Goal: Task Accomplishment & Management: Complete application form

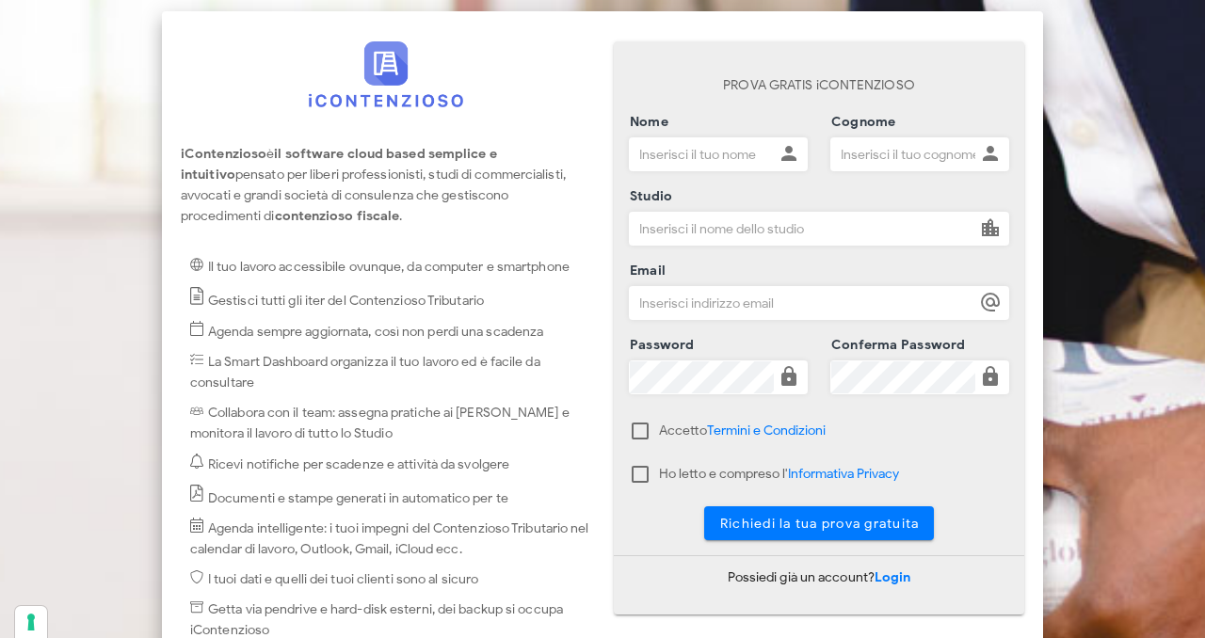
click at [686, 164] on input "Nome" at bounding box center [702, 154] width 144 height 32
type input "Giorgio"
type input "i"
type input "Iengo"
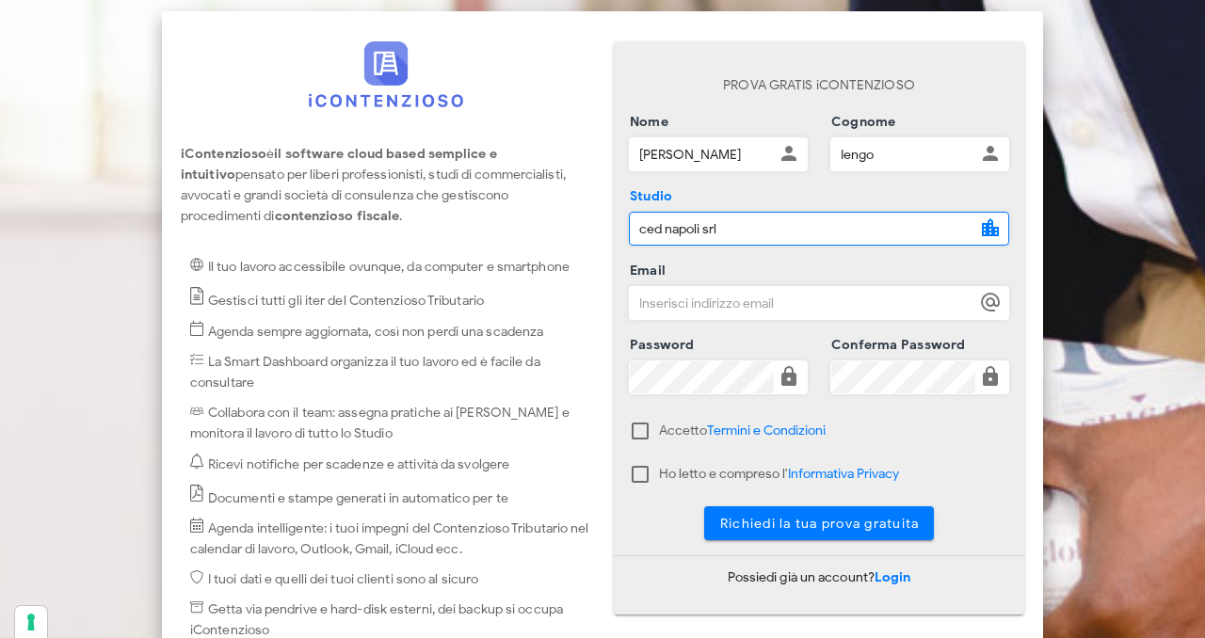
type input "ced napoli srl"
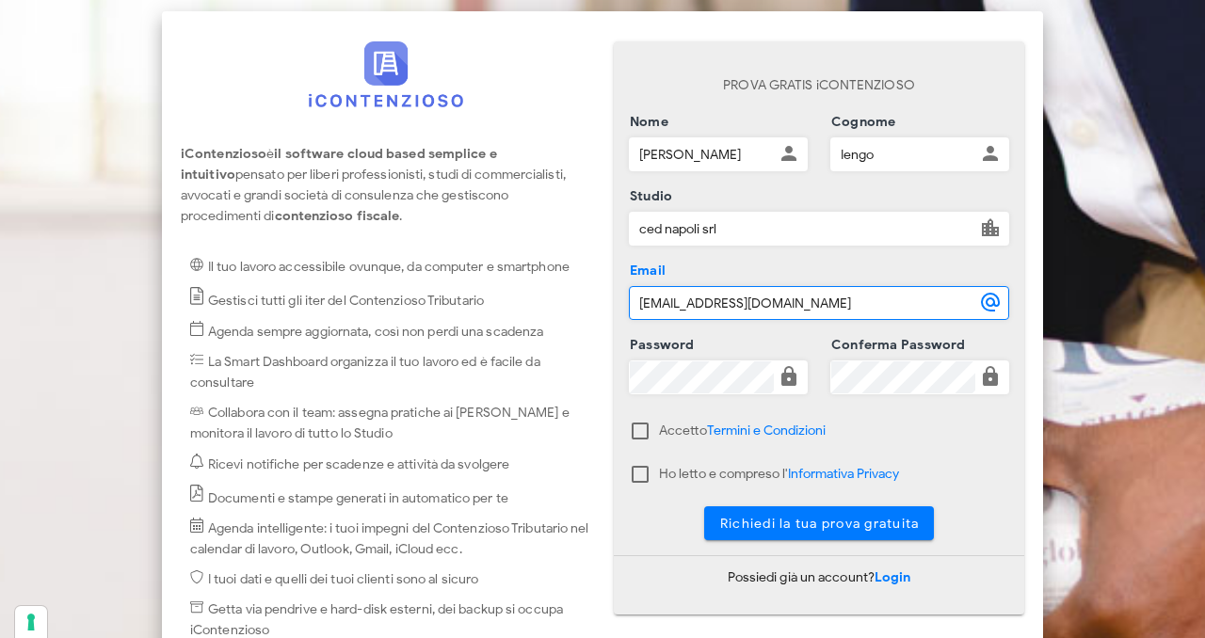
type input "g.iengo@cednapoli.it"
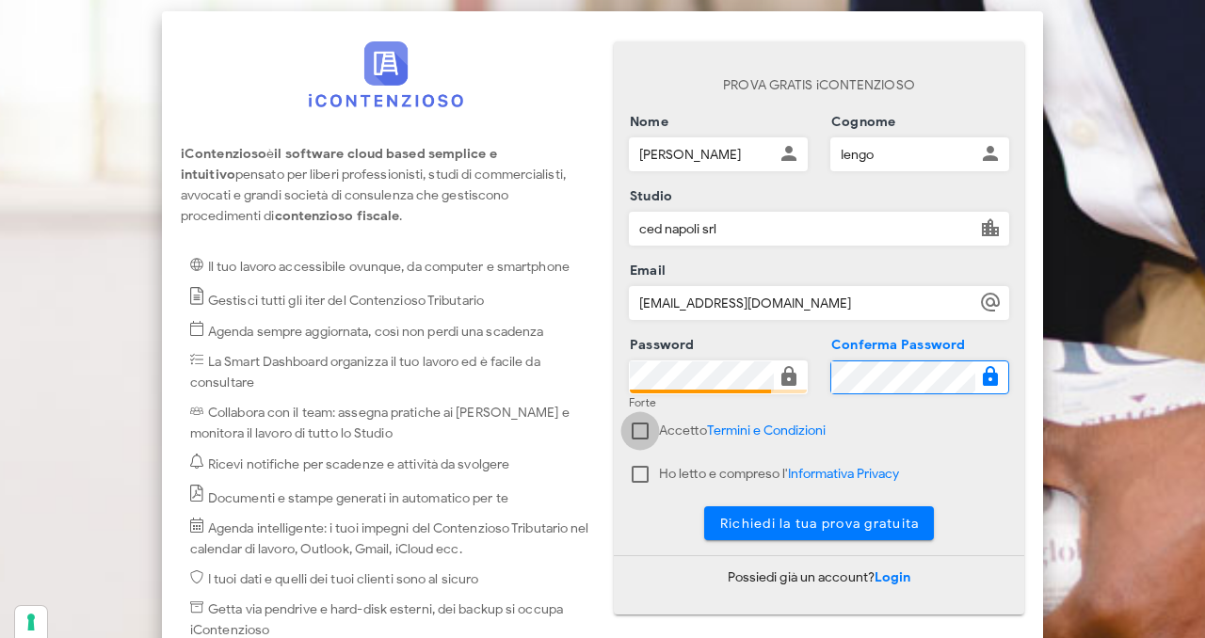
click at [647, 437] on div at bounding box center [640, 431] width 32 height 32
checkbox input "true"
click at [635, 482] on div at bounding box center [640, 475] width 32 height 32
checkbox input "true"
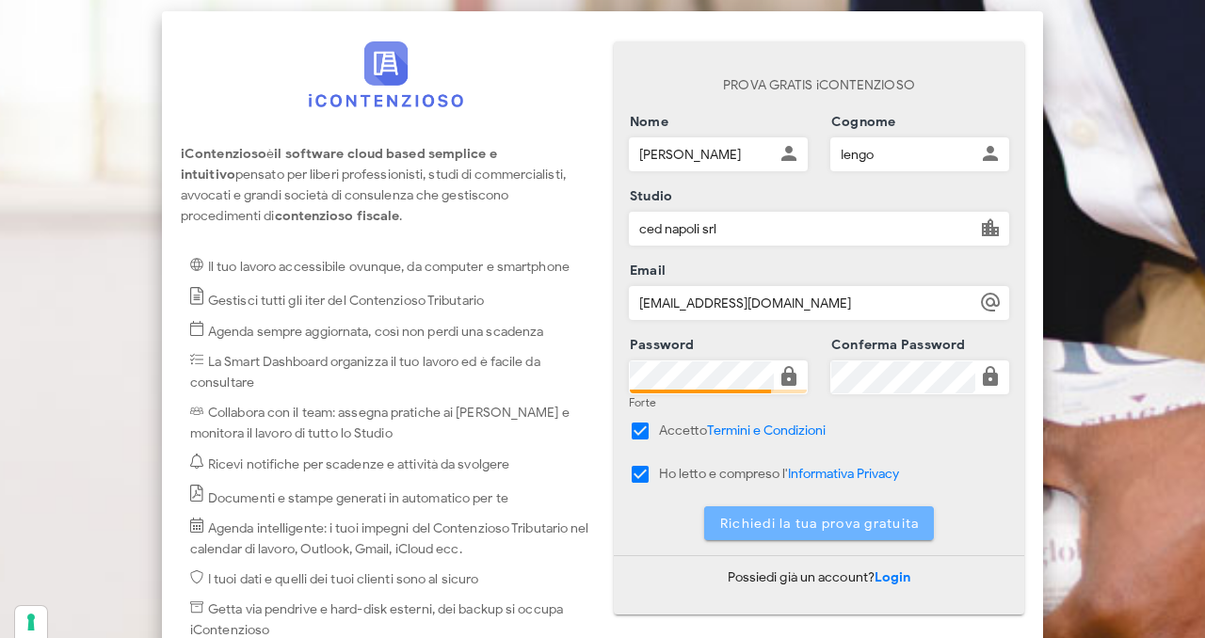
click at [787, 522] on span "Richiedi la tua prova gratuita" at bounding box center [819, 524] width 201 height 16
click at [813, 527] on span "Richiedi la tua prova gratuita" at bounding box center [819, 524] width 201 height 16
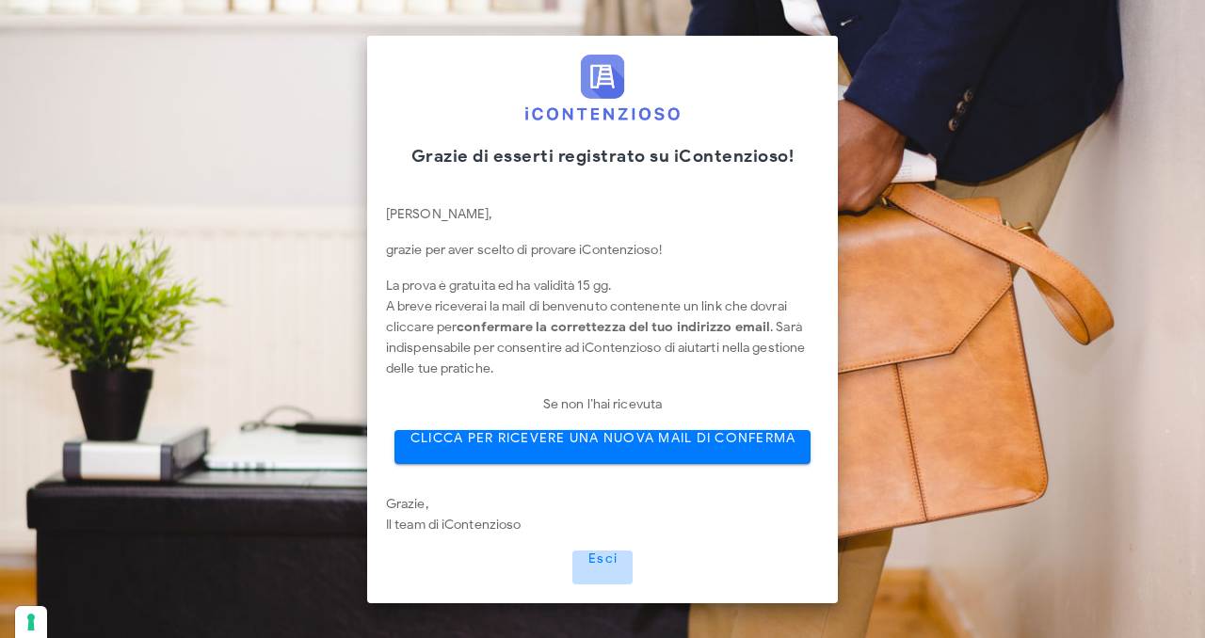
click at [595, 563] on span "Esci" at bounding box center [603, 559] width 30 height 16
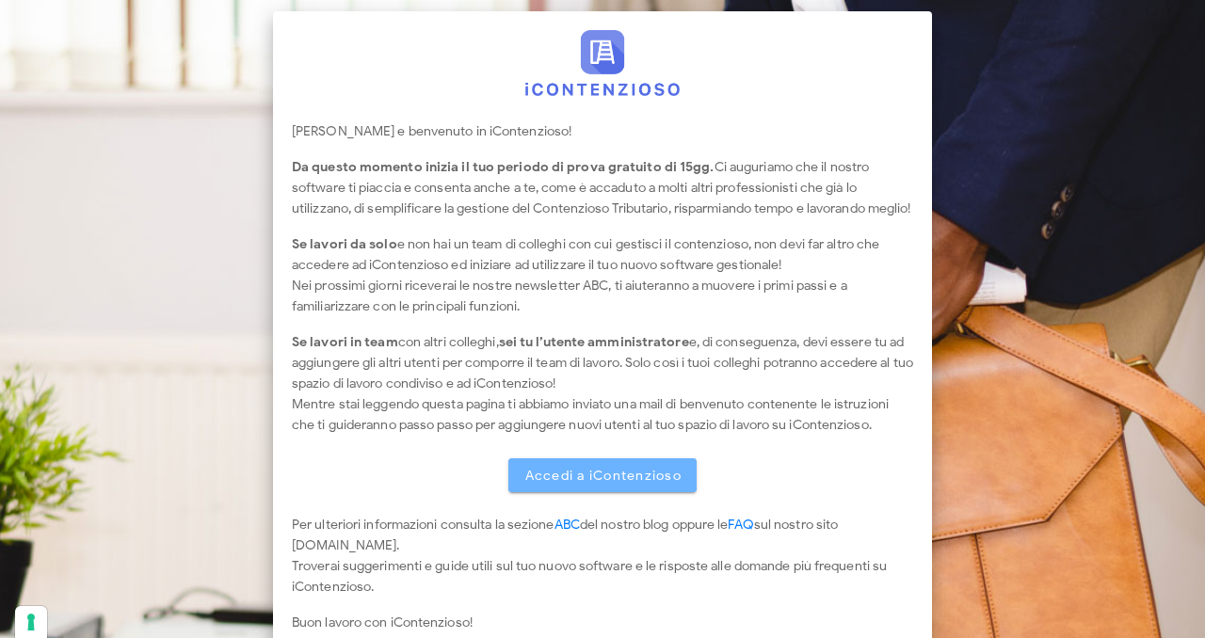
click at [617, 484] on span "Accedi a iContenzioso" at bounding box center [603, 476] width 158 height 16
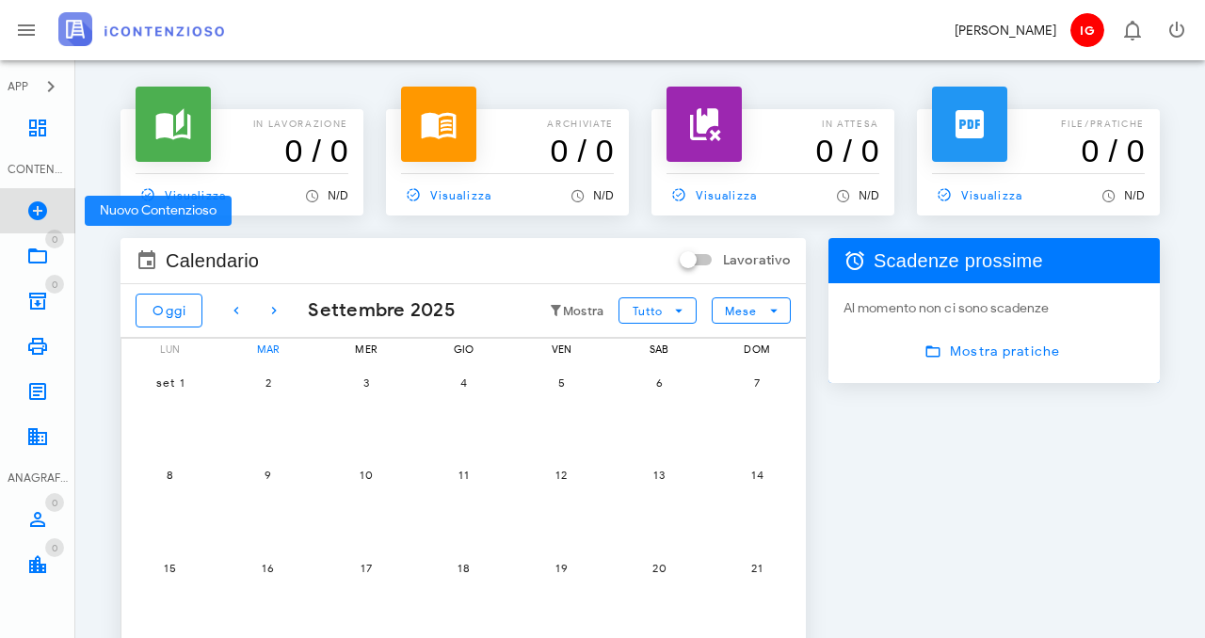
click at [37, 208] on icon at bounding box center [37, 211] width 23 height 23
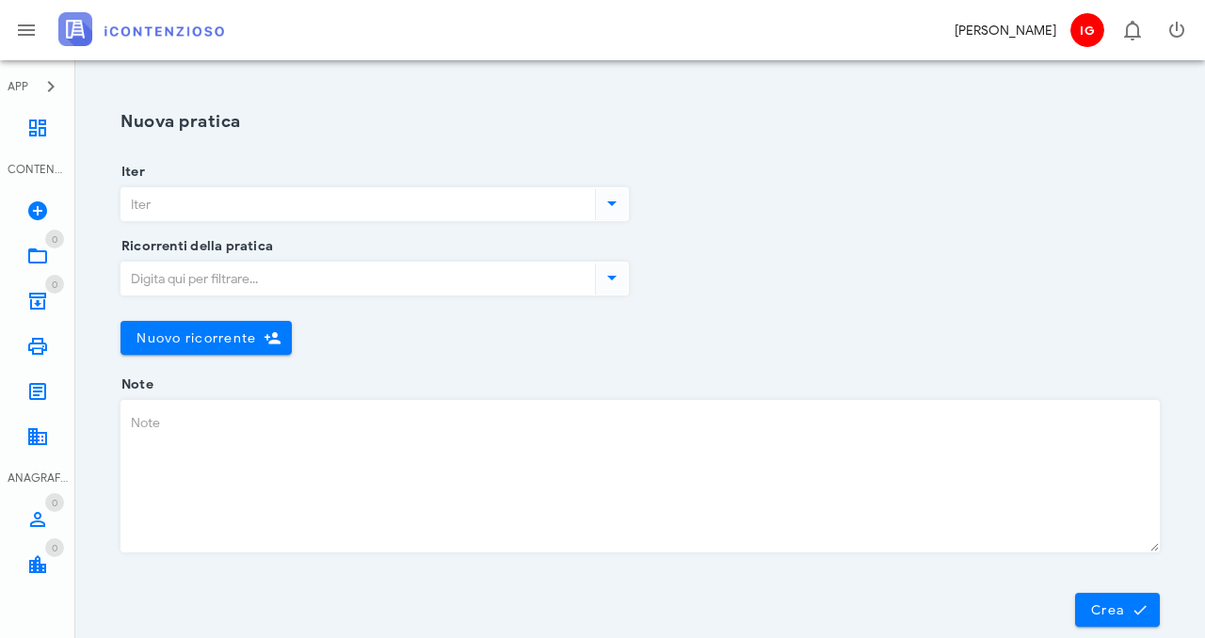
click at [611, 212] on icon at bounding box center [612, 203] width 23 height 23
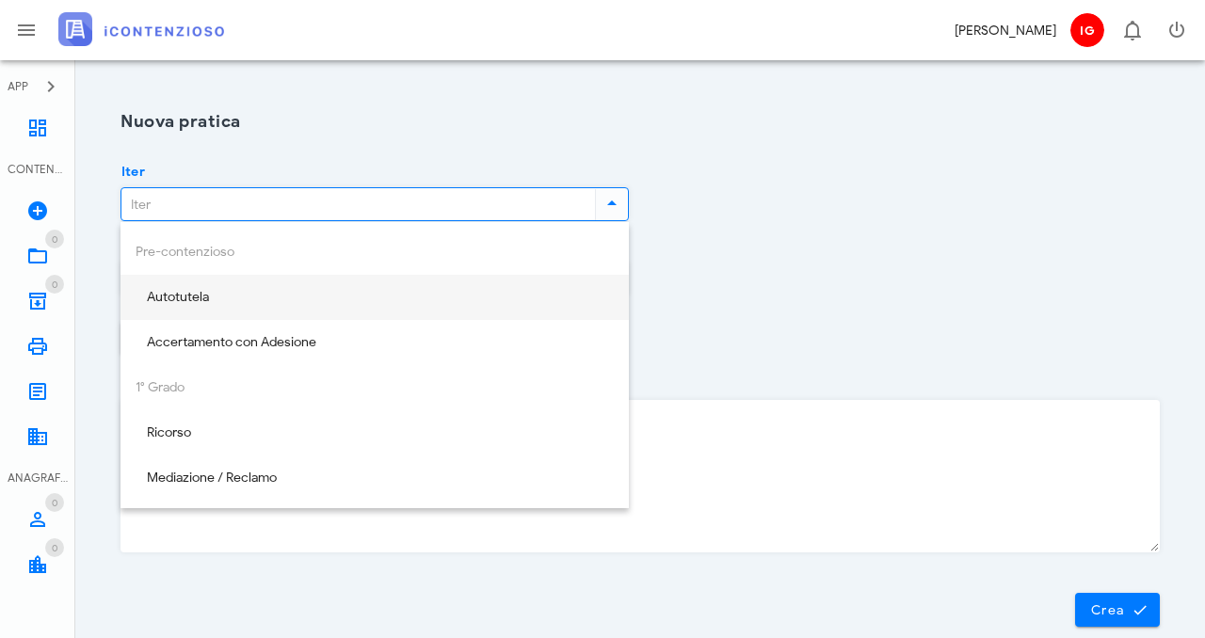
click at [541, 314] on div "Autotutela" at bounding box center [375, 298] width 478 height 39
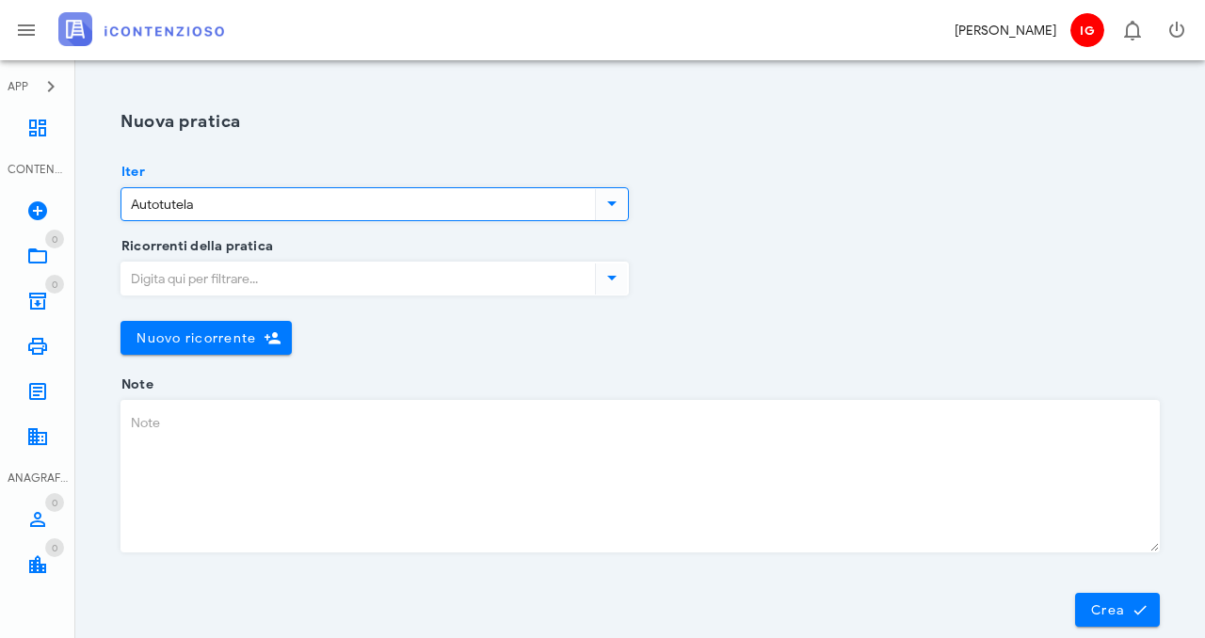
click at [501, 284] on input "Ricorrenti della pratica" at bounding box center [356, 279] width 470 height 32
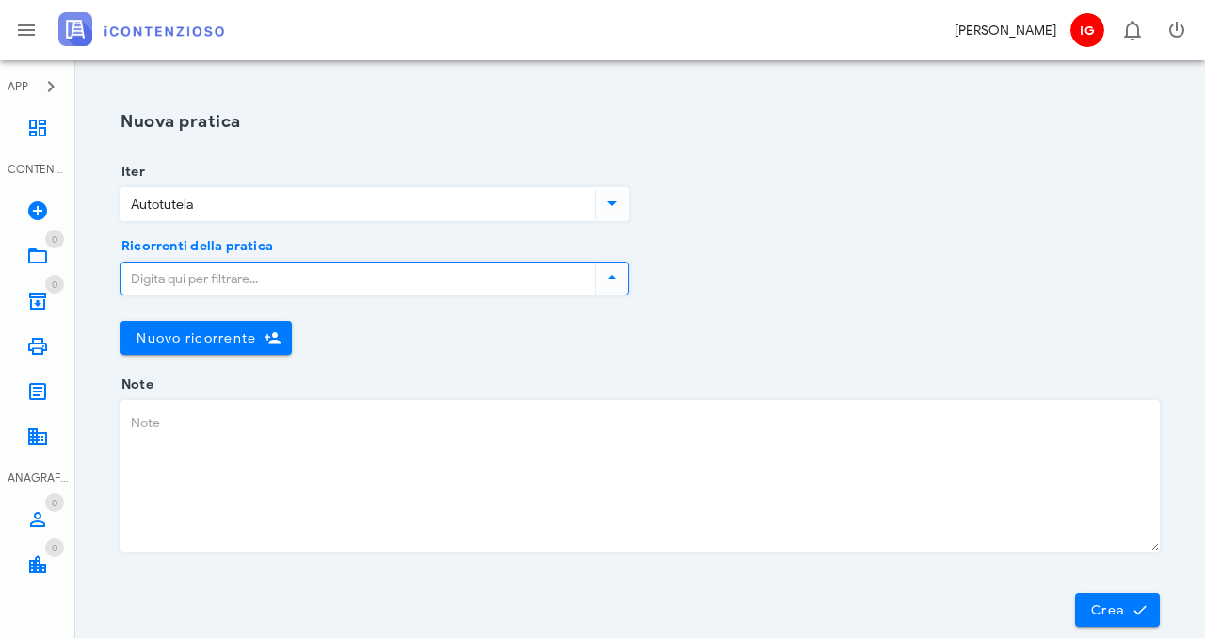
click at [601, 283] on icon at bounding box center [612, 277] width 23 height 23
click at [606, 280] on icon at bounding box center [612, 277] width 23 height 23
click at [606, 209] on icon at bounding box center [612, 203] width 23 height 23
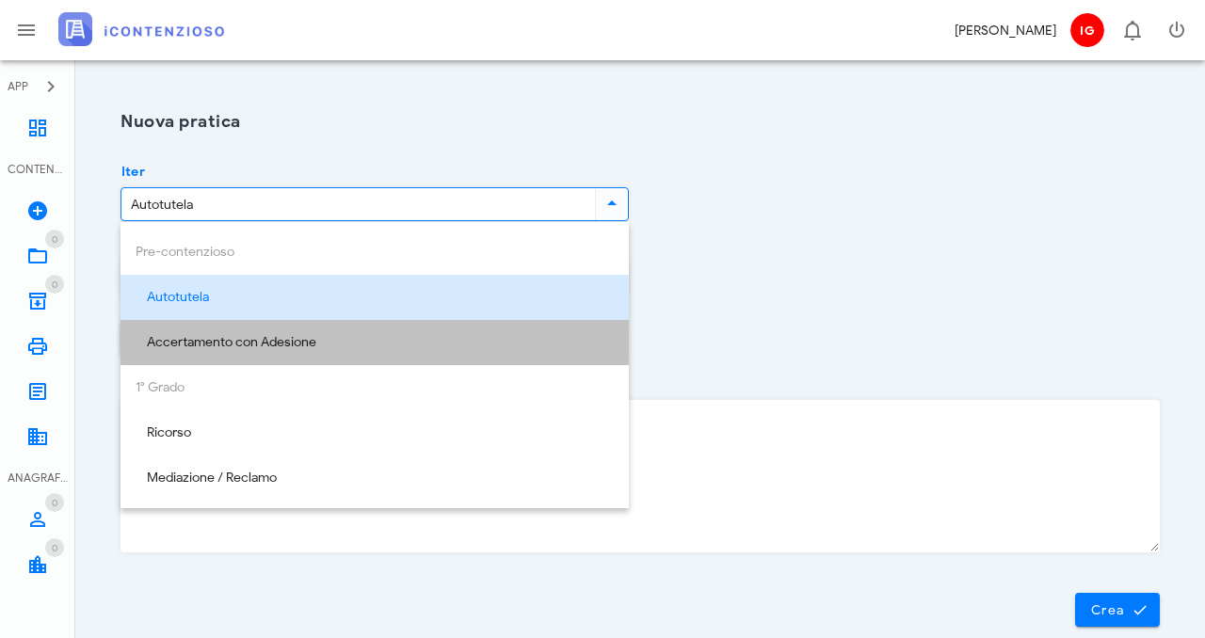
click at [471, 330] on div "Accertamento con Adesione" at bounding box center [375, 343] width 478 height 39
type input "Accertamento con Adesione"
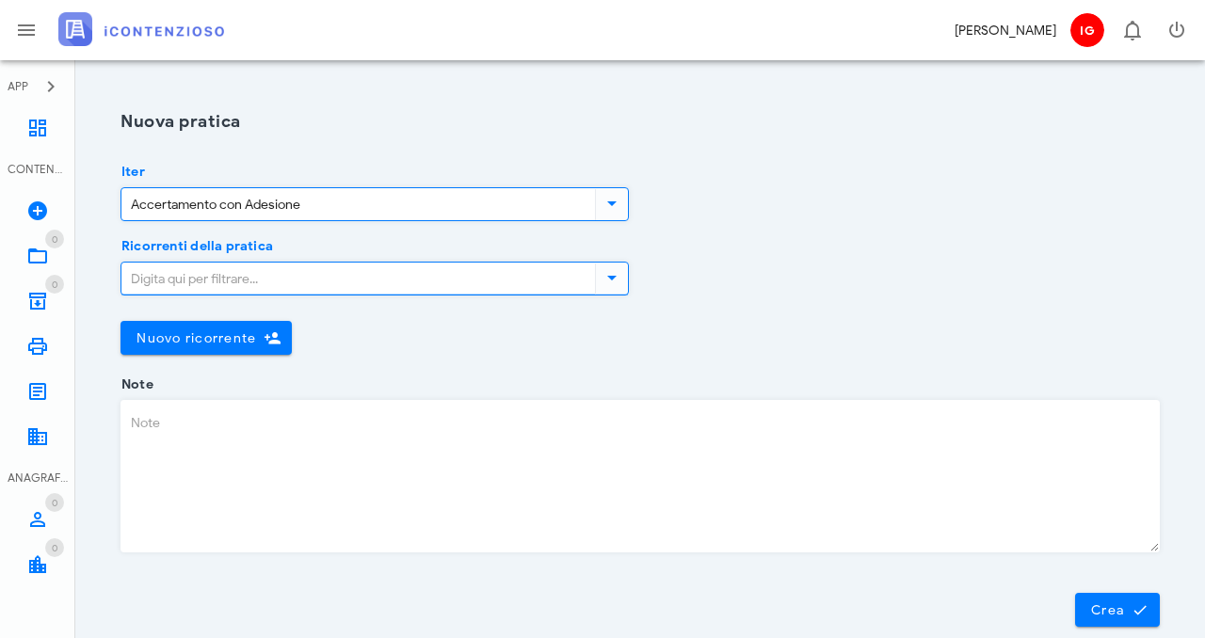
click at [313, 273] on input "Ricorrenti della pratica" at bounding box center [356, 279] width 470 height 32
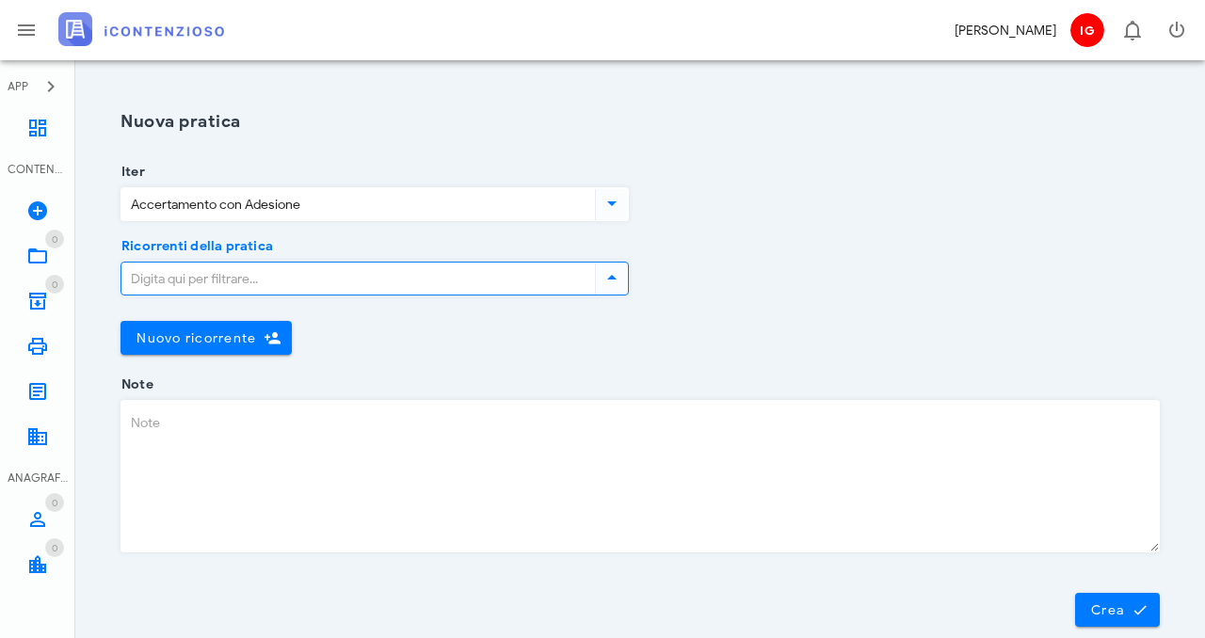
click at [201, 278] on input "Ricorrenti della pratica" at bounding box center [356, 279] width 470 height 32
type input "giorgio"
click at [259, 332] on span "Nuovo ricorrente" at bounding box center [206, 338] width 141 height 17
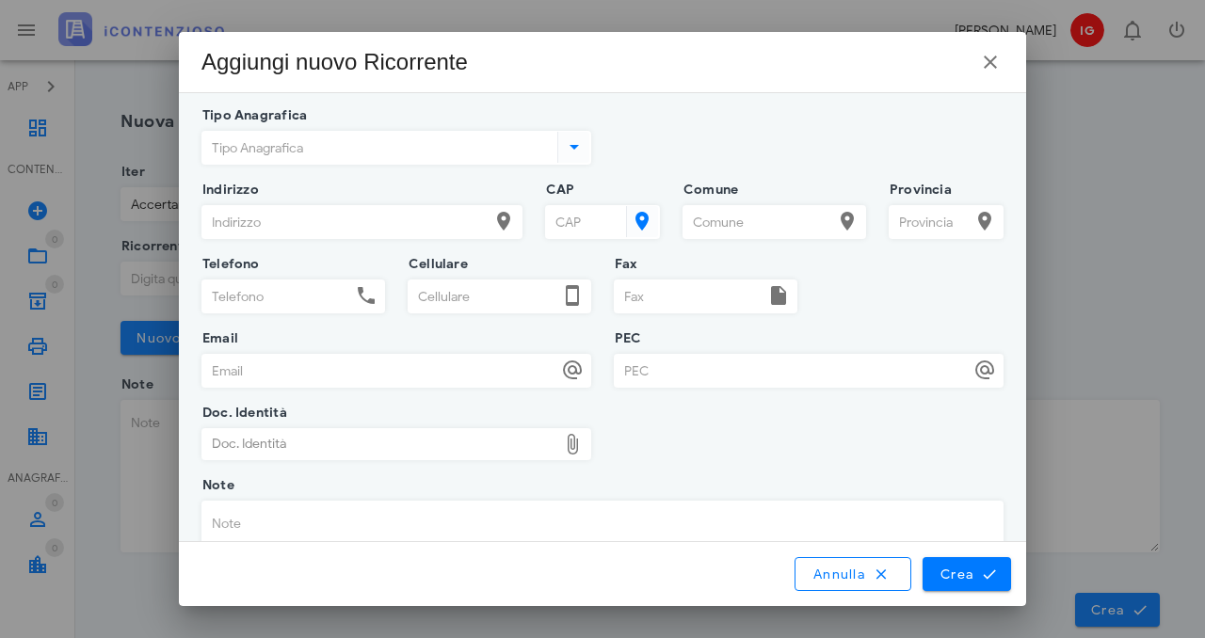
click at [434, 136] on input "Tipo Anagrafica" at bounding box center [377, 148] width 351 height 32
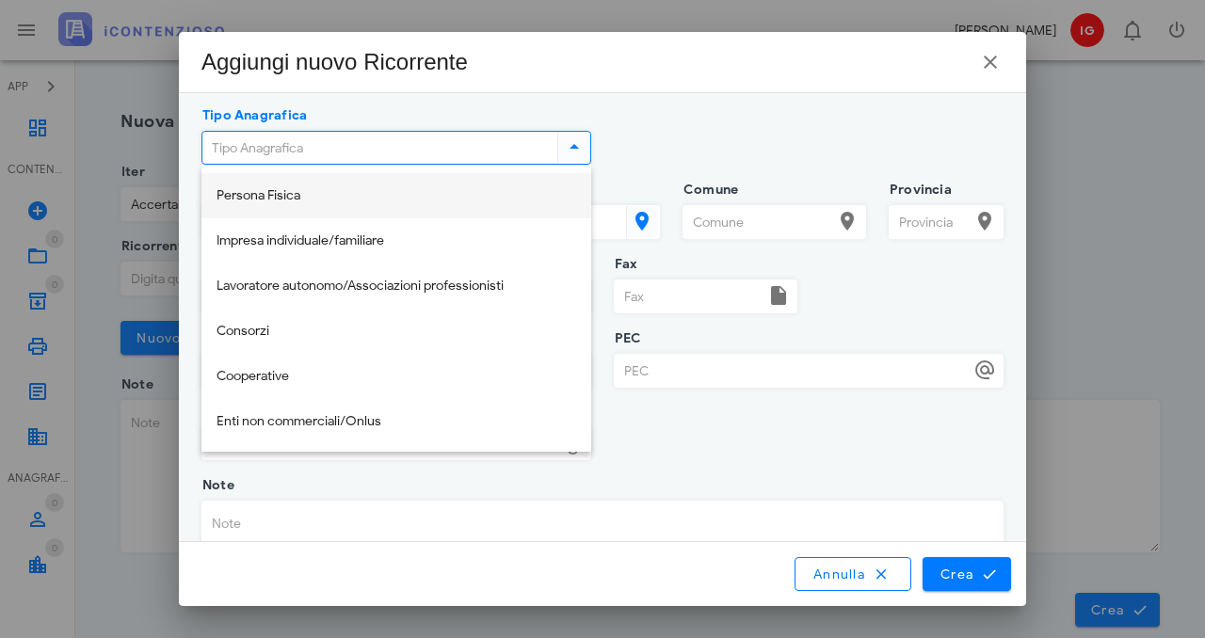
click at [416, 181] on div "Persona Fisica" at bounding box center [397, 196] width 360 height 39
type input "Persona Fisica"
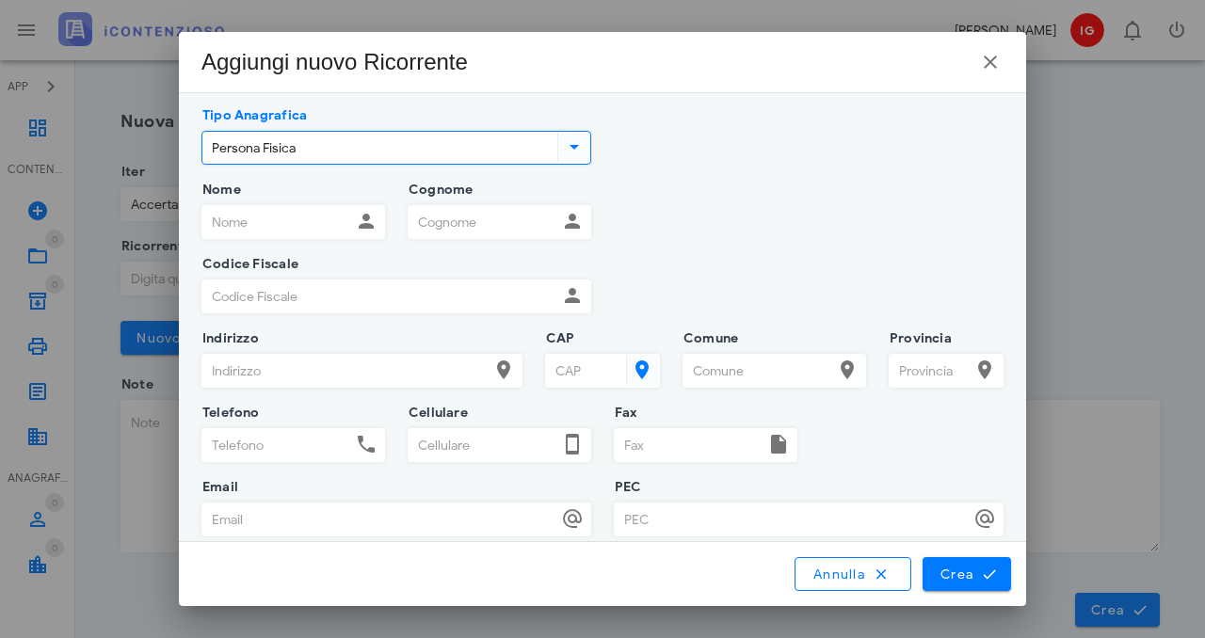
click at [351, 206] on div at bounding box center [351, 206] width 0 height 0
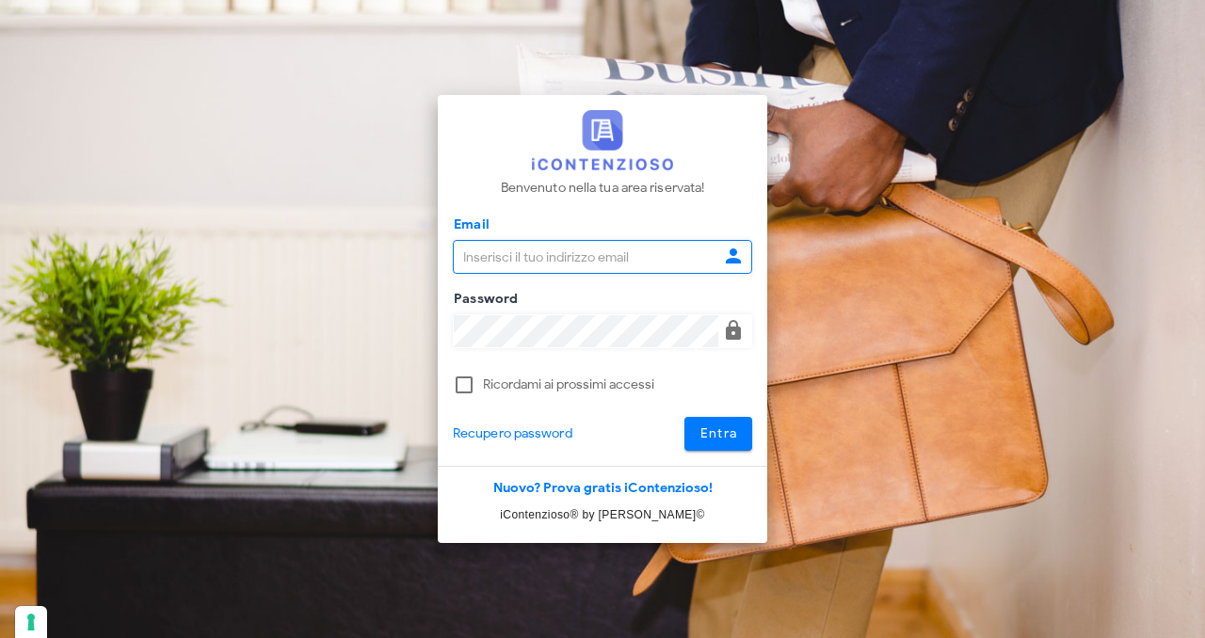
click at [582, 255] on input "Email" at bounding box center [586, 257] width 265 height 32
type input "g.iengo@cednapoli.it"
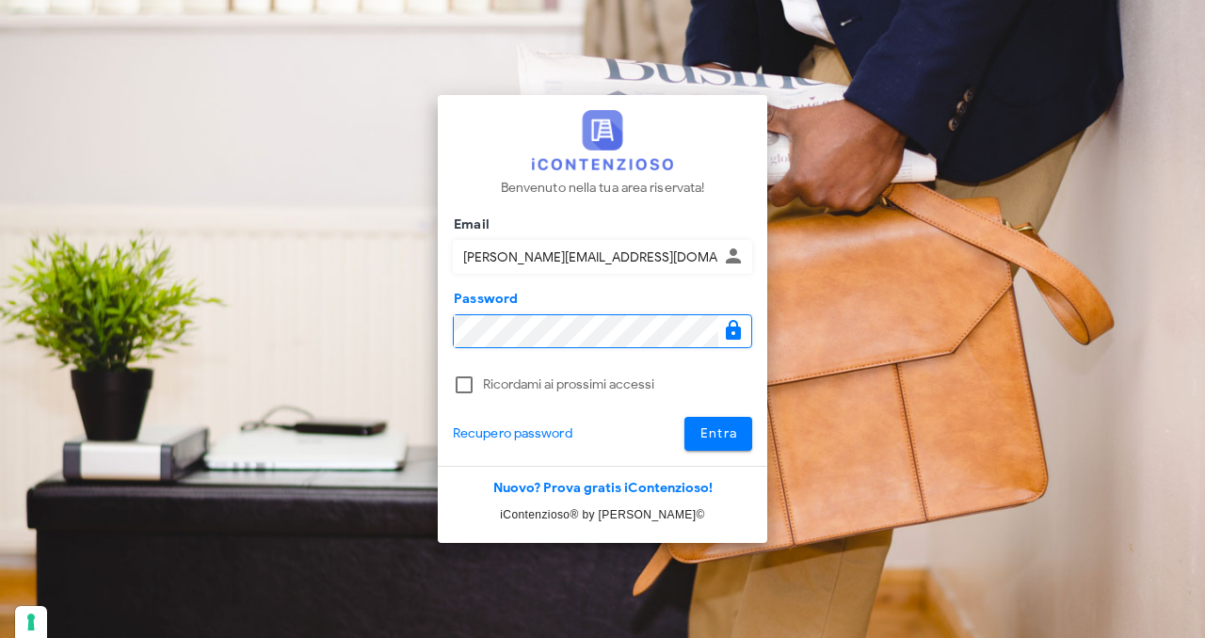
click at [685, 417] on button "Entra" at bounding box center [719, 434] width 69 height 34
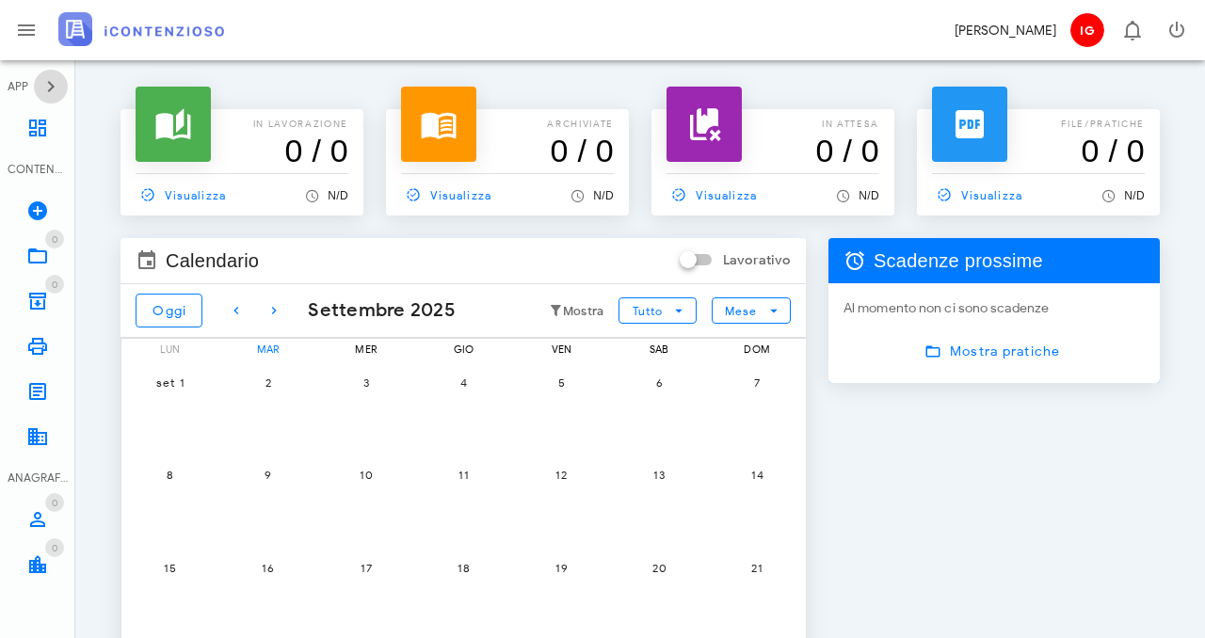
click at [48, 90] on icon "button" at bounding box center [51, 86] width 23 height 23
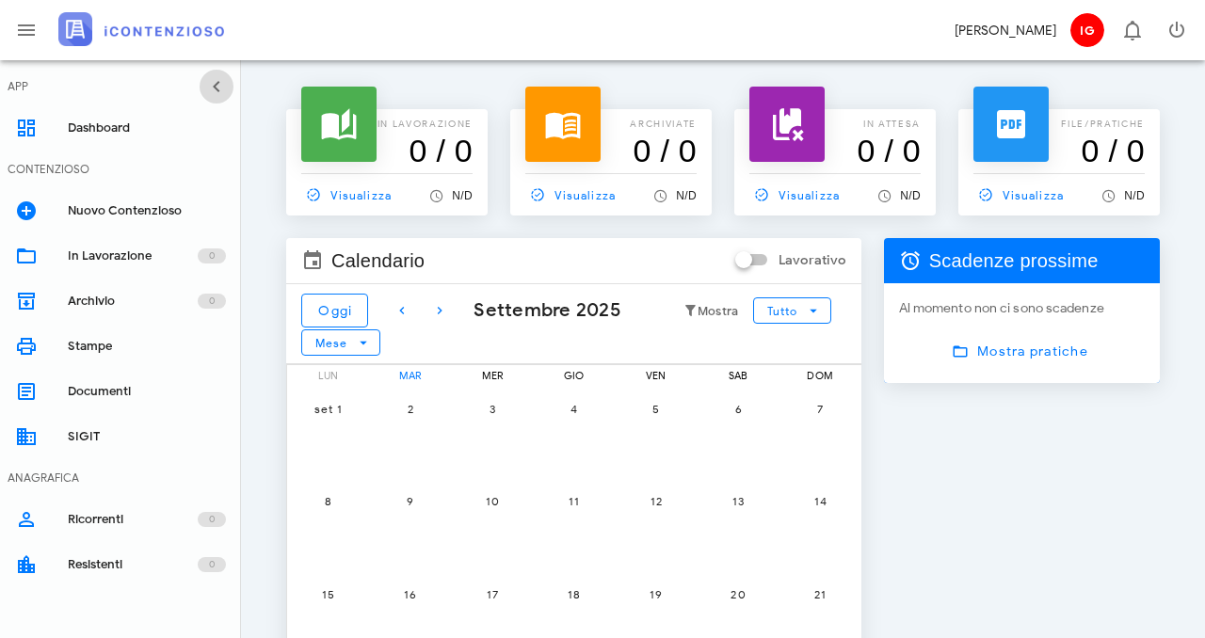
click at [227, 86] on icon "button" at bounding box center [216, 86] width 23 height 23
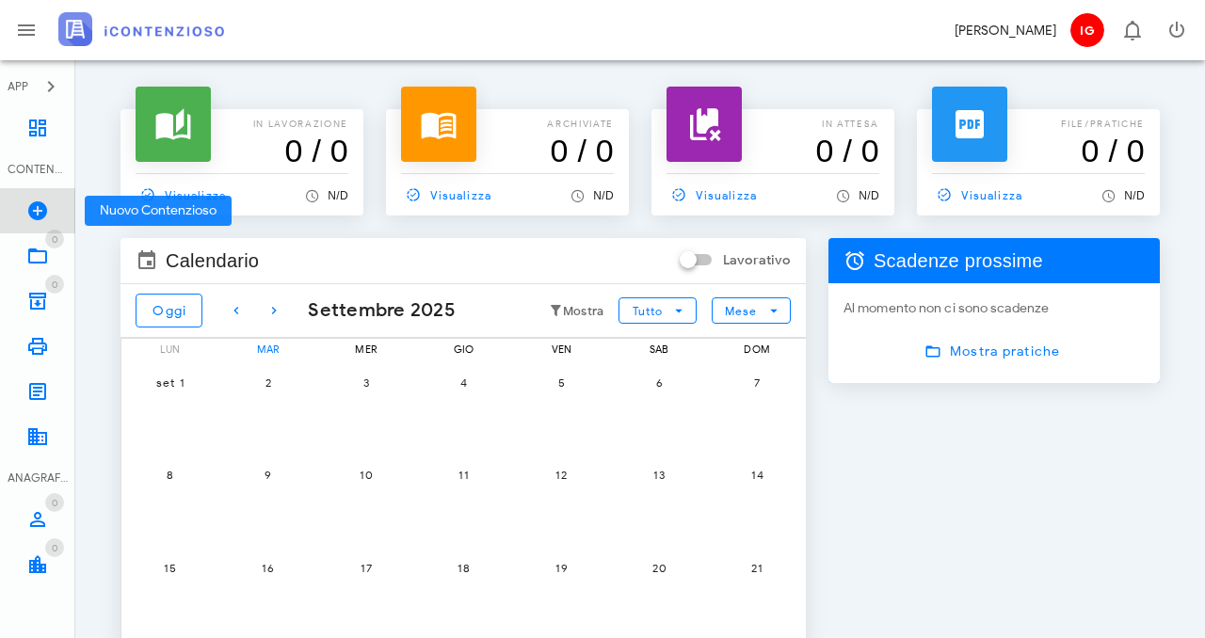
click at [28, 207] on icon at bounding box center [37, 211] width 23 height 23
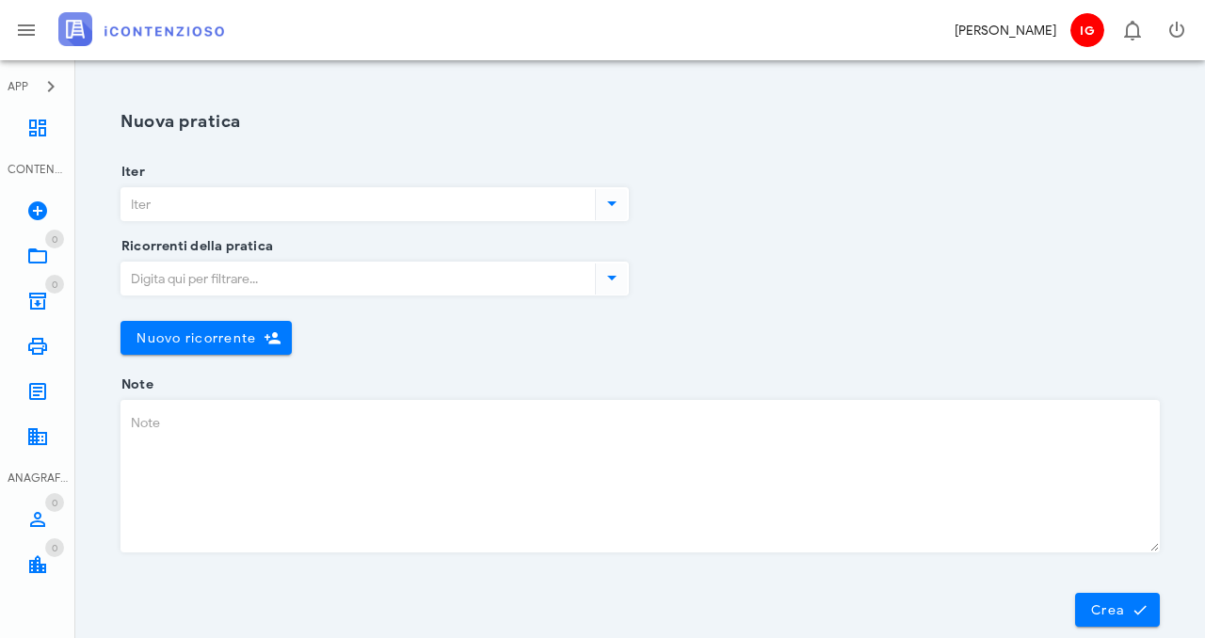
click at [391, 208] on input "Iter" at bounding box center [356, 204] width 470 height 32
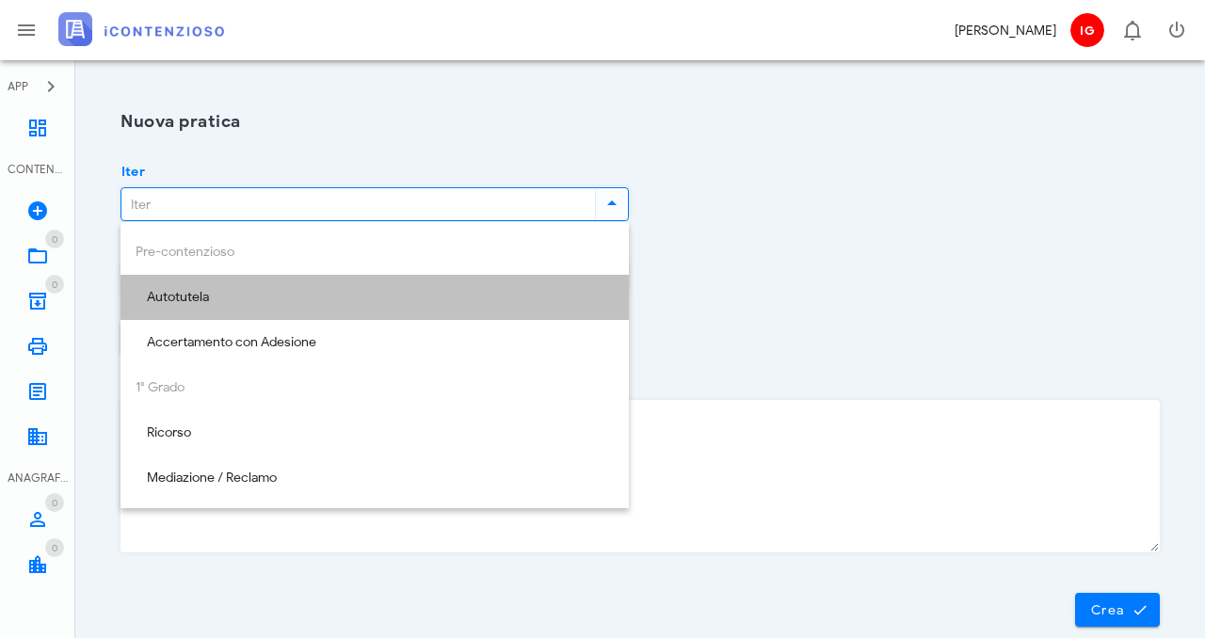
click at [307, 299] on div "Autotutela" at bounding box center [375, 298] width 478 height 16
type input "Autotutela"
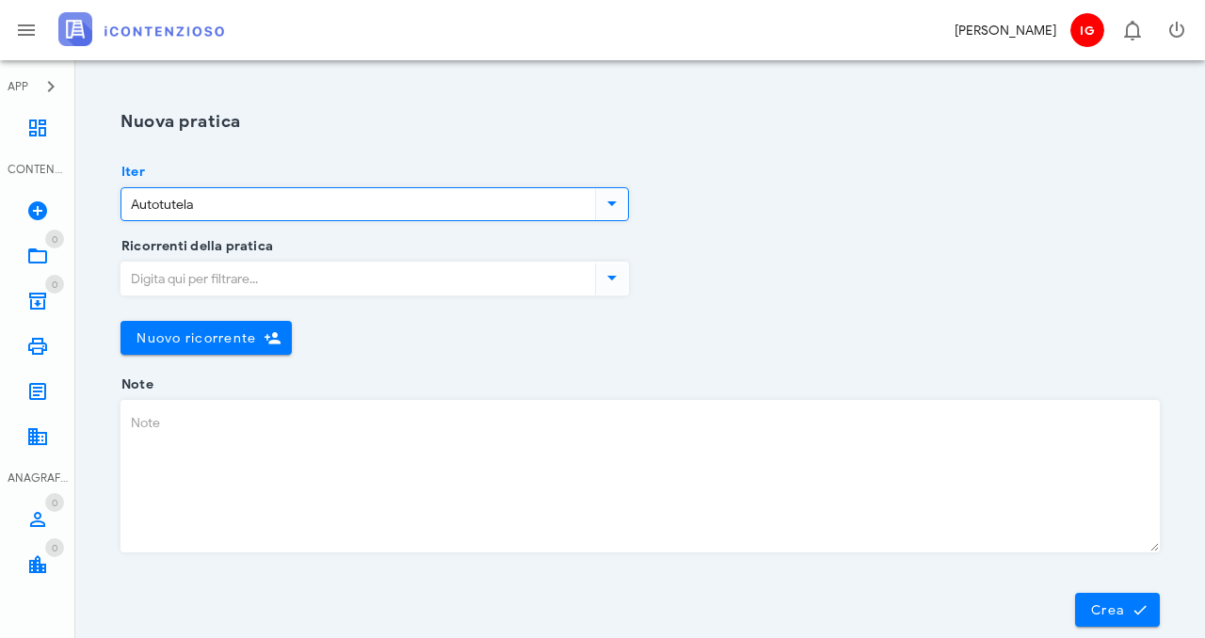
click at [310, 283] on input "Ricorrenti della pratica" at bounding box center [356, 279] width 470 height 32
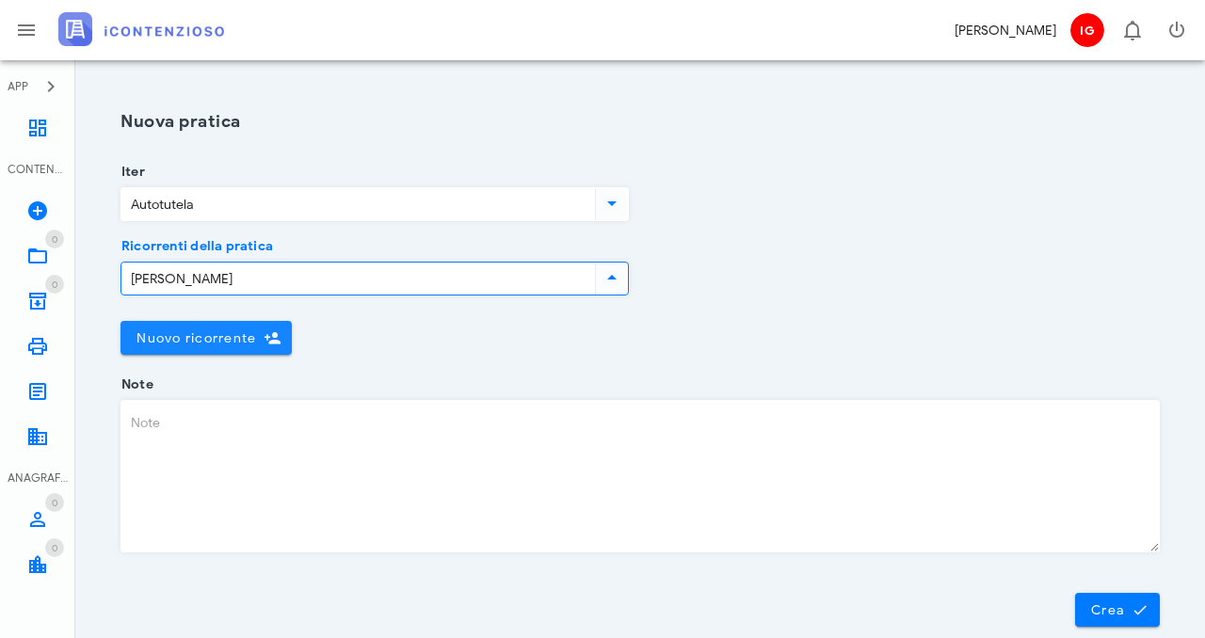
type input "giorgio"
click at [200, 344] on span "Nuovo ricorrente" at bounding box center [196, 339] width 121 height 16
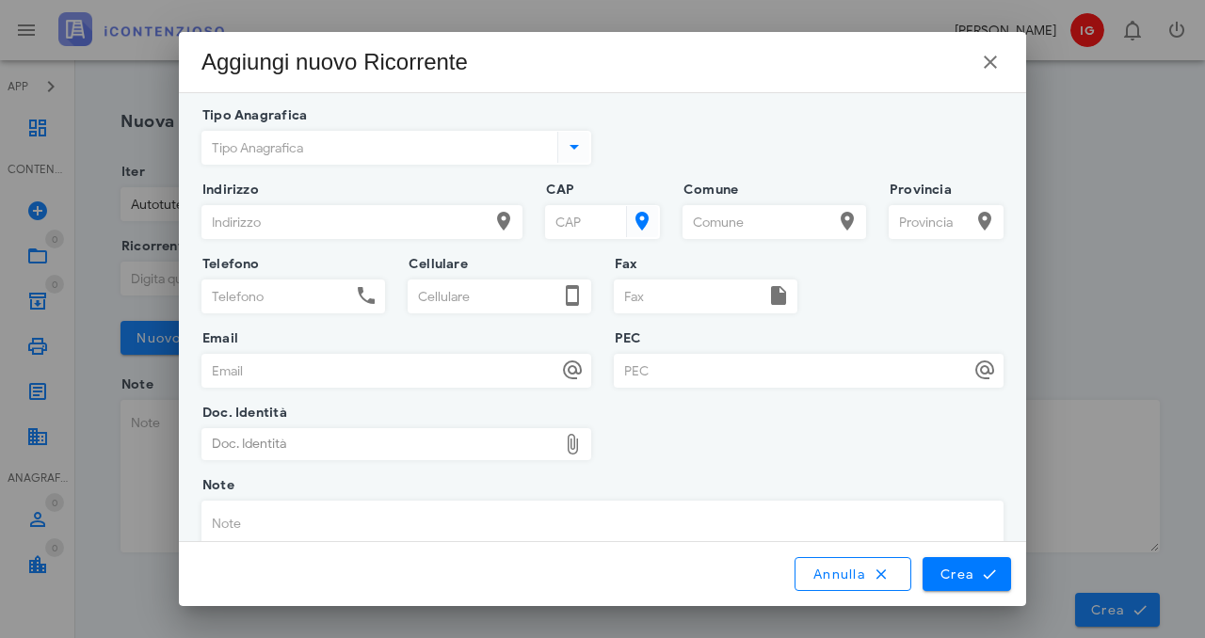
click at [352, 153] on input "Tipo Anagrafica" at bounding box center [377, 148] width 351 height 32
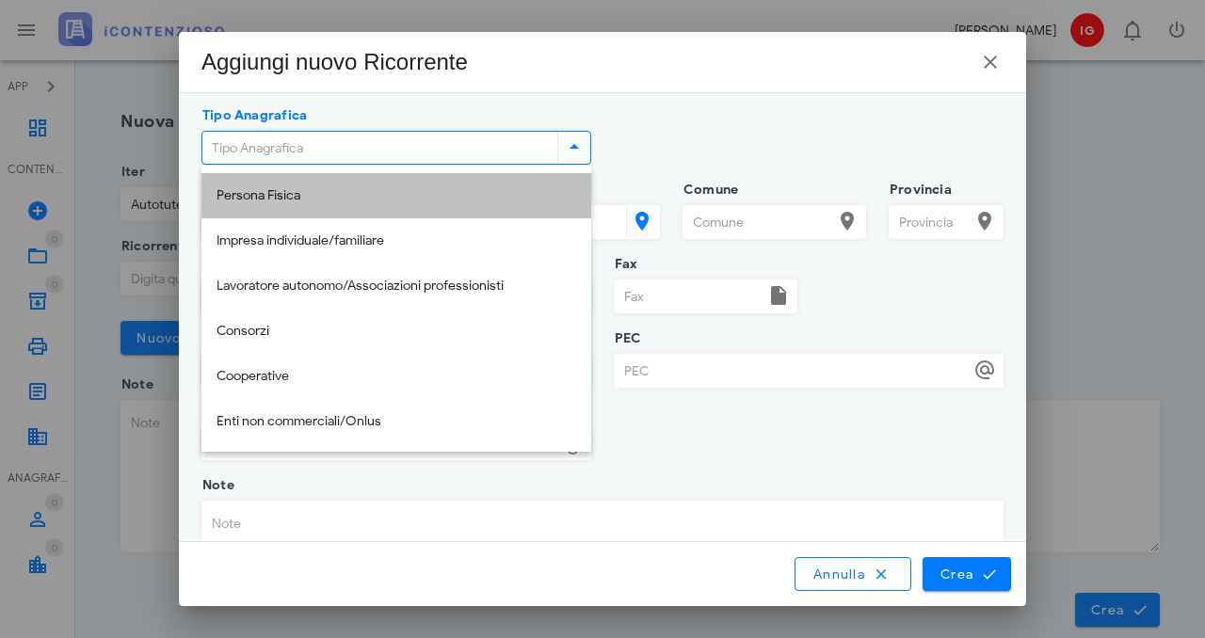
click at [327, 189] on div "Persona Fisica" at bounding box center [397, 196] width 360 height 16
type input "Persona Fisica"
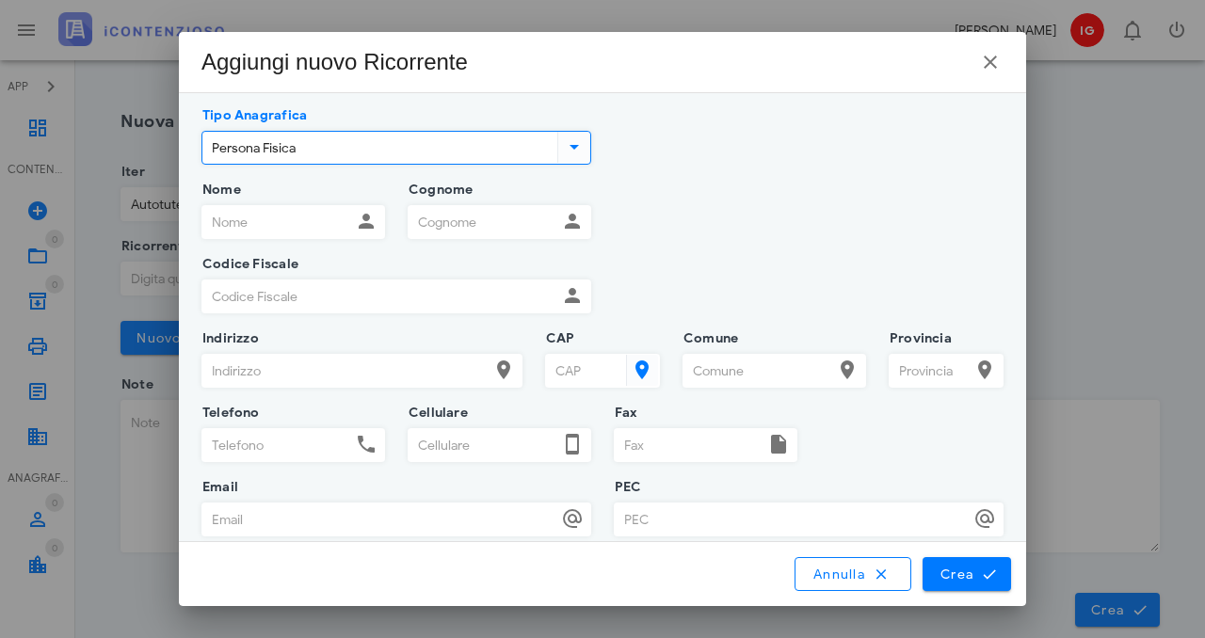
click at [294, 221] on input "Nome" at bounding box center [276, 222] width 149 height 32
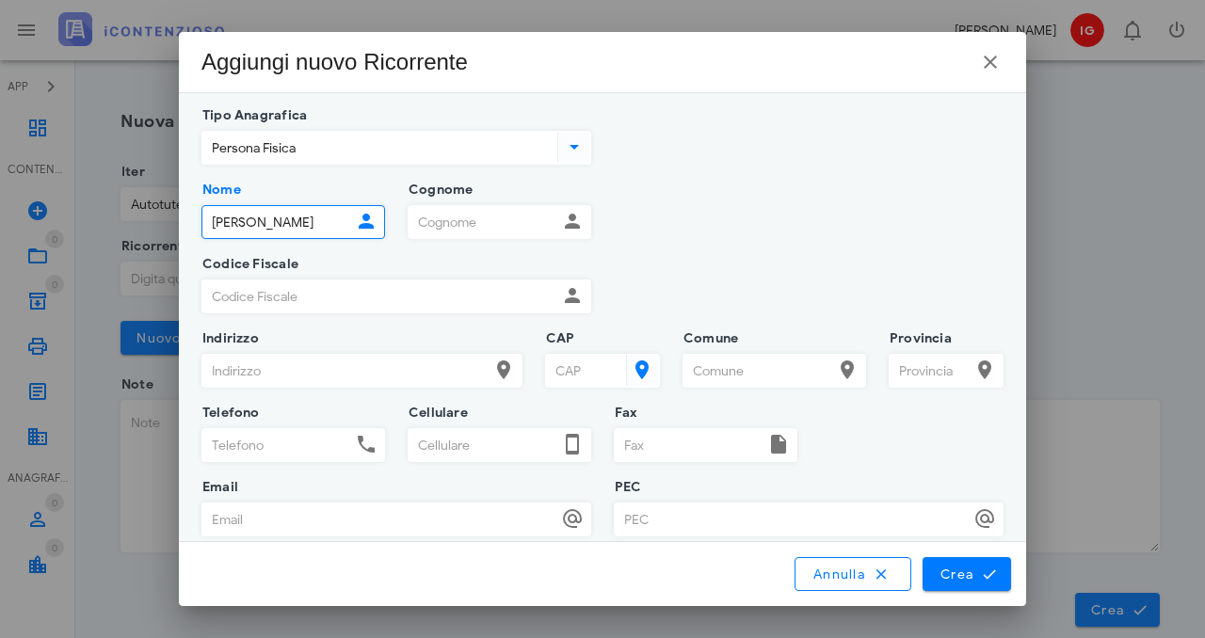
type input "[PERSON_NAME]"
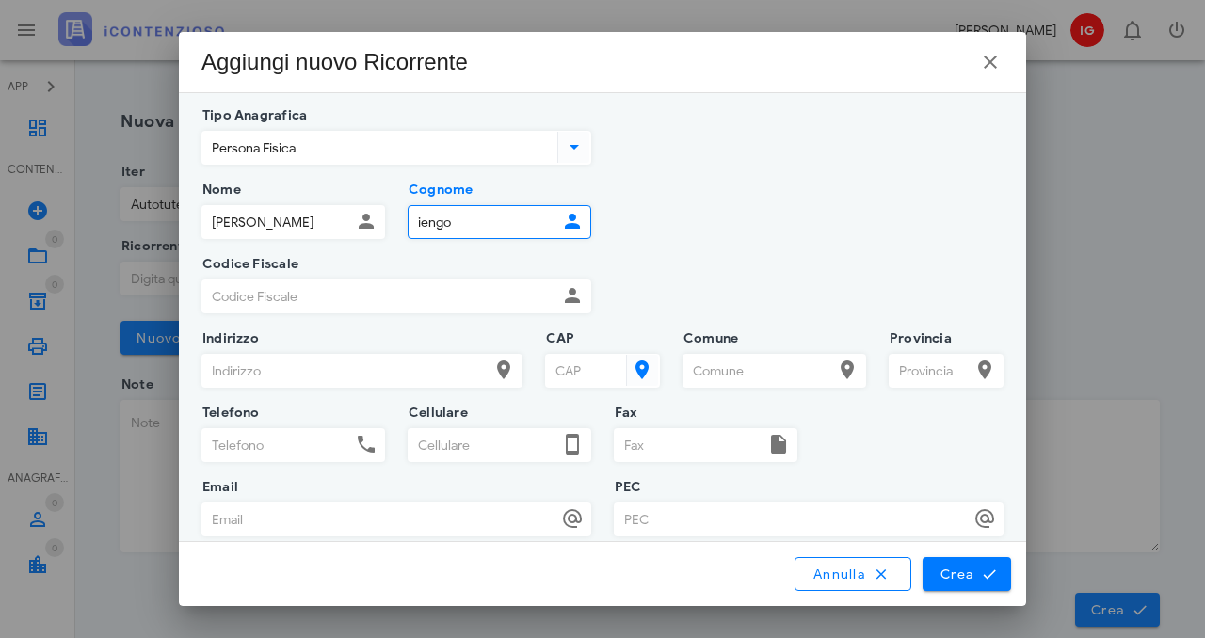
type input "iengo"
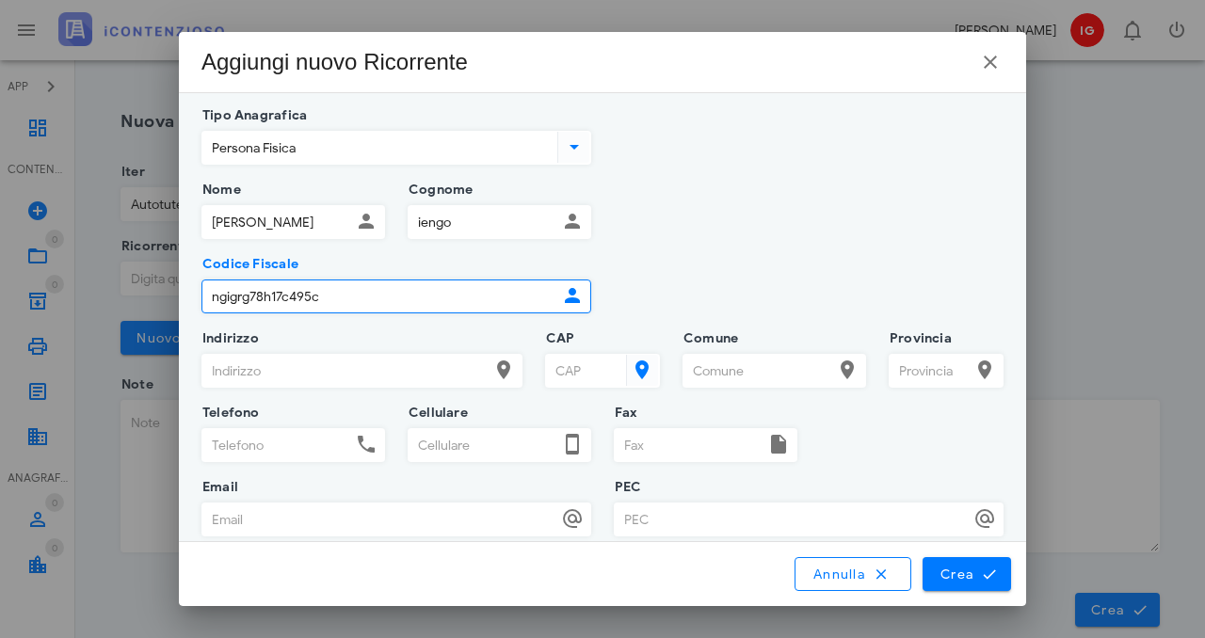
type input "ngigrg78h17c495c"
click at [321, 387] on div "Indirizzo" at bounding box center [362, 371] width 321 height 34
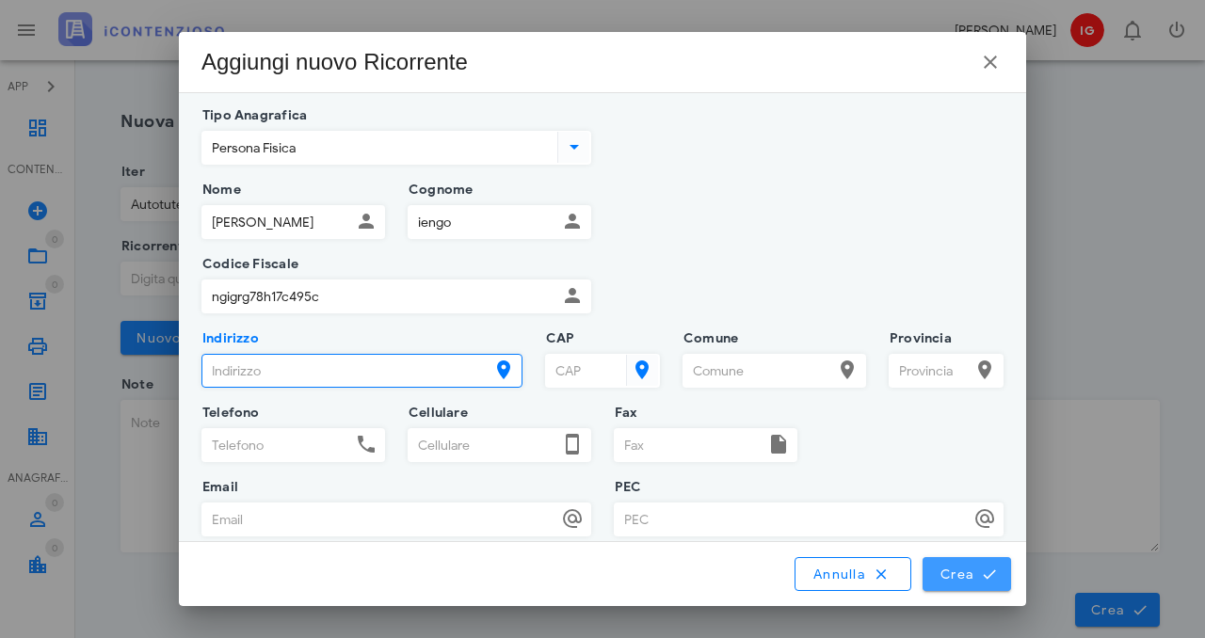
click at [964, 572] on span "Crea" at bounding box center [967, 574] width 55 height 17
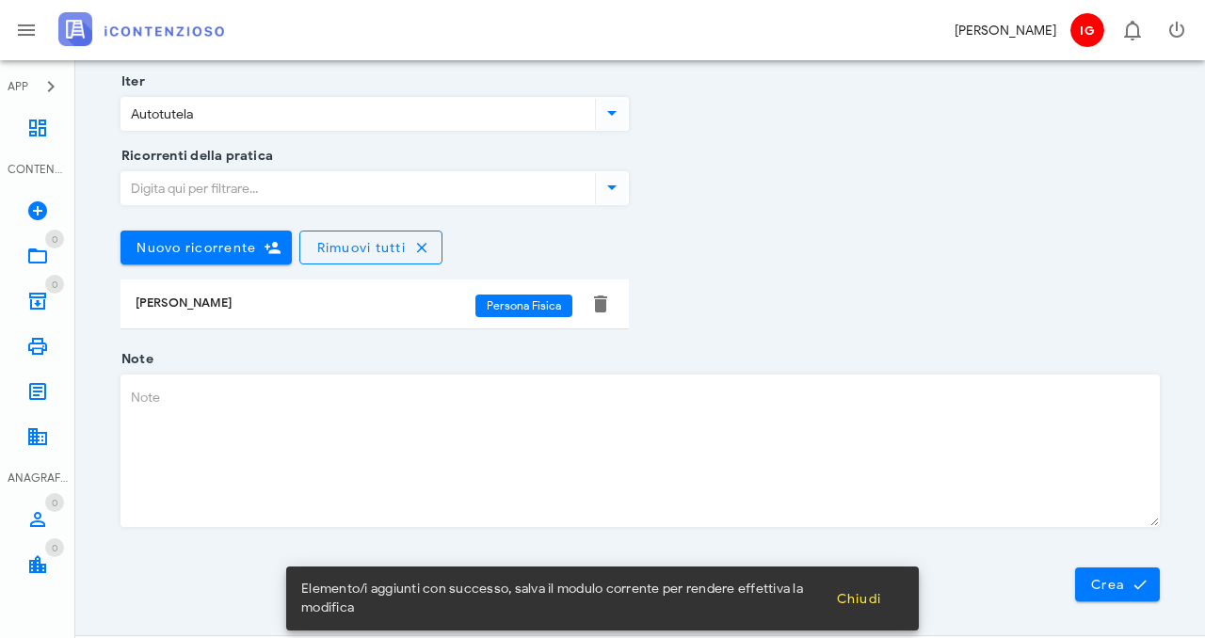
scroll to position [91, 0]
click at [435, 195] on input "Ricorrenti della pratica" at bounding box center [356, 187] width 470 height 32
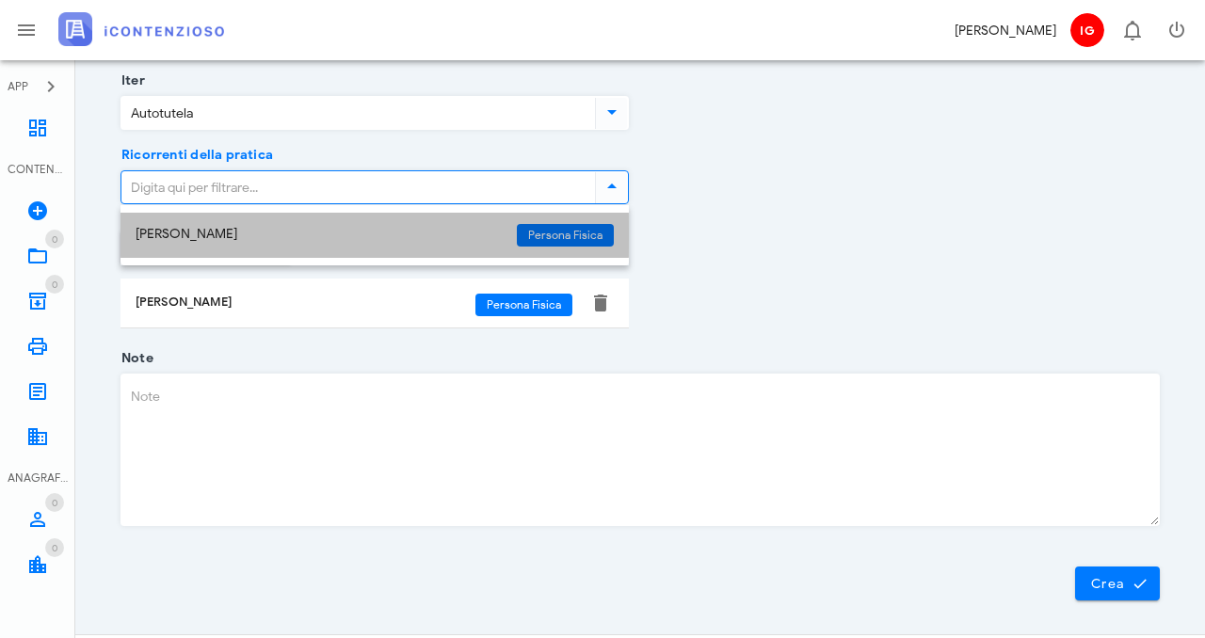
click at [393, 229] on div "[PERSON_NAME]" at bounding box center [319, 235] width 366 height 16
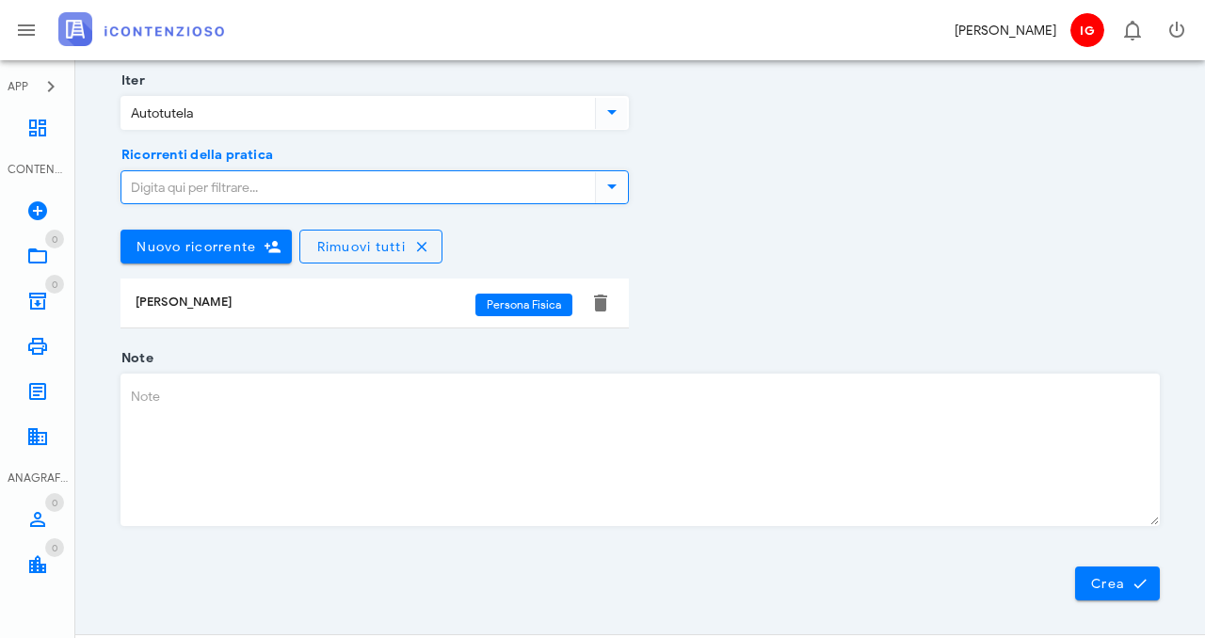
scroll to position [130, 0]
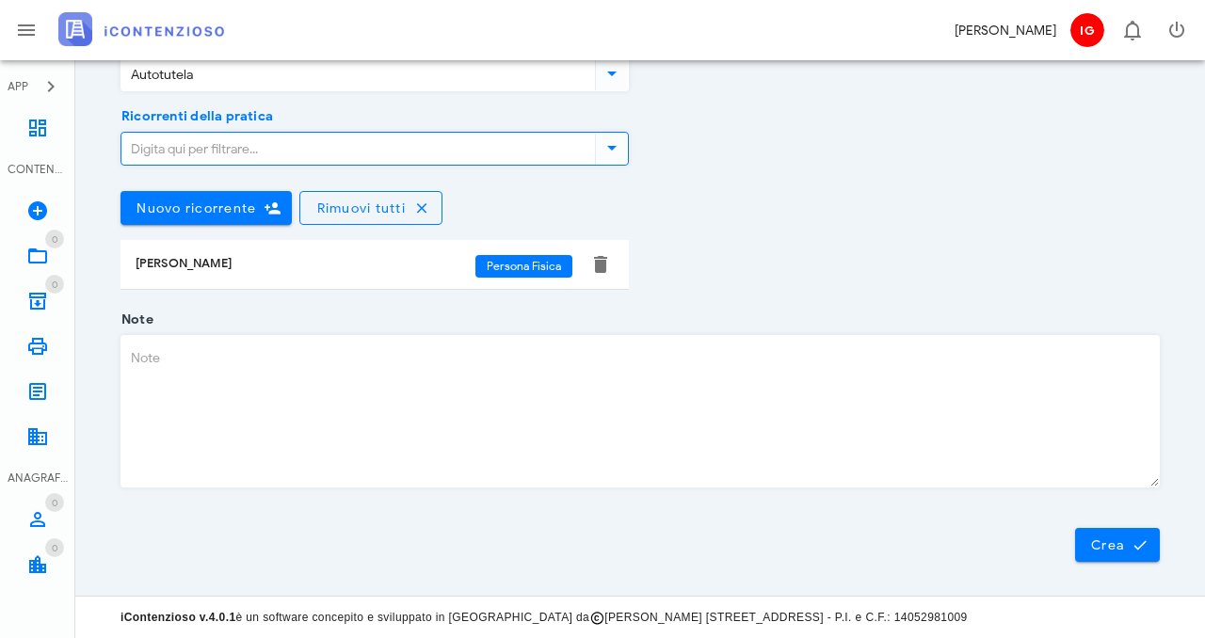
click at [363, 265] on div "[PERSON_NAME]" at bounding box center [306, 263] width 340 height 15
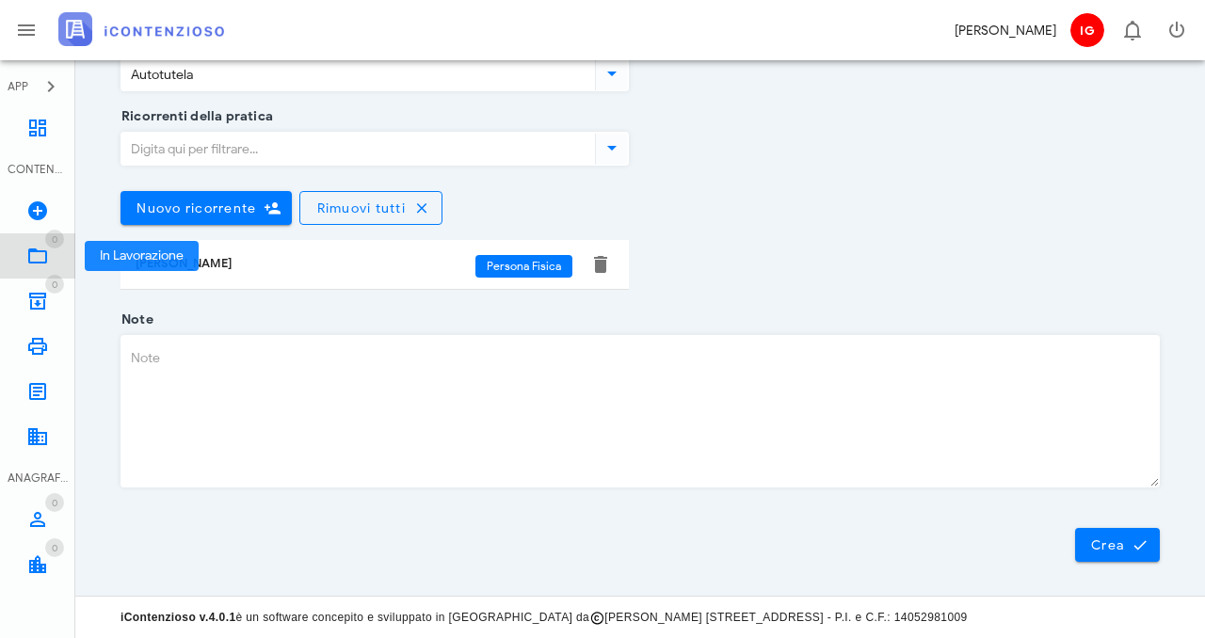
click at [49, 261] on link "0 In Lavorazione 0" at bounding box center [37, 256] width 75 height 45
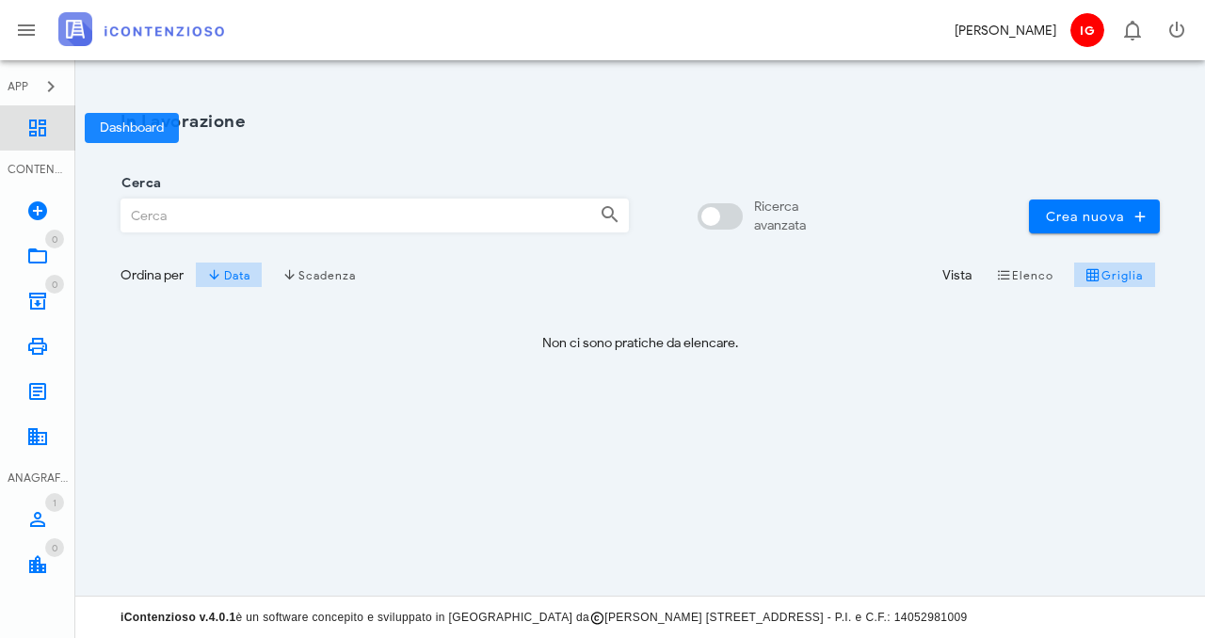
click at [37, 133] on icon at bounding box center [37, 128] width 23 height 23
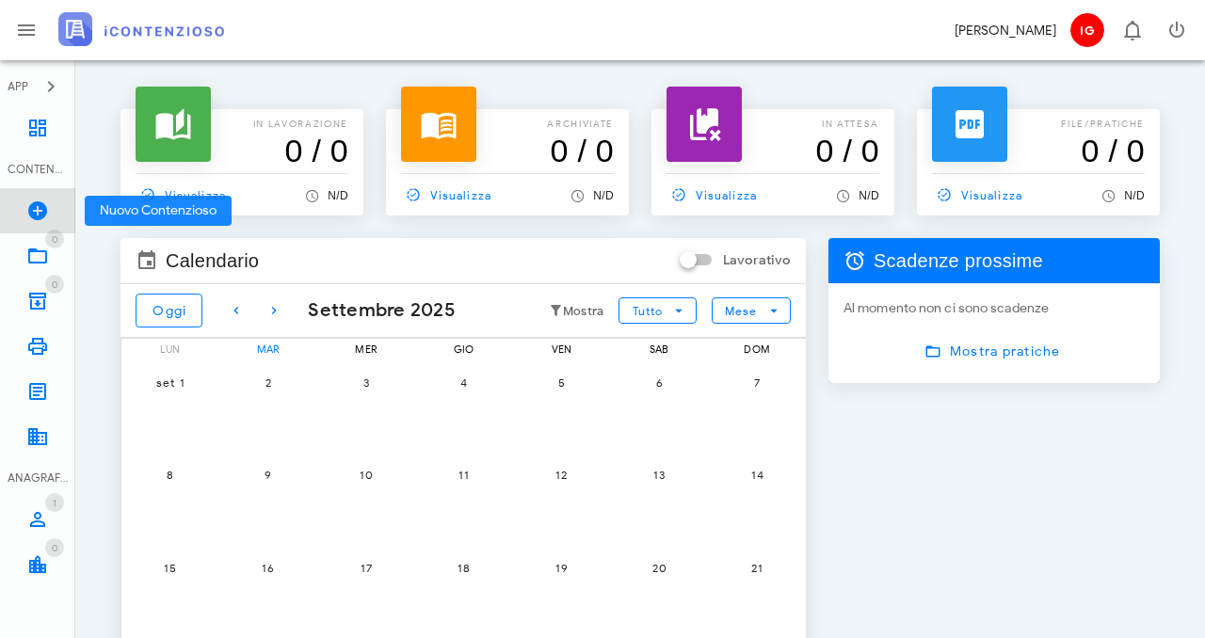
click at [49, 214] on link "Nuovo Contenzioso" at bounding box center [37, 210] width 75 height 45
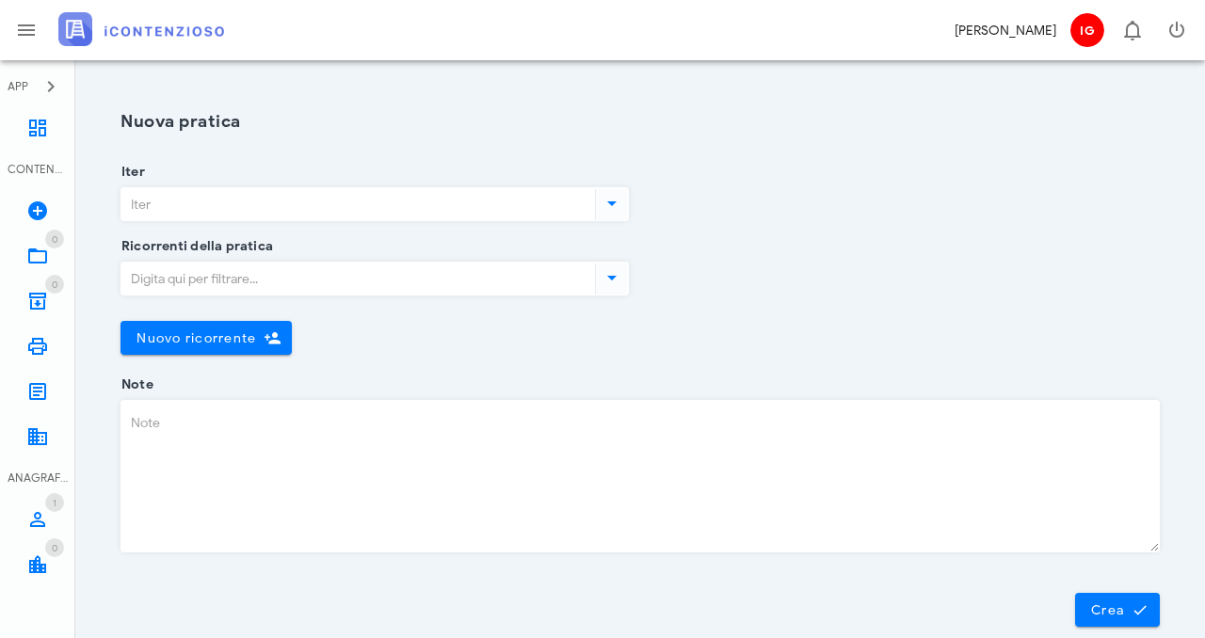
click at [473, 209] on input "Iter" at bounding box center [356, 204] width 470 height 32
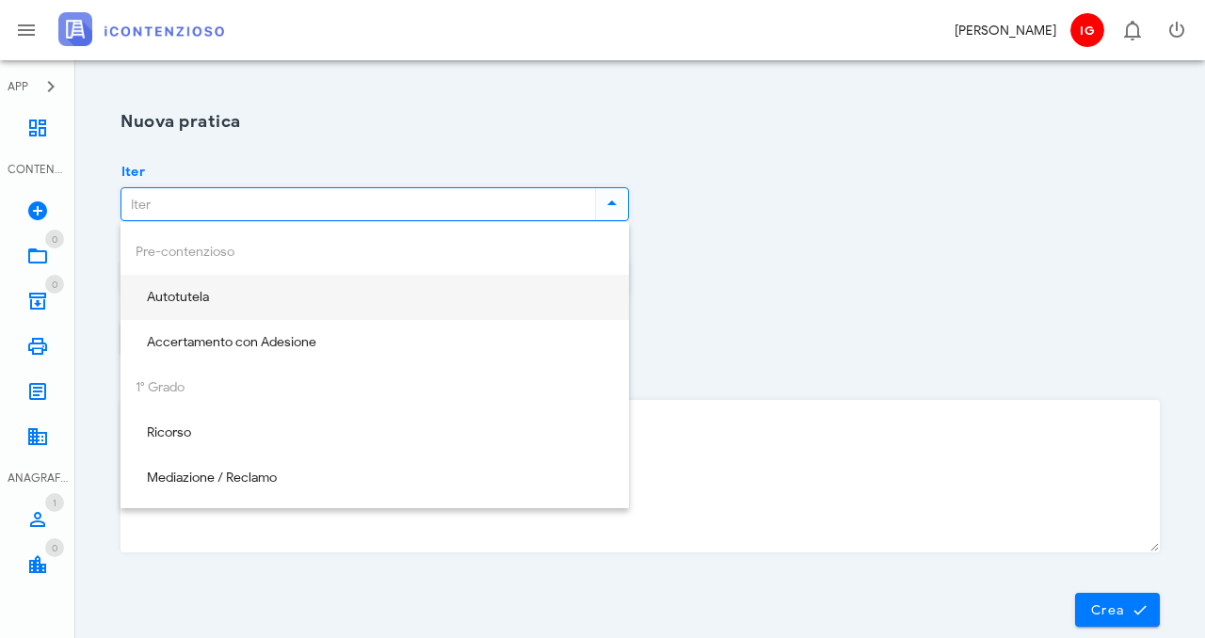
click at [405, 287] on div "Autotutela" at bounding box center [375, 298] width 478 height 39
type input "Autotutela"
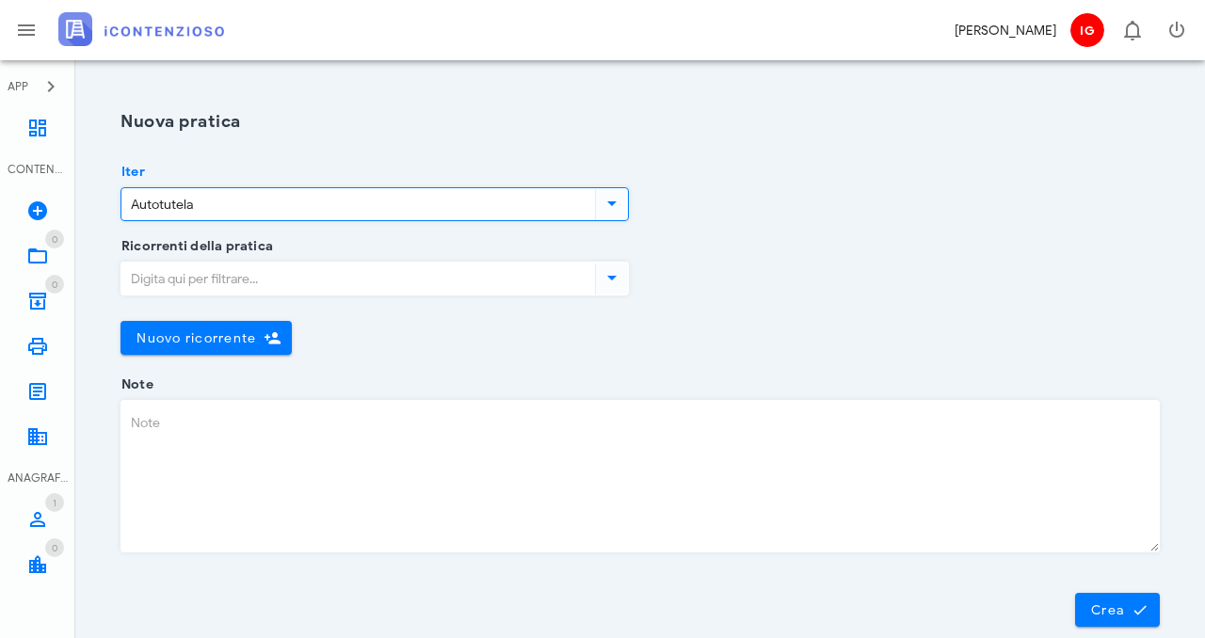
click at [378, 300] on div at bounding box center [375, 305] width 509 height 13
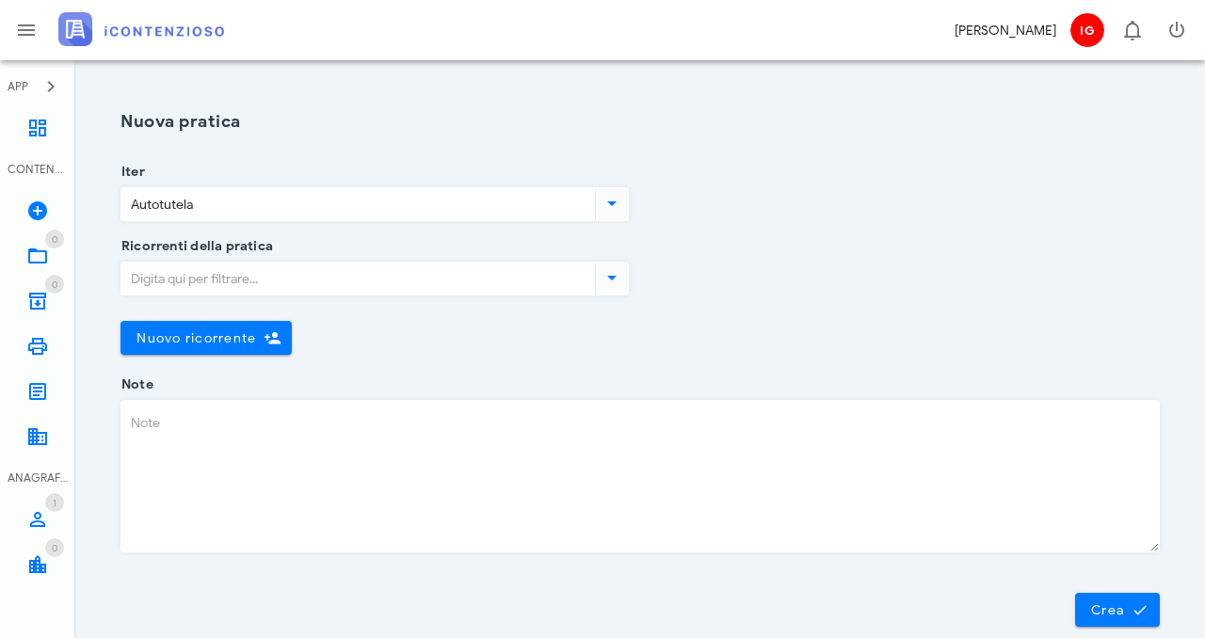
click at [391, 286] on input "Ricorrenti della pratica" at bounding box center [356, 279] width 470 height 32
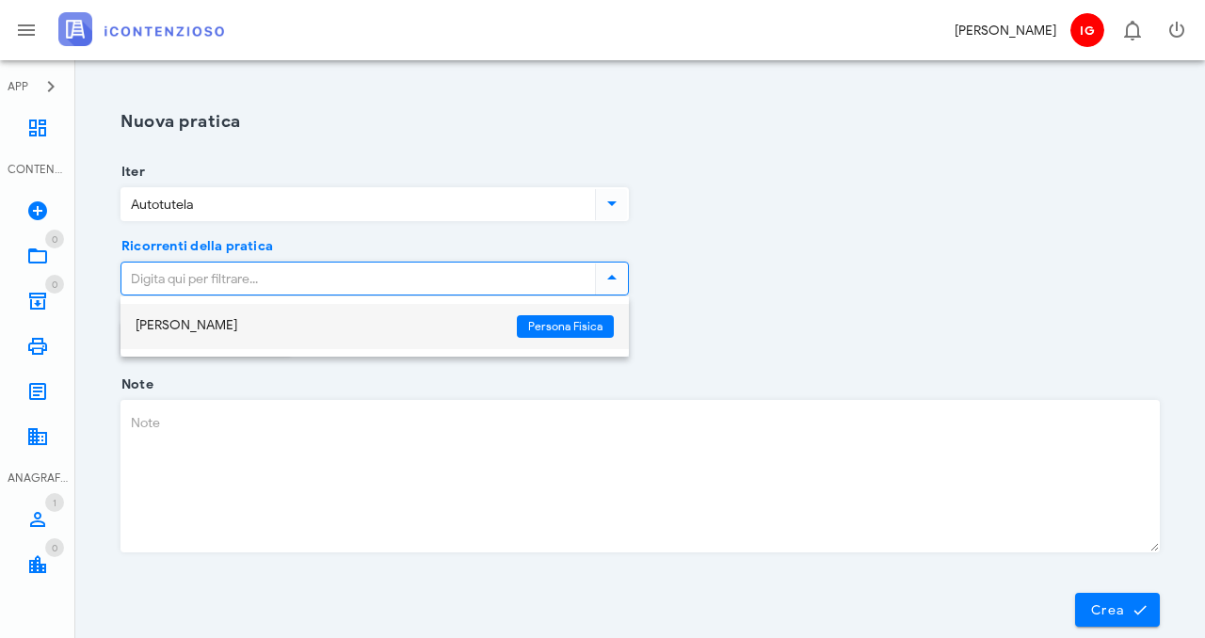
click at [358, 318] on div "[PERSON_NAME]" at bounding box center [319, 326] width 366 height 16
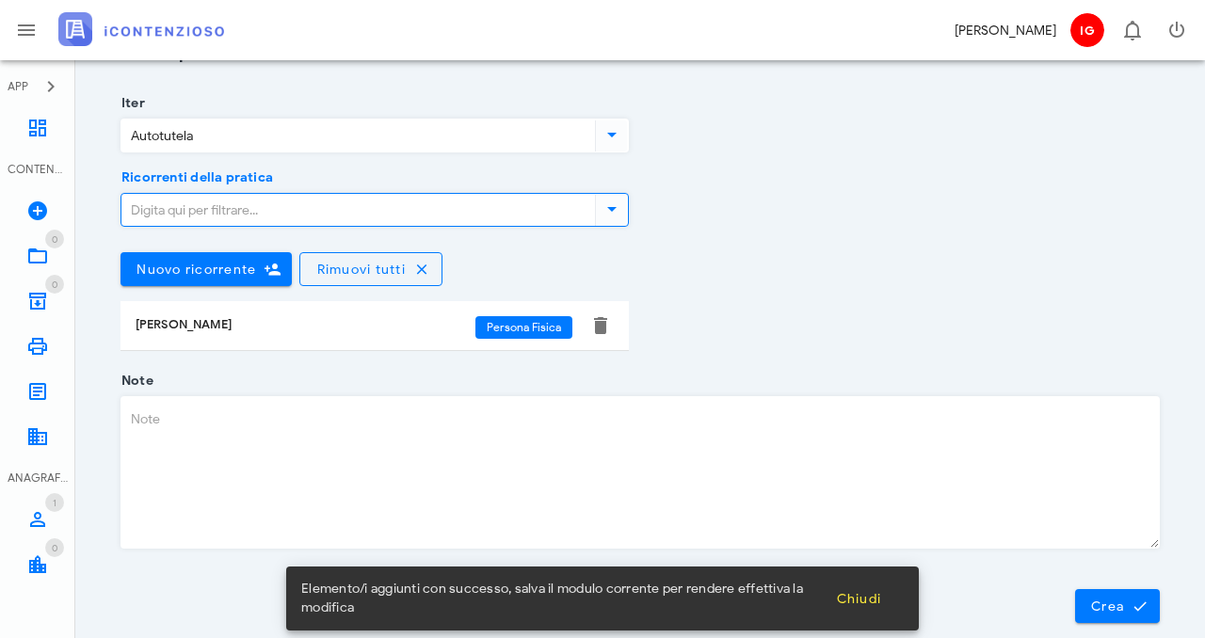
scroll to position [130, 0]
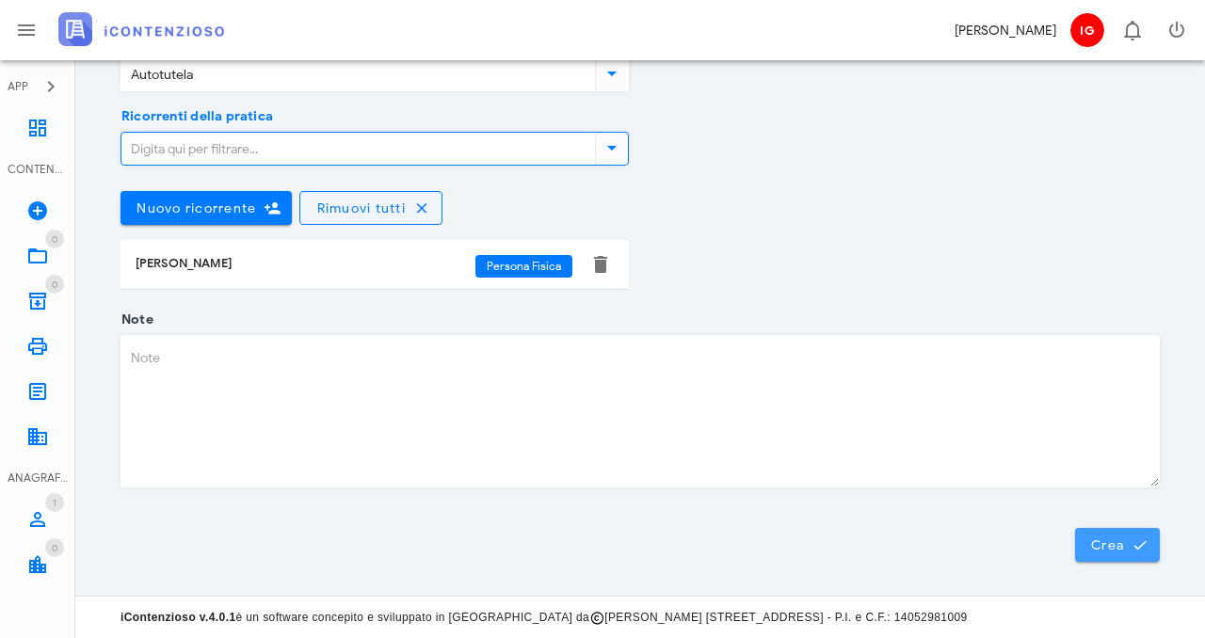
click at [1148, 548] on icon "submit" at bounding box center [1140, 545] width 17 height 17
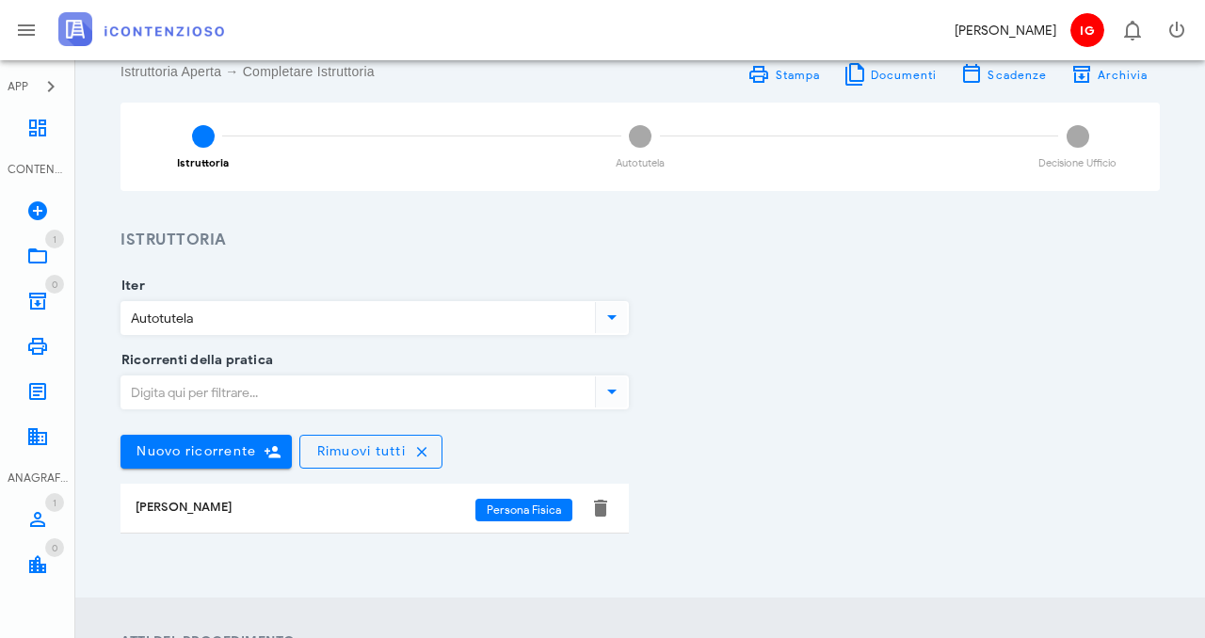
scroll to position [98, 0]
click at [605, 391] on icon at bounding box center [612, 390] width 23 height 23
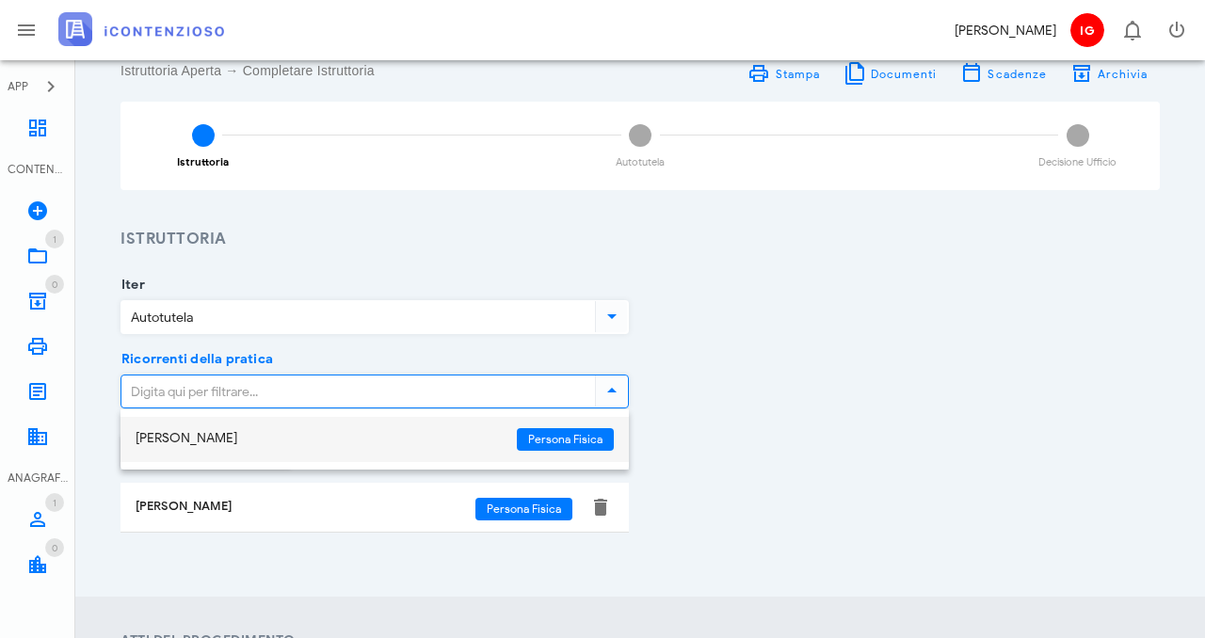
click at [492, 424] on div "[PERSON_NAME]" at bounding box center [319, 440] width 366 height 40
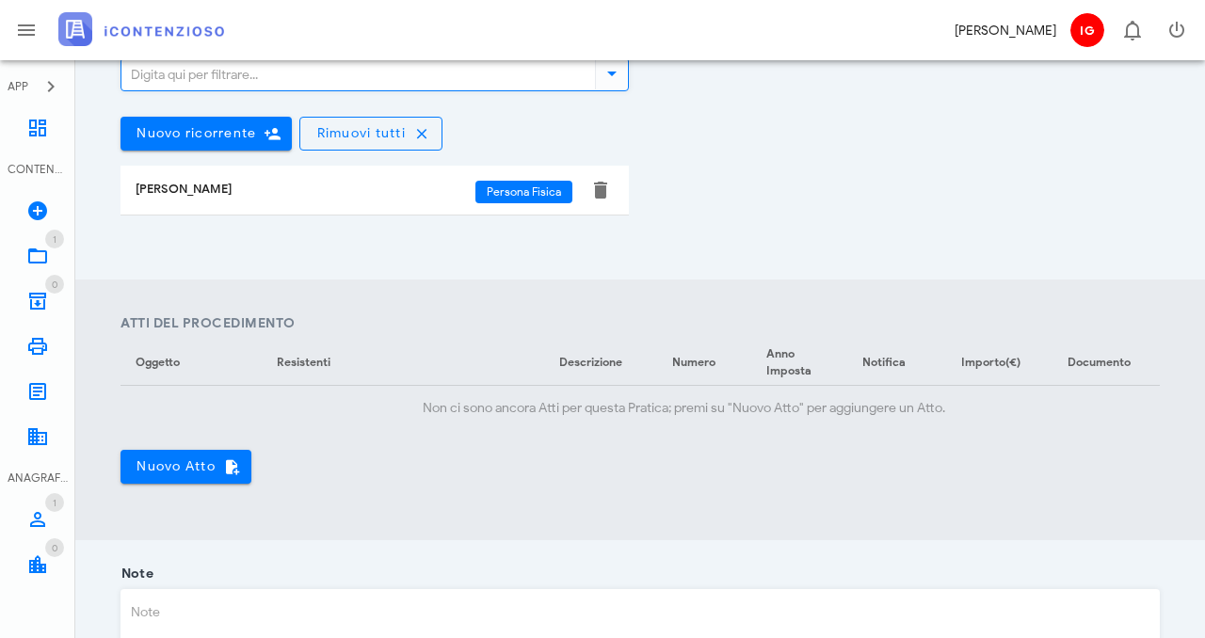
scroll to position [424, 0]
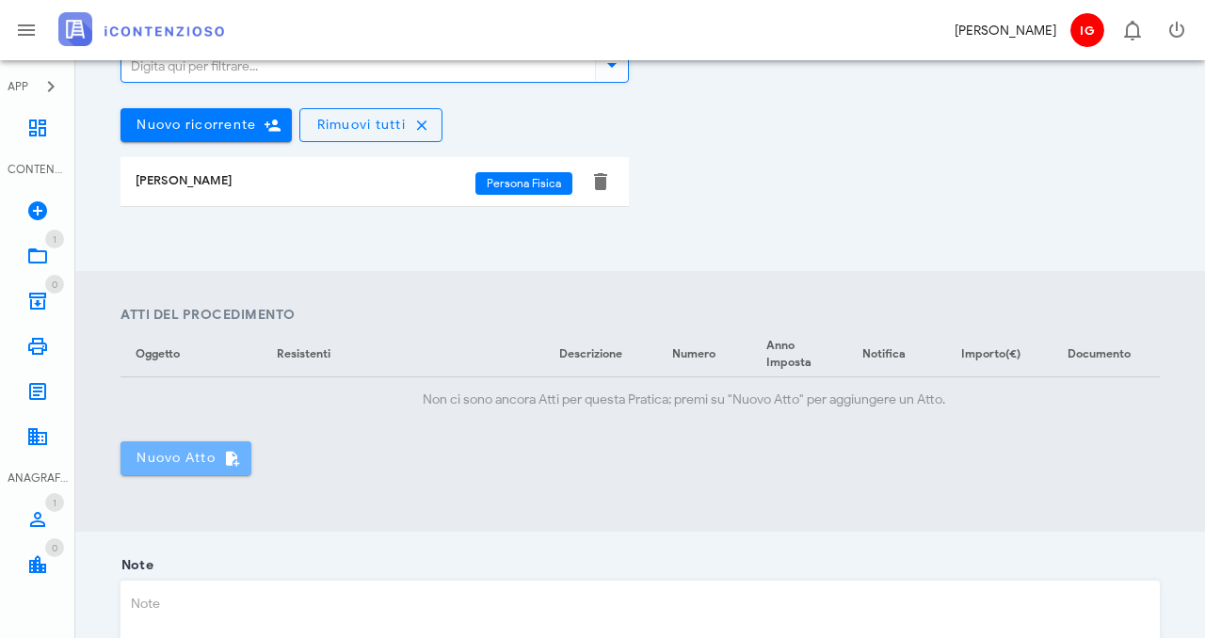
click at [176, 450] on span "Nuovo Atto" at bounding box center [186, 458] width 101 height 17
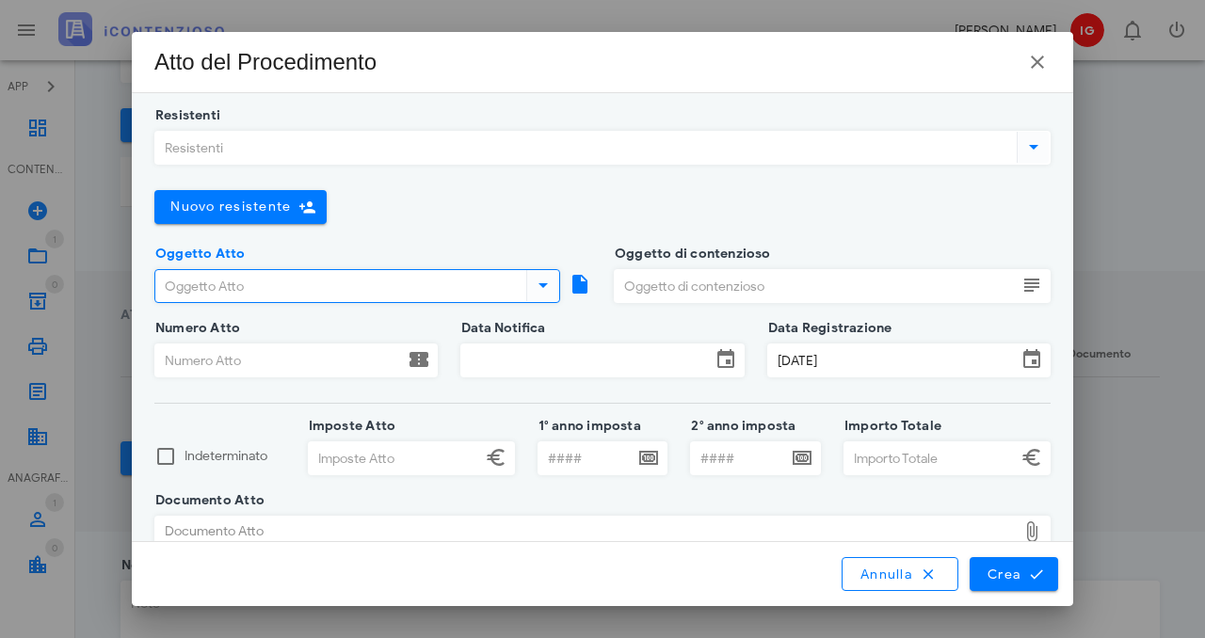
click at [295, 274] on input "Oggetto Atto" at bounding box center [338, 286] width 367 height 32
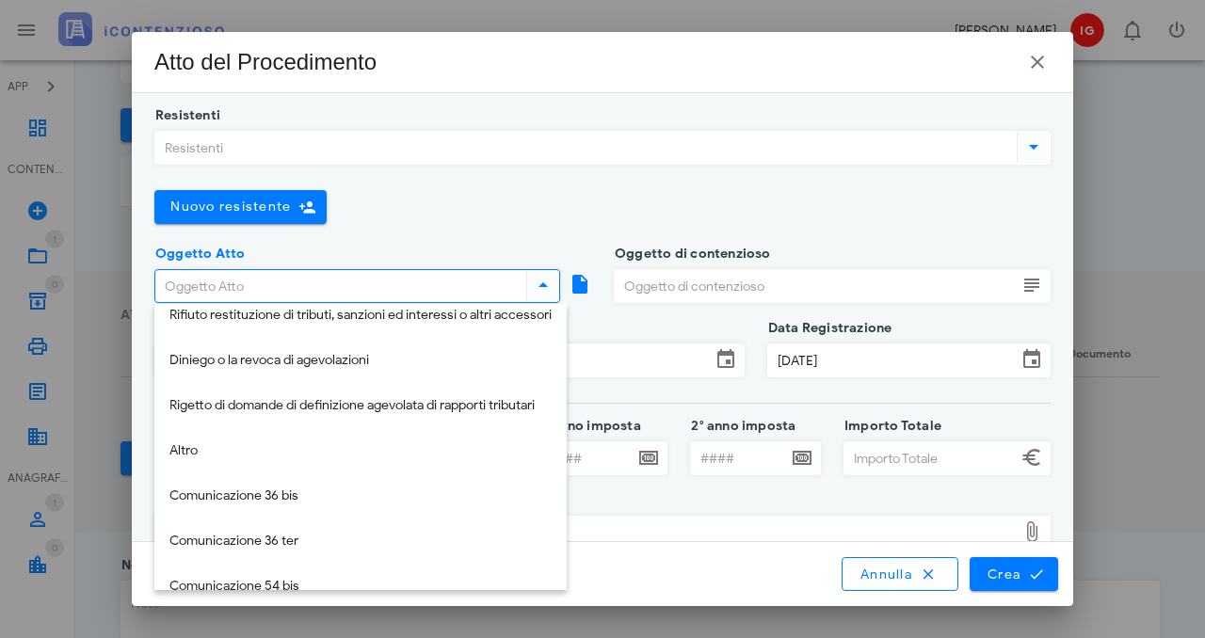
scroll to position [407, 0]
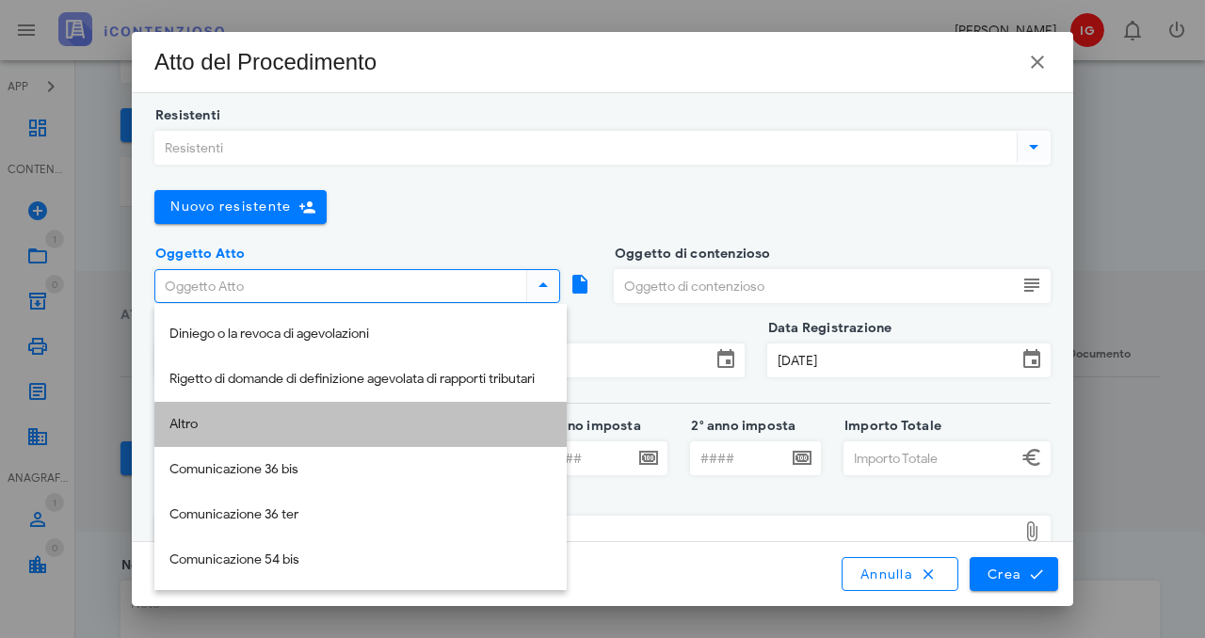
click at [241, 419] on div "Altro" at bounding box center [361, 425] width 382 height 16
type input "Altro"
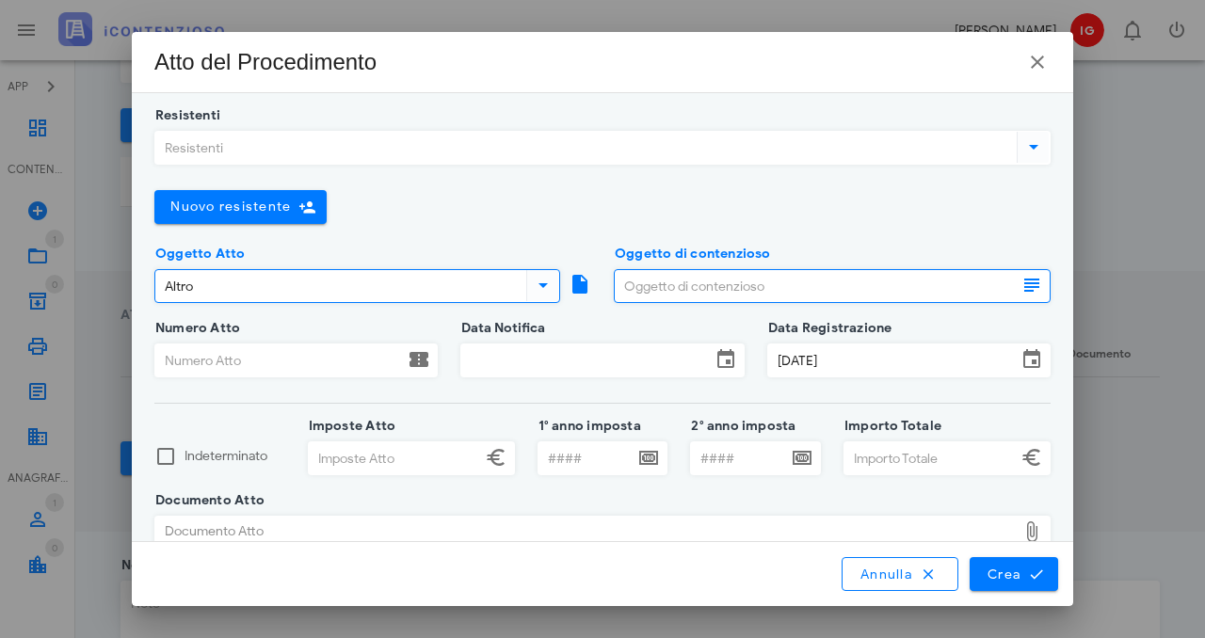
click at [749, 289] on input "Oggetto di contenzioso" at bounding box center [816, 286] width 402 height 32
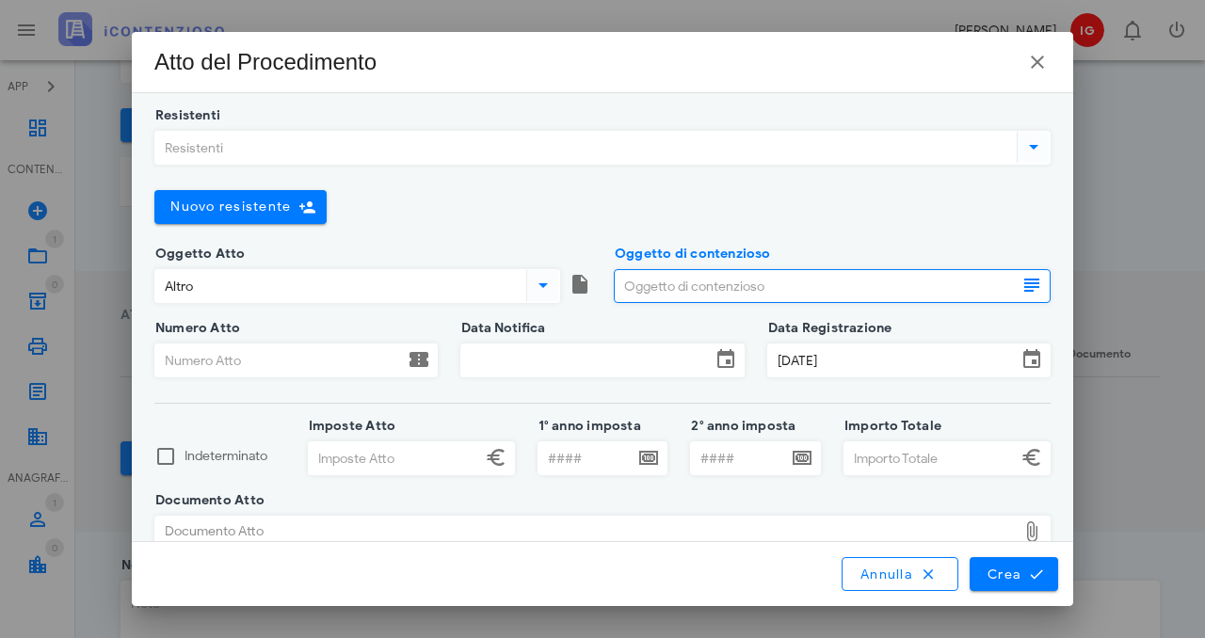
click at [495, 352] on input "Data Notifica" at bounding box center [585, 361] width 249 height 32
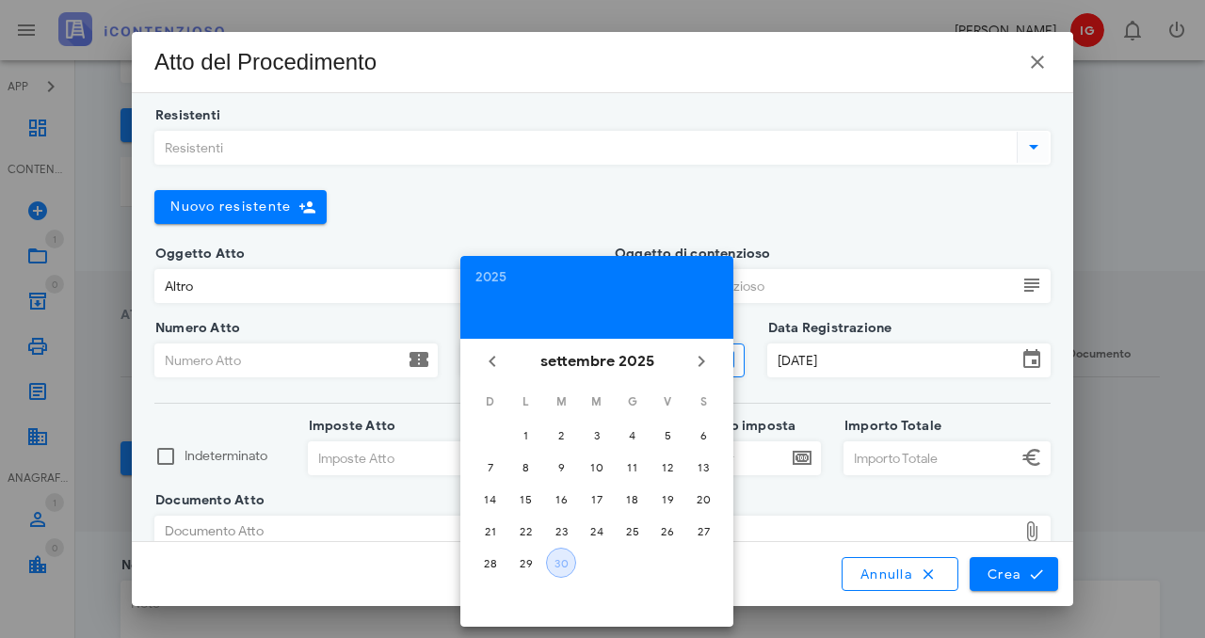
click at [560, 552] on button "30" at bounding box center [561, 563] width 30 height 30
type input "30/09/2025"
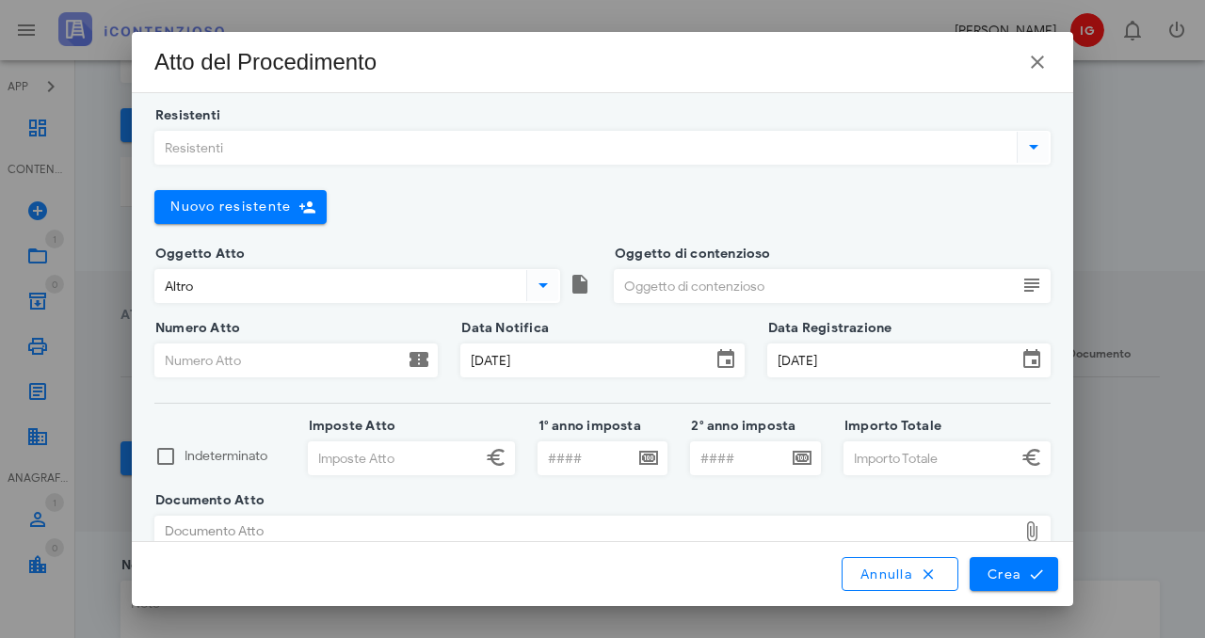
scroll to position [32, 0]
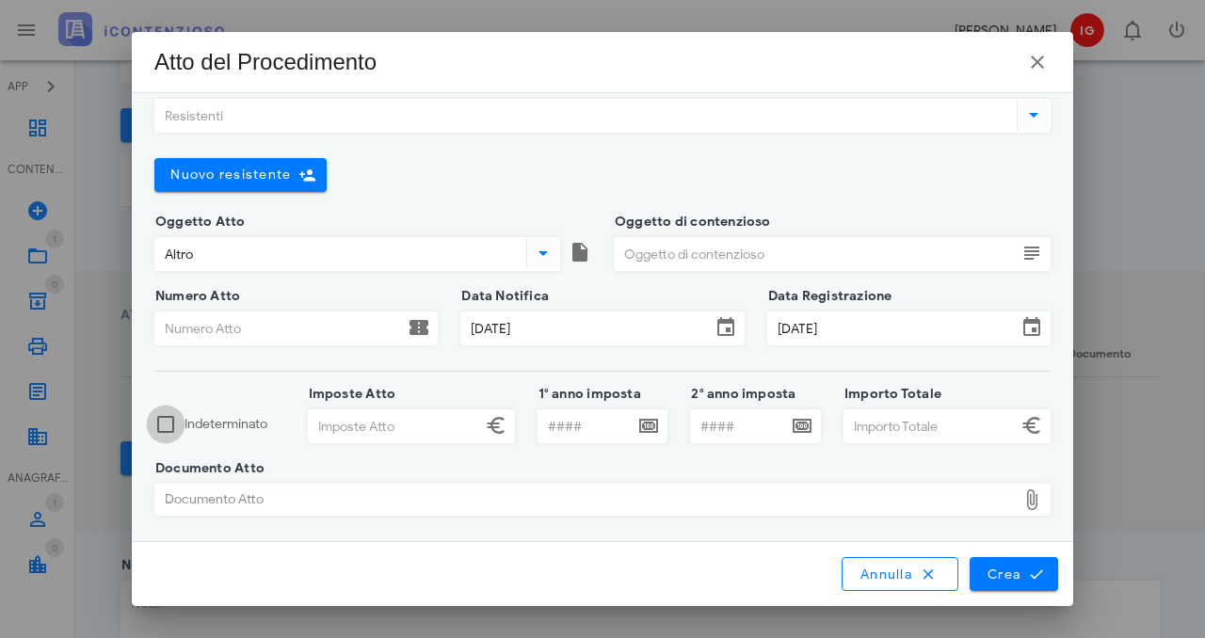
click at [161, 429] on div at bounding box center [166, 425] width 32 height 32
checkbox input "true"
click at [1008, 572] on span "Crea" at bounding box center [1014, 574] width 55 height 17
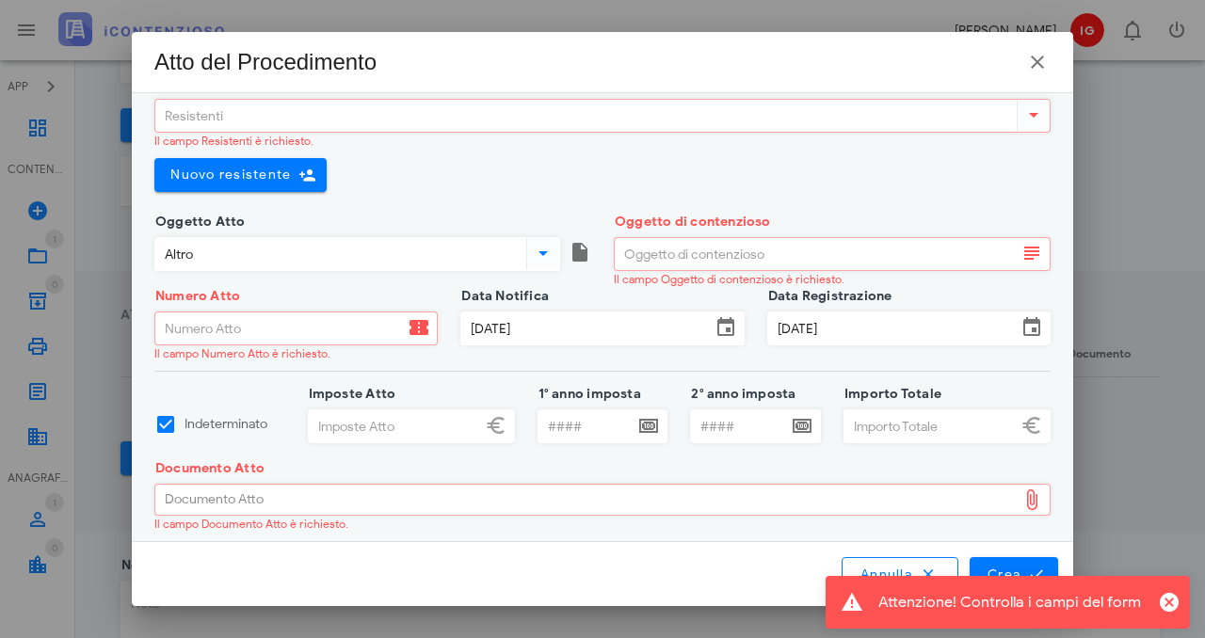
click at [236, 109] on input "Resistenti" at bounding box center [584, 116] width 858 height 32
click at [239, 114] on input "Resistenti" at bounding box center [584, 116] width 858 height 32
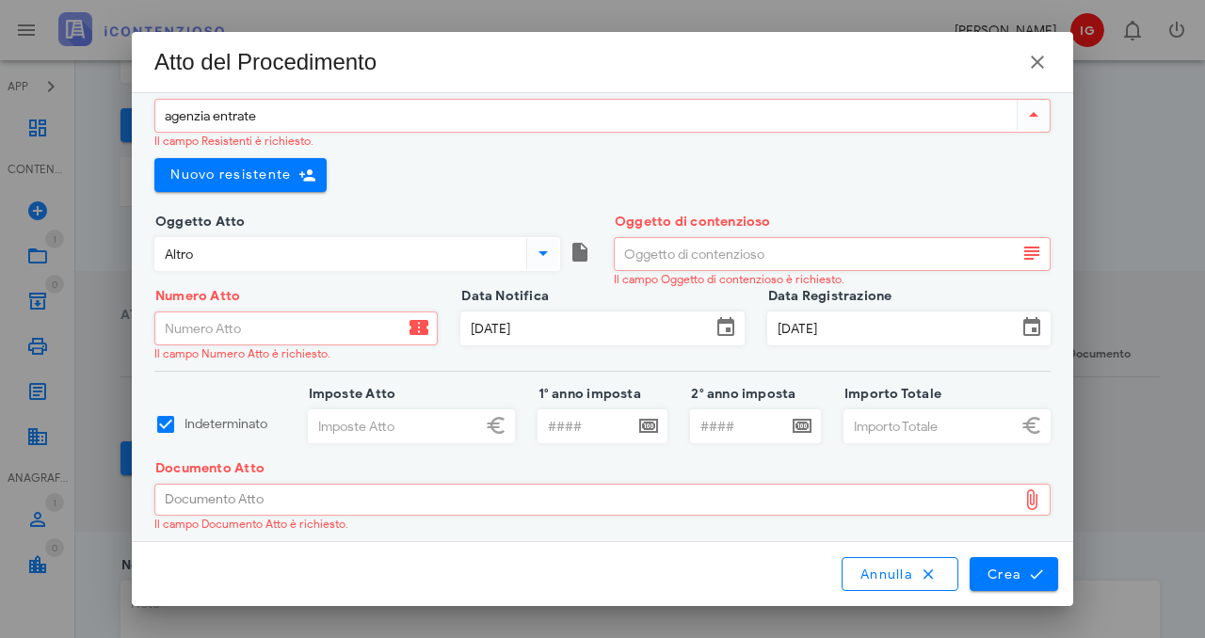
type input "agenzia entrate"
click at [254, 336] on input "Numero Atto" at bounding box center [279, 329] width 249 height 32
click at [714, 245] on input "Oggetto di contenzioso" at bounding box center [816, 254] width 402 height 32
type input "xxxxxx"
type input "xxxxxxxxx"
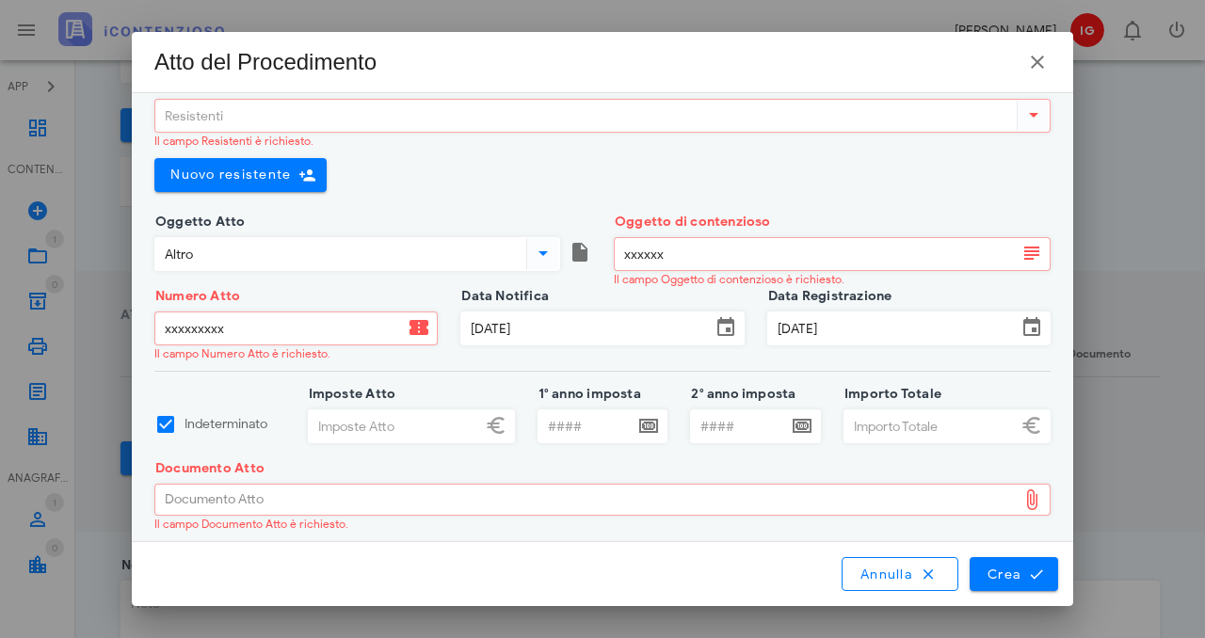
click at [1028, 495] on icon at bounding box center [1032, 500] width 23 height 23
drag, startPoint x: 1033, startPoint y: 503, endPoint x: 943, endPoint y: 501, distance: 90.4
click at [1034, 503] on icon at bounding box center [1032, 500] width 23 height 23
click at [923, 501] on div "Documento Atto" at bounding box center [586, 500] width 862 height 30
type input "C:\fakepath\ELENCO LIPE 2 TRIMESTRE CASERTA.pdf"
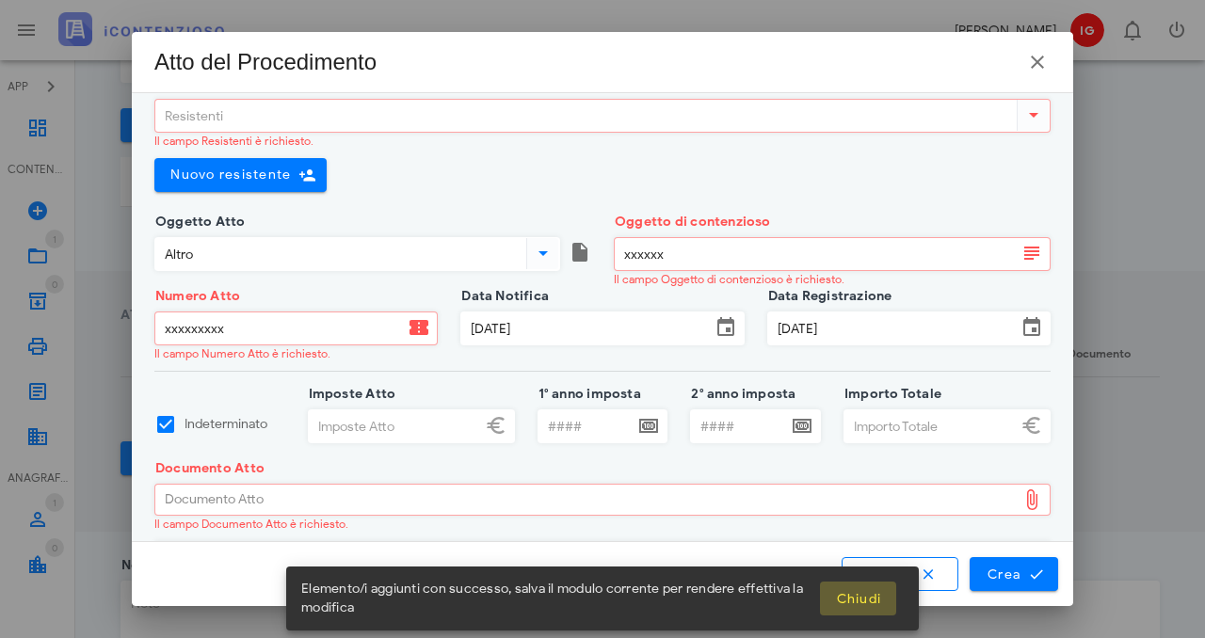
click at [850, 604] on span "Chiudi" at bounding box center [858, 599] width 46 height 16
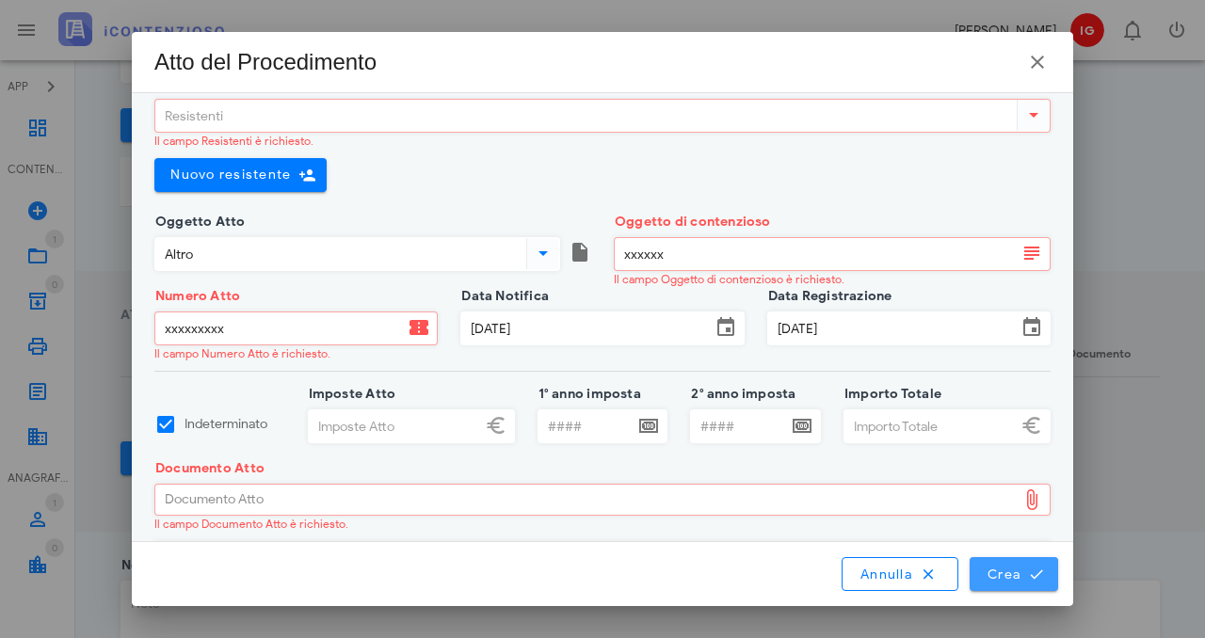
click at [1013, 572] on span "Crea" at bounding box center [1014, 574] width 55 height 17
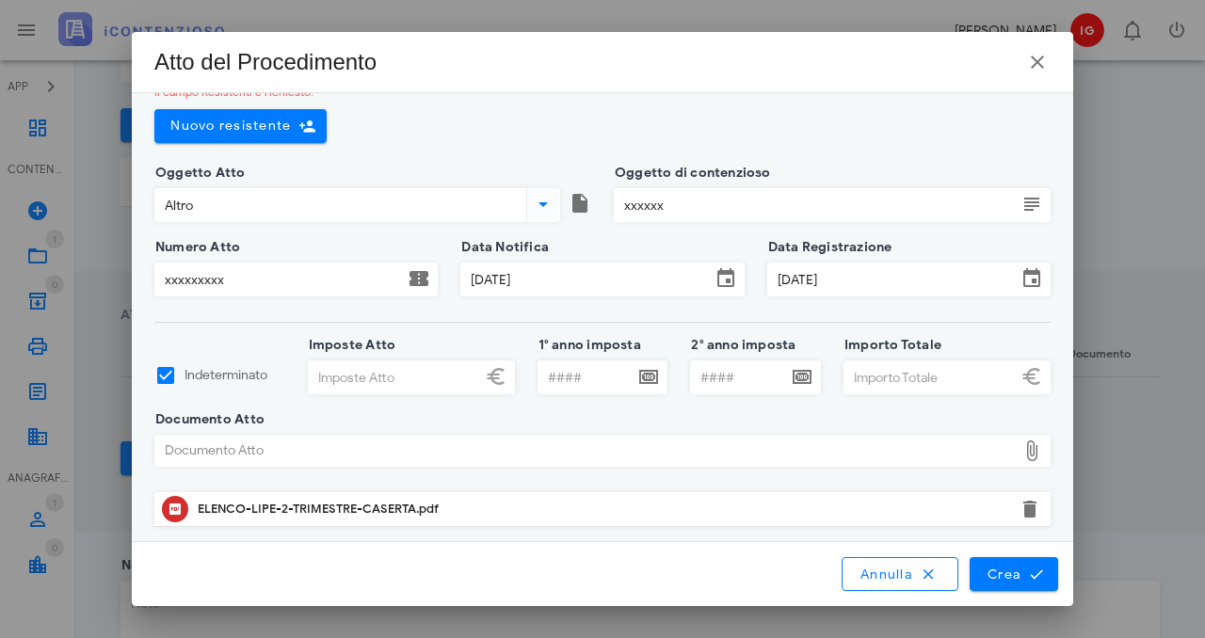
scroll to position [0, 0]
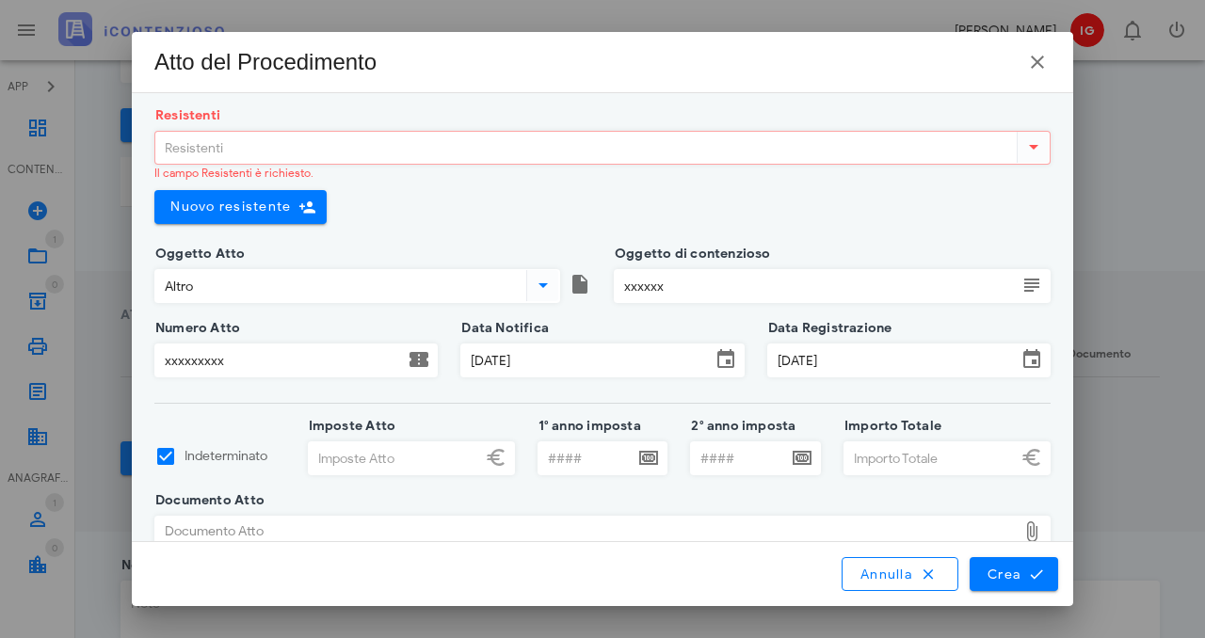
click at [367, 146] on input "Resistenti" at bounding box center [584, 148] width 858 height 32
type input "a"
click at [241, 209] on span "Nuovo resistente" at bounding box center [230, 207] width 121 height 16
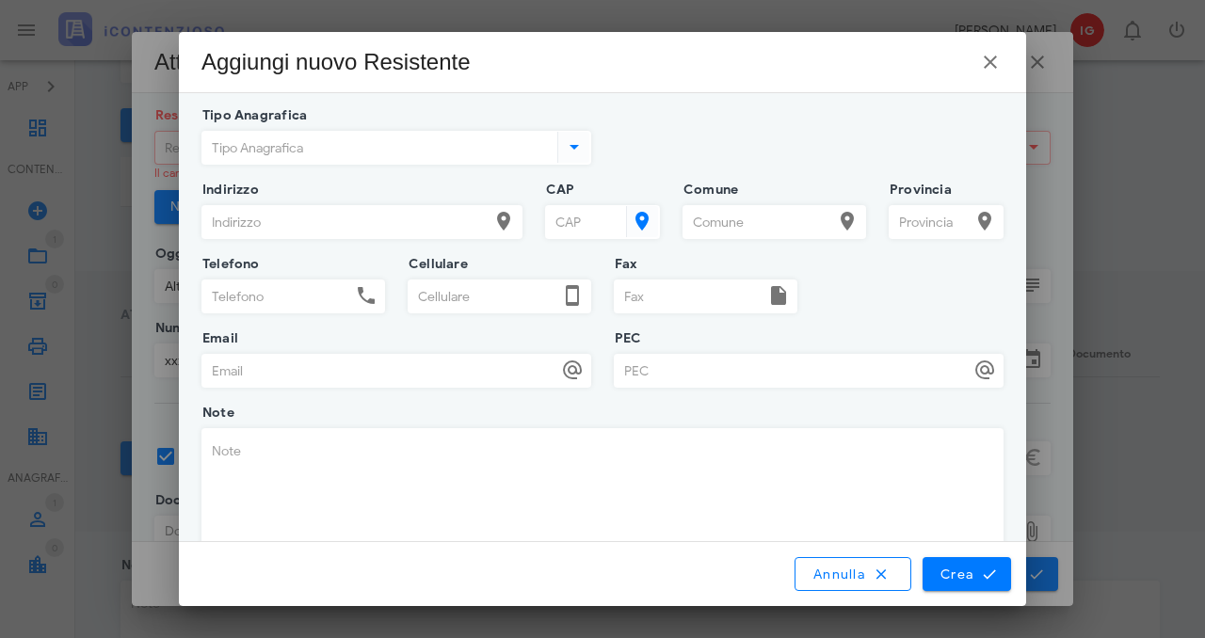
click at [318, 153] on input "Tipo Anagrafica" at bounding box center [377, 148] width 351 height 32
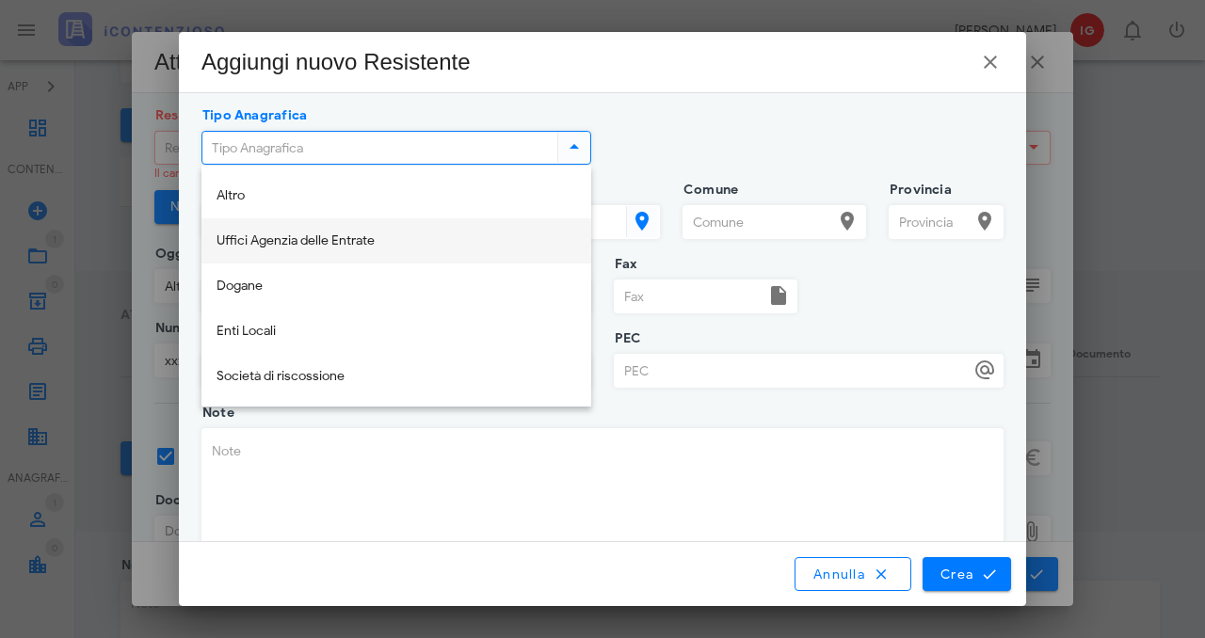
click at [293, 249] on div "Uffici Agenzia delle Entrate" at bounding box center [397, 241] width 360 height 39
type input "Uffici Agenzia delle Entrate"
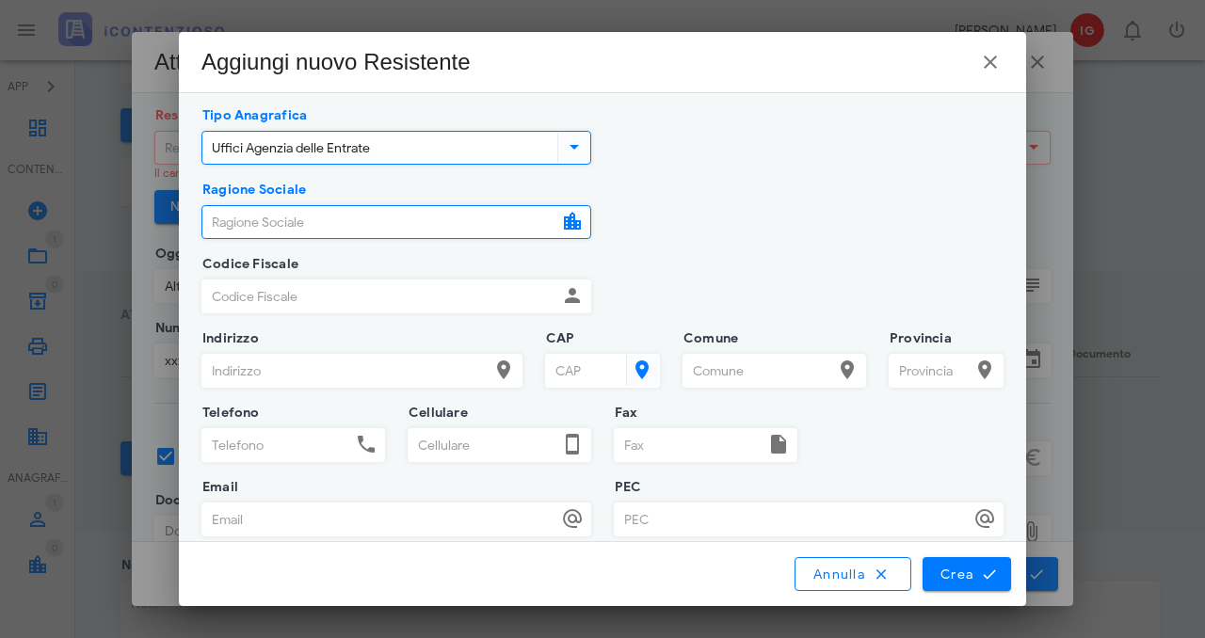
click at [306, 218] on input "Ragione Sociale" at bounding box center [379, 222] width 355 height 32
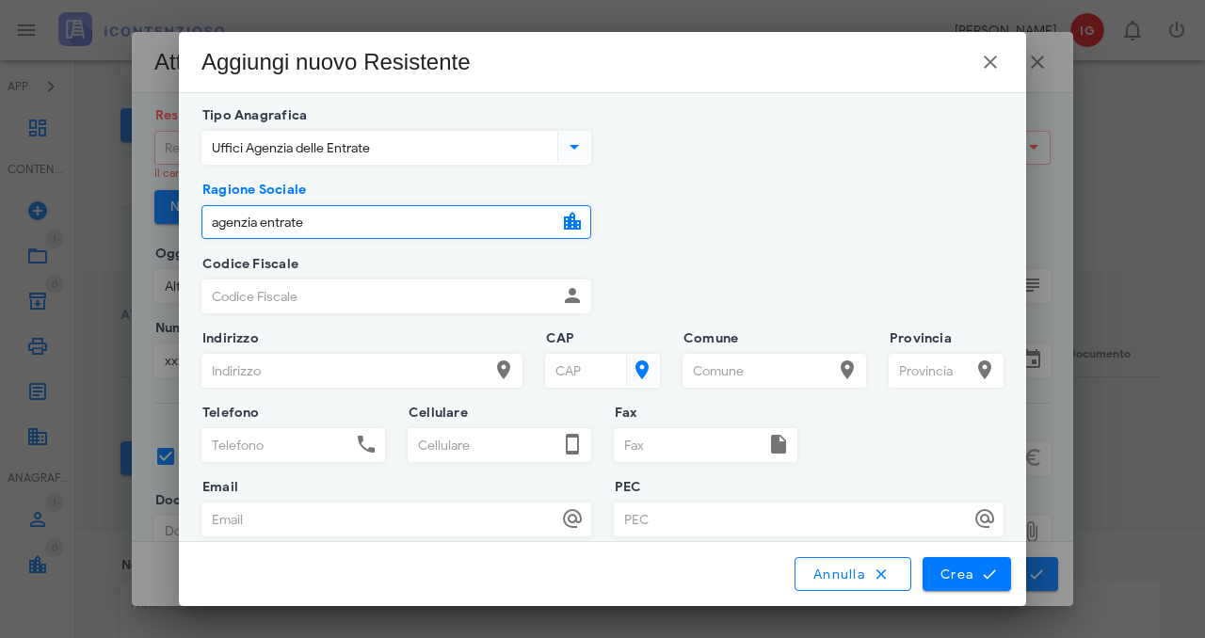
type input "agenzia entrate"
click at [958, 566] on span "Crea" at bounding box center [967, 574] width 55 height 17
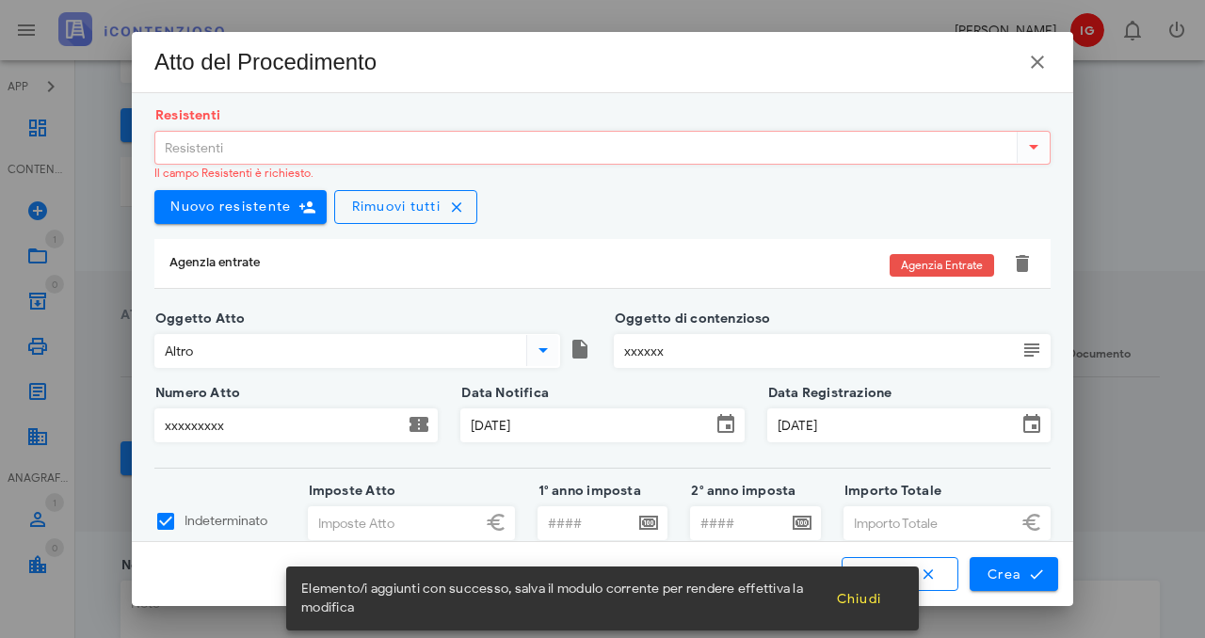
click at [329, 140] on input "Resistenti" at bounding box center [584, 148] width 858 height 32
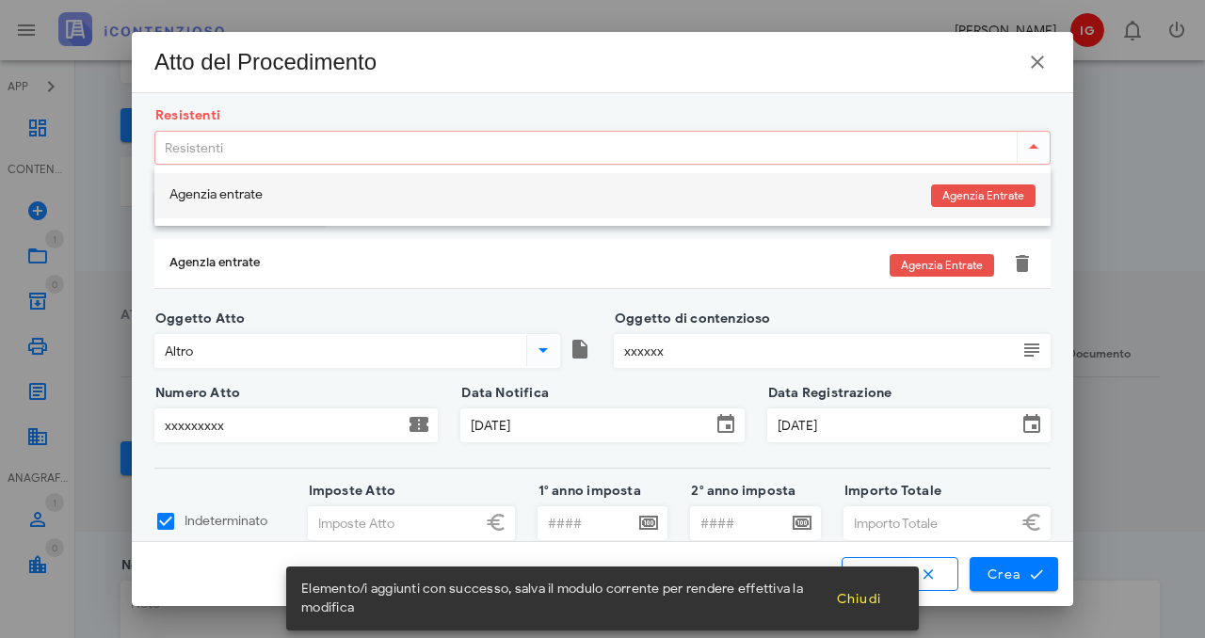
click at [304, 180] on div "Agenzia entrate" at bounding box center [543, 196] width 747 height 40
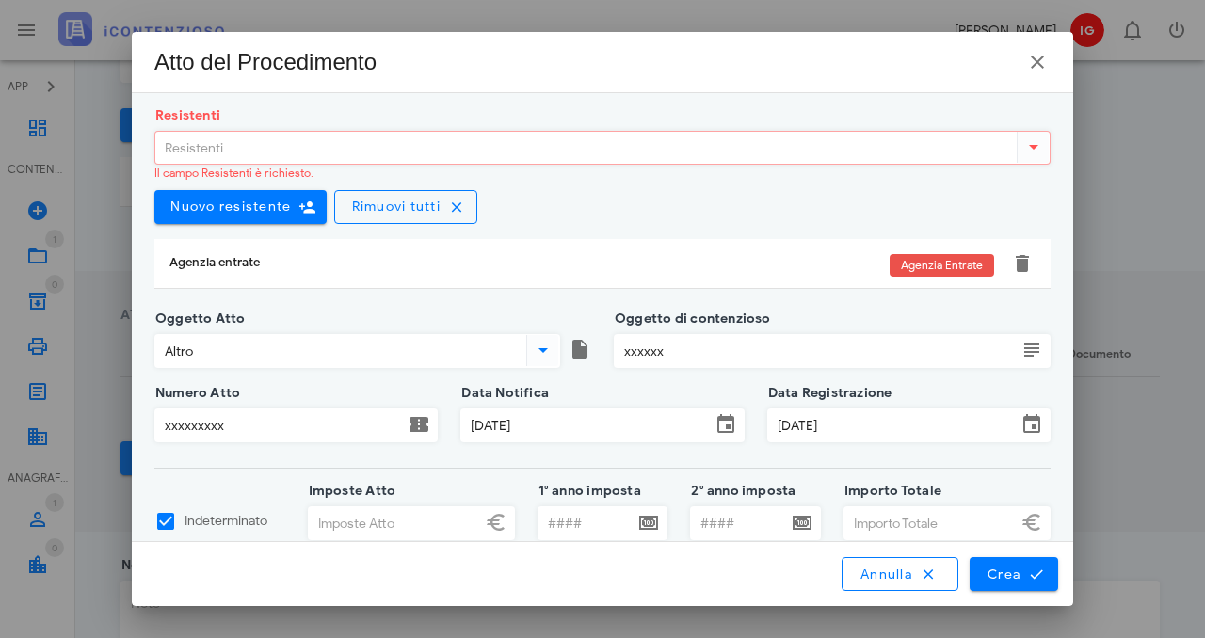
scroll to position [1, 0]
click at [390, 141] on input "Resistenti" at bounding box center [584, 147] width 858 height 32
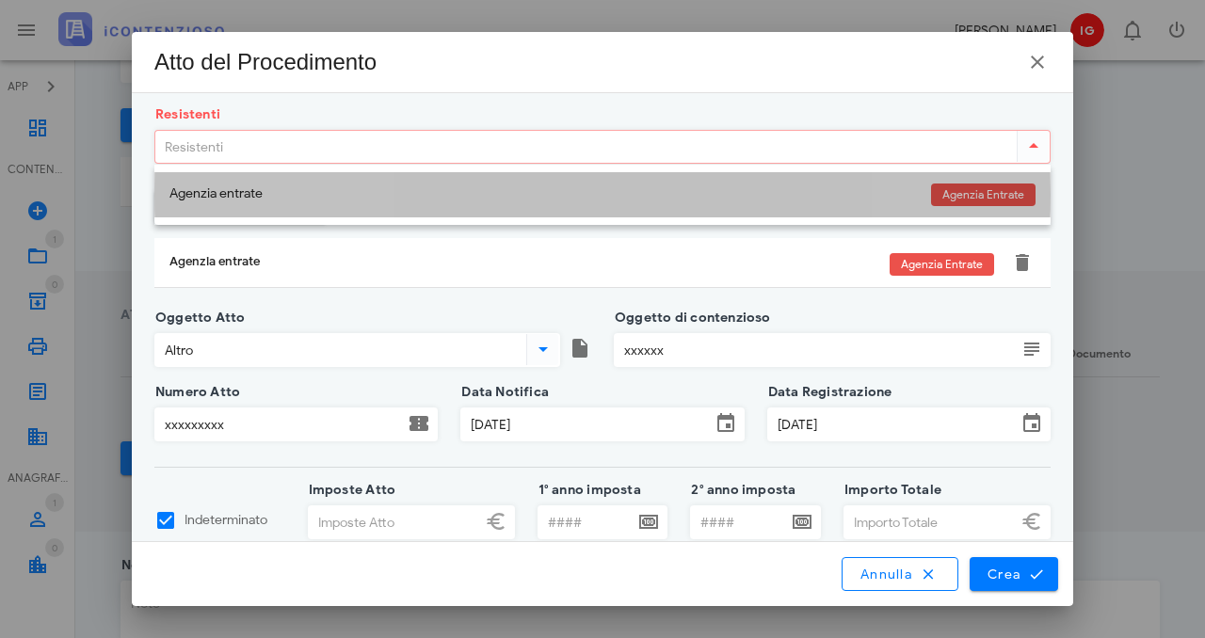
click at [585, 201] on div "Agenzia entrate" at bounding box center [543, 194] width 747 height 16
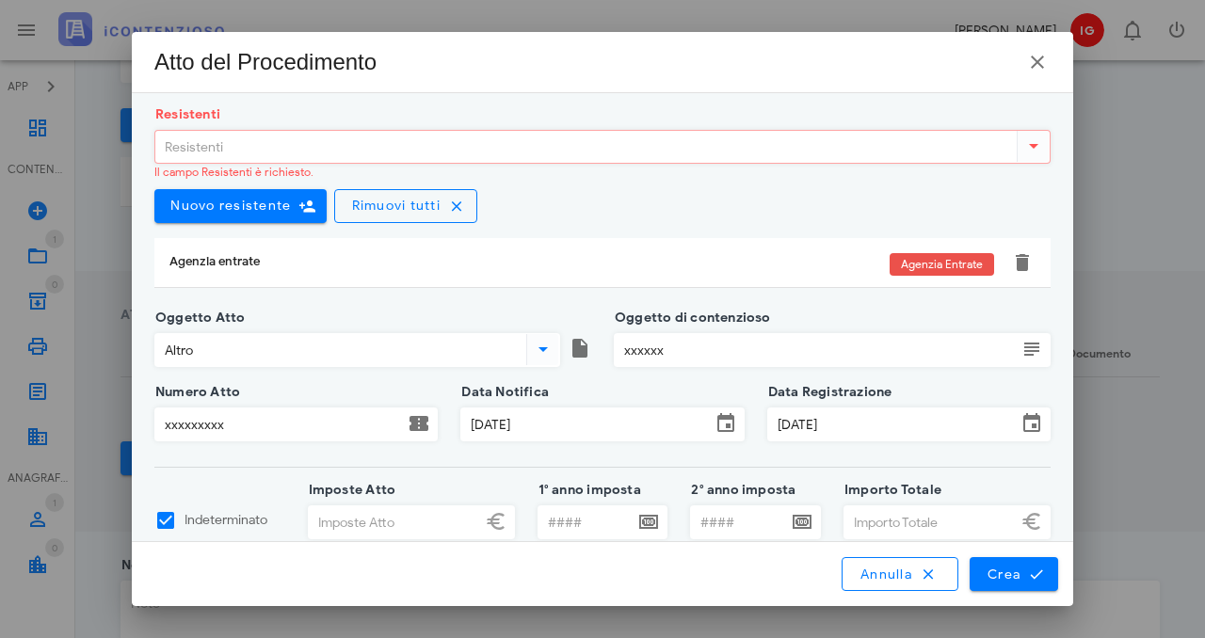
scroll to position [3, 0]
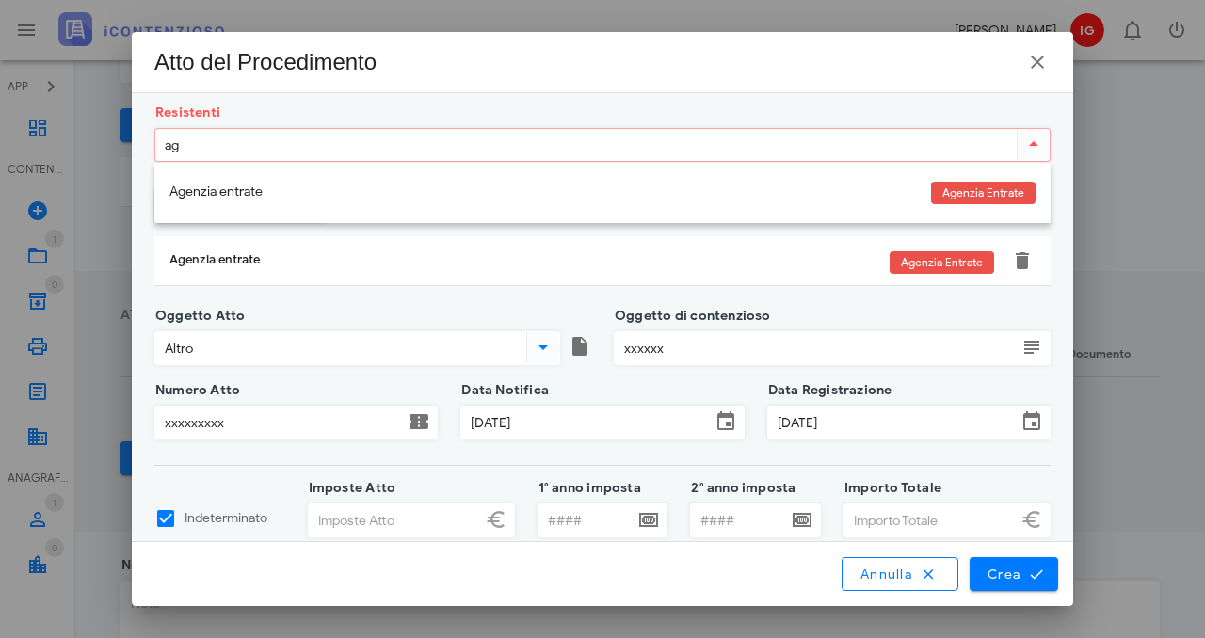
type input "age"
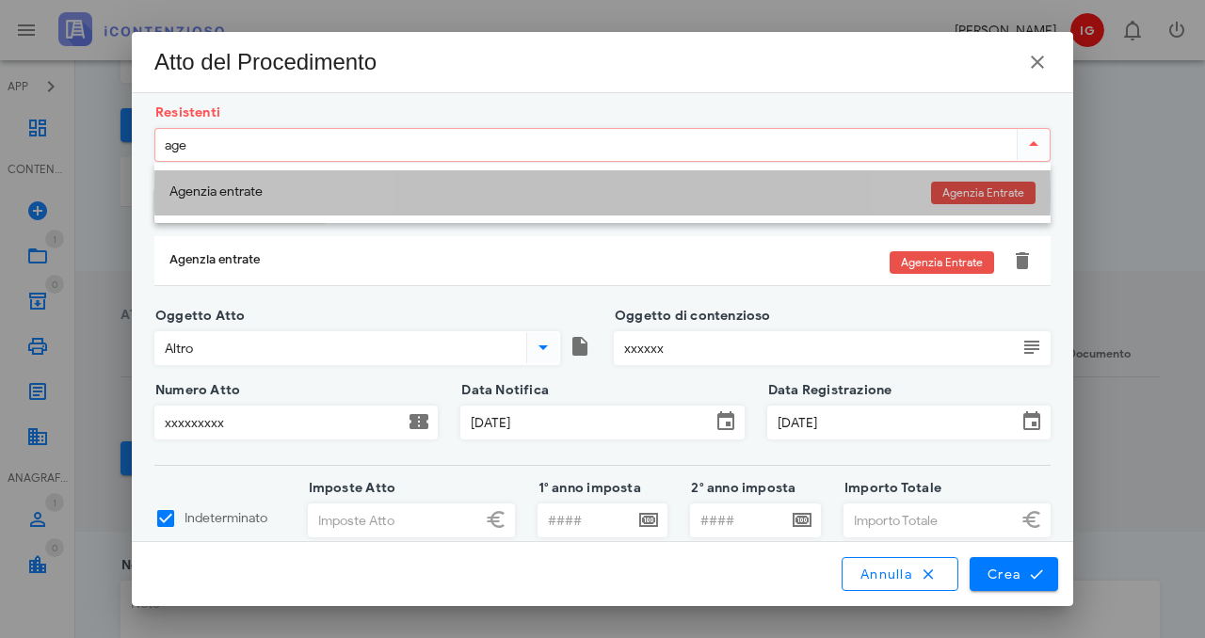
scroll to position [1, 0]
click at [191, 193] on div "Agenzia entrate" at bounding box center [543, 193] width 747 height 16
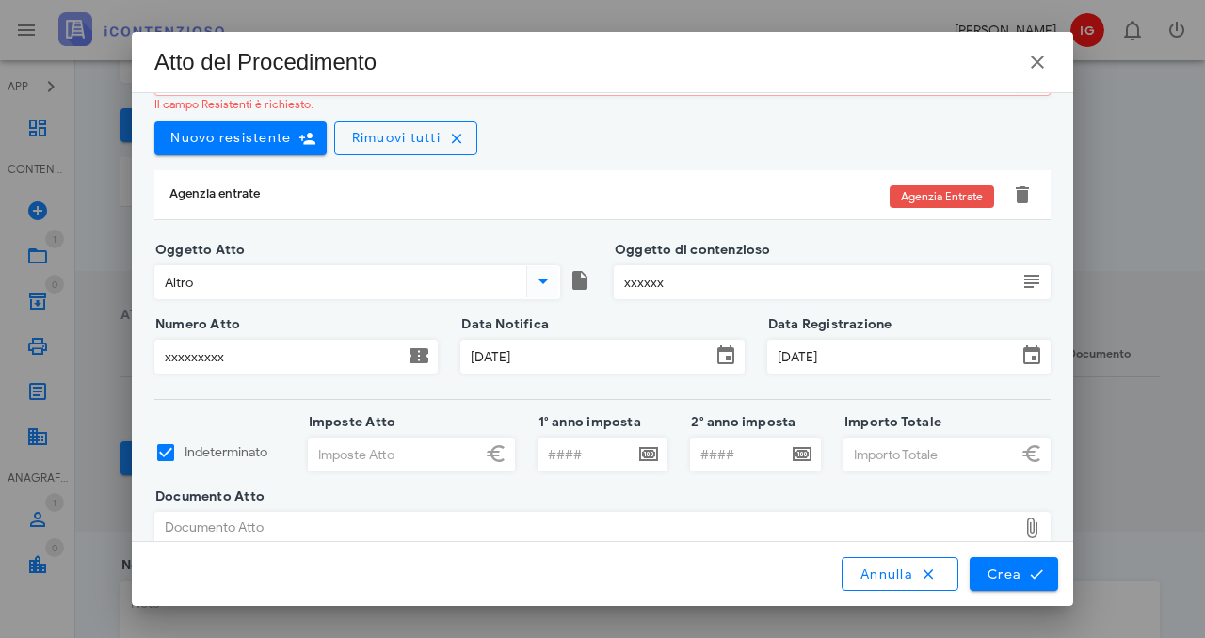
scroll to position [72, 0]
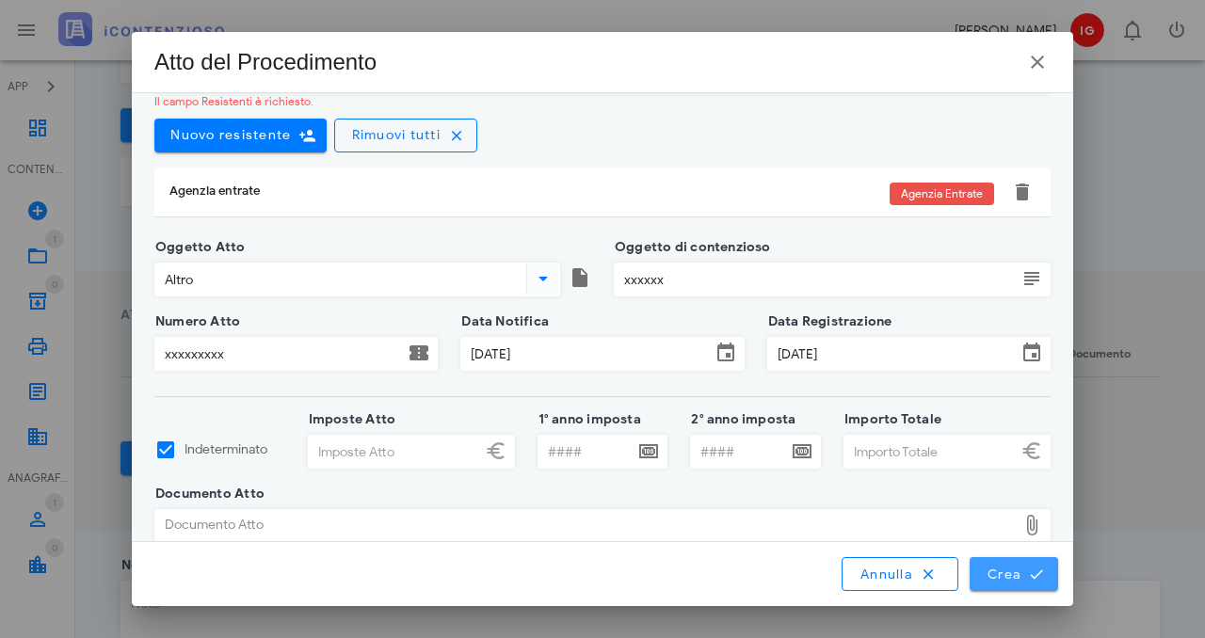
click at [1004, 573] on span "Crea" at bounding box center [1014, 574] width 55 height 17
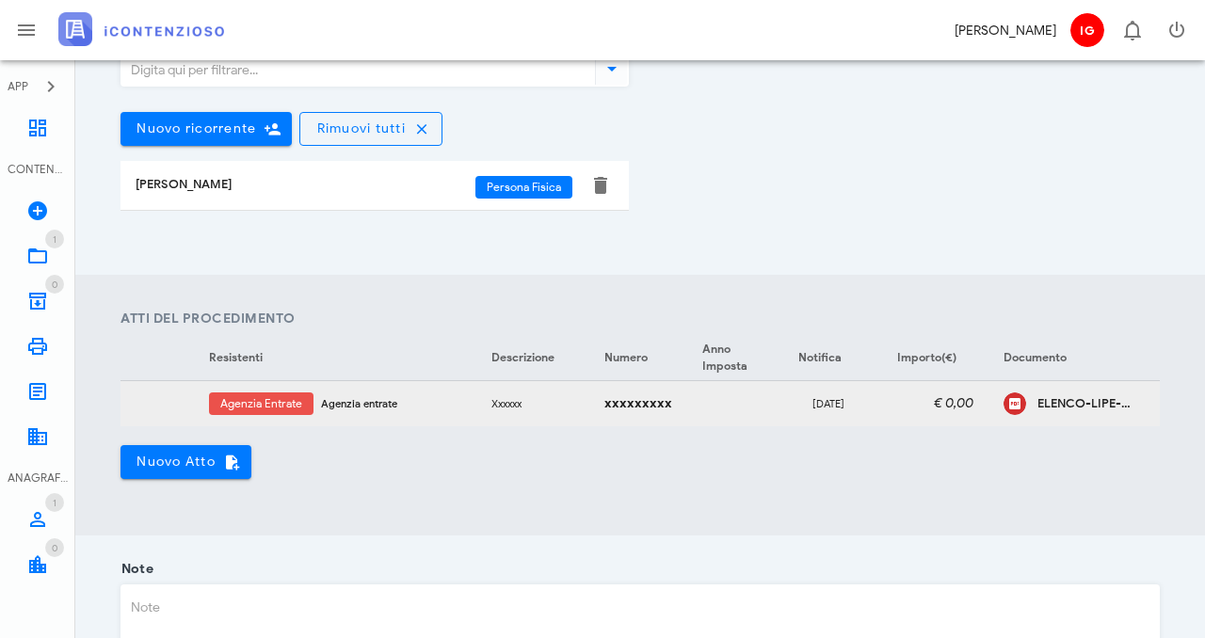
scroll to position [0, 119]
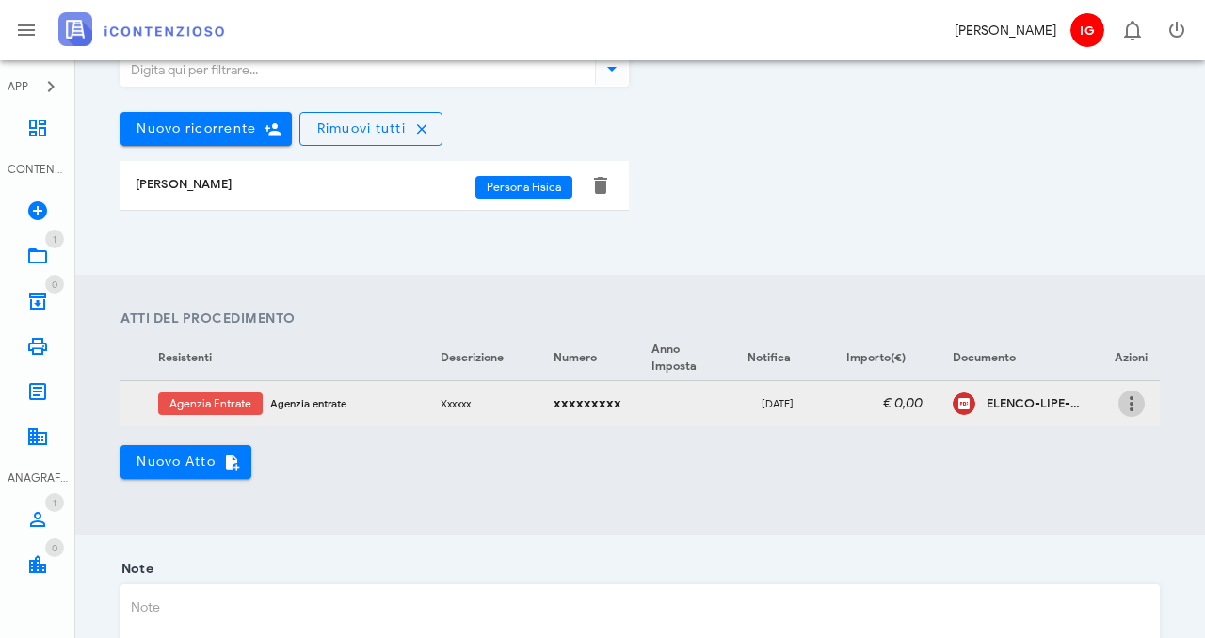
click at [1132, 397] on icon "button" at bounding box center [1132, 404] width 23 height 23
click at [872, 386] on td "€ 0,00" at bounding box center [881, 403] width 113 height 45
click at [828, 400] on td "€ 0,00" at bounding box center [881, 403] width 113 height 45
click at [643, 406] on td at bounding box center [684, 403] width 94 height 45
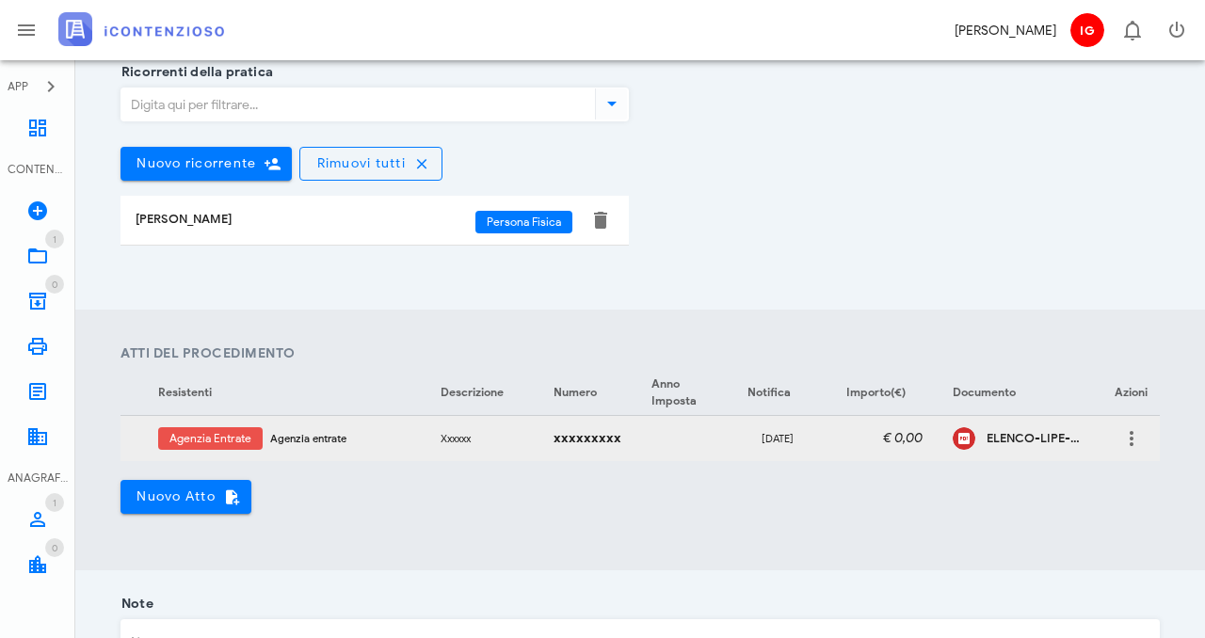
scroll to position [383, 0]
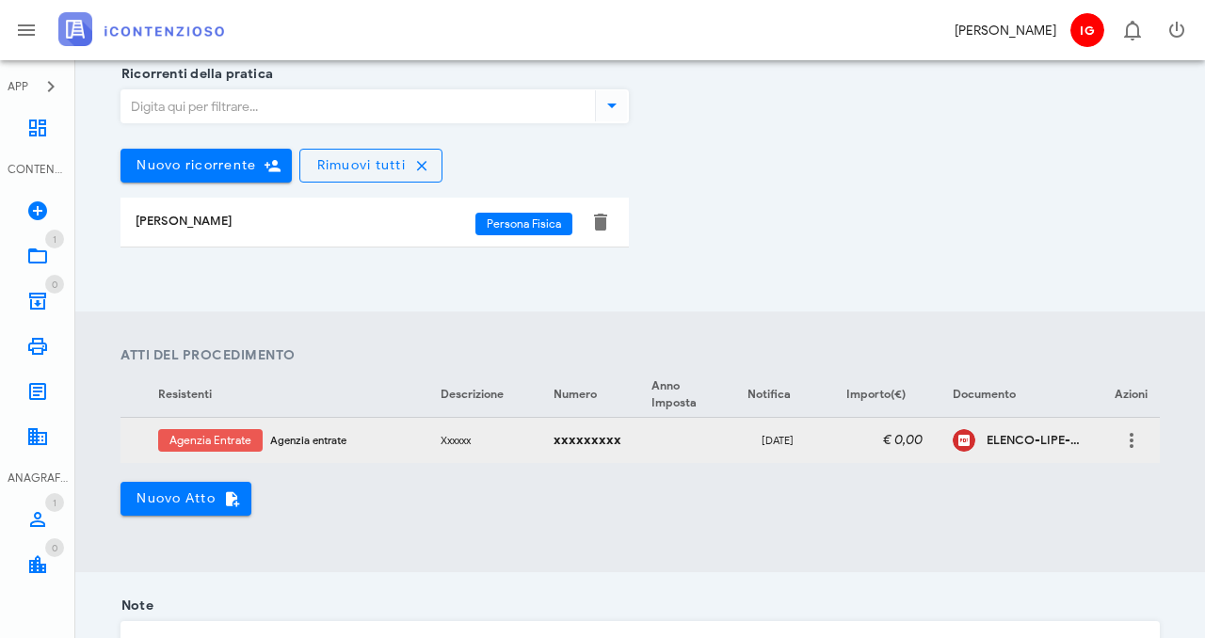
click at [215, 439] on span "Agenzia Entrate" at bounding box center [211, 440] width 82 height 23
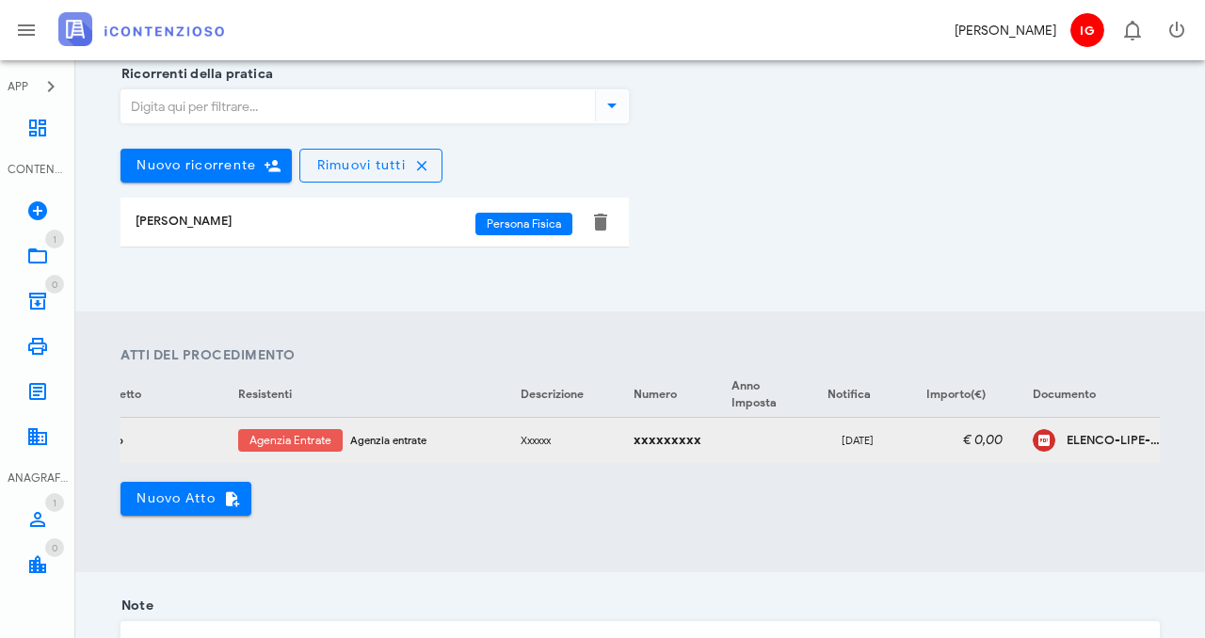
scroll to position [0, 0]
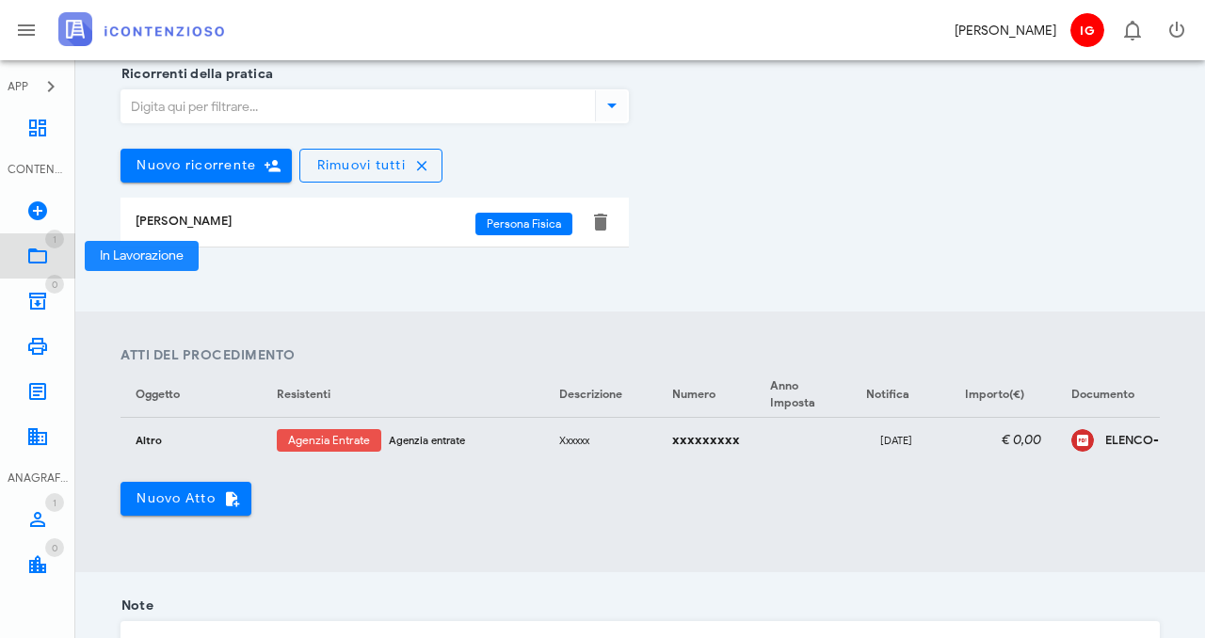
click at [26, 261] on icon at bounding box center [37, 256] width 23 height 23
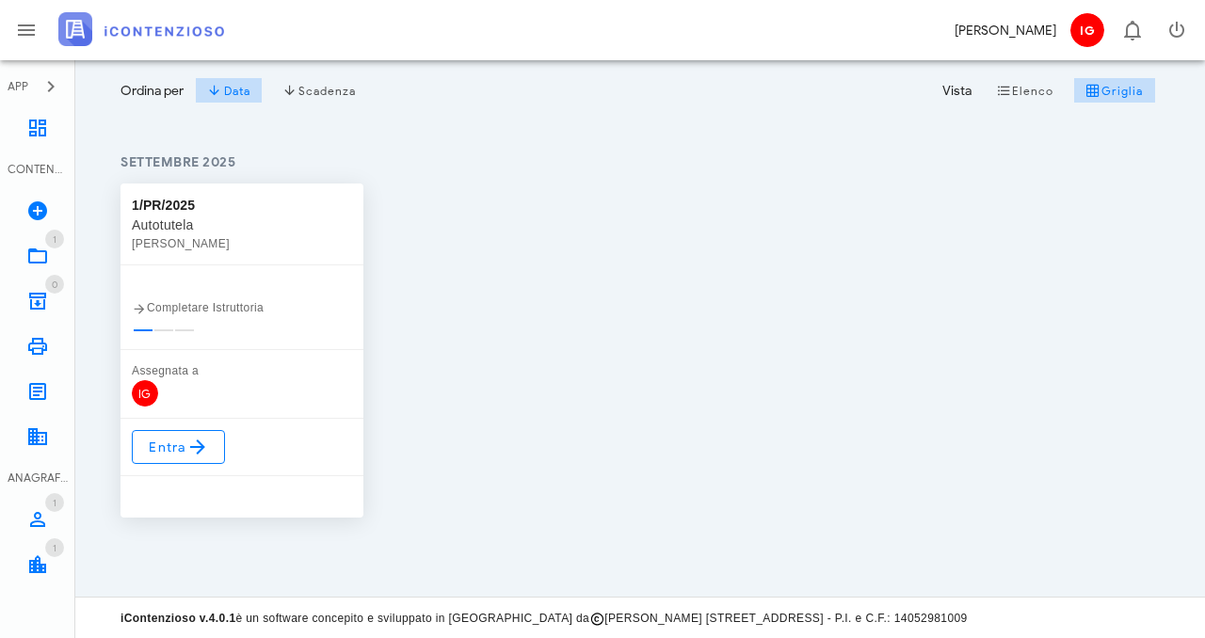
scroll to position [186, 0]
click at [189, 444] on icon at bounding box center [197, 446] width 23 height 23
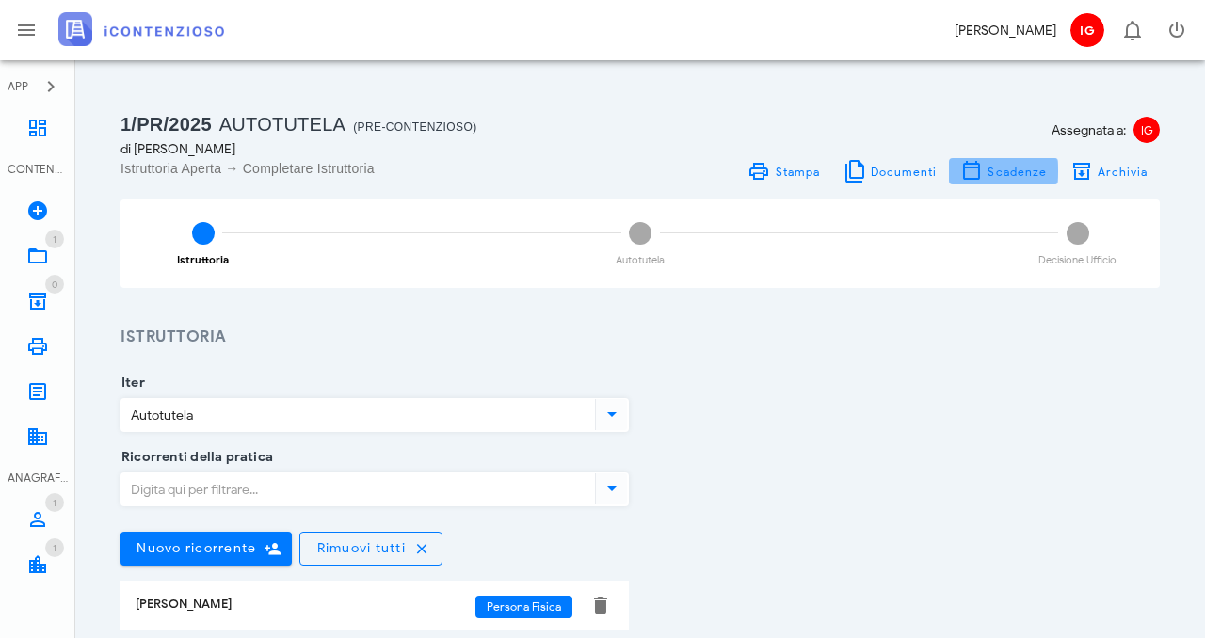
click at [1001, 175] on span "Scadenze" at bounding box center [1017, 172] width 60 height 14
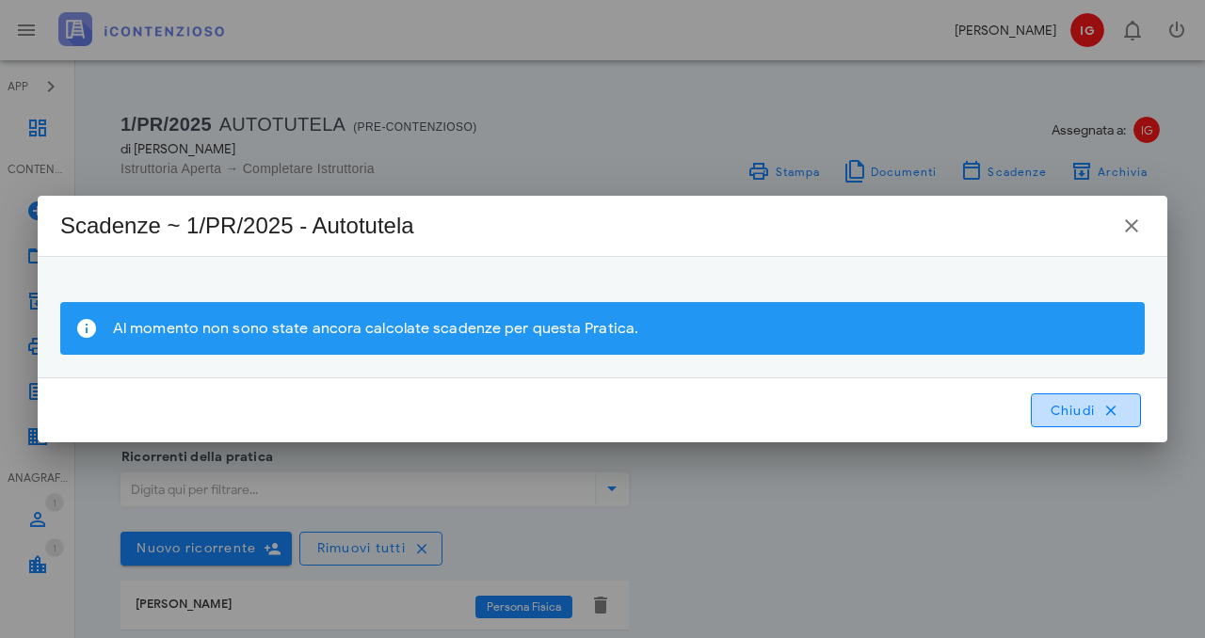
click at [1099, 411] on span "Chiudi" at bounding box center [1086, 410] width 74 height 17
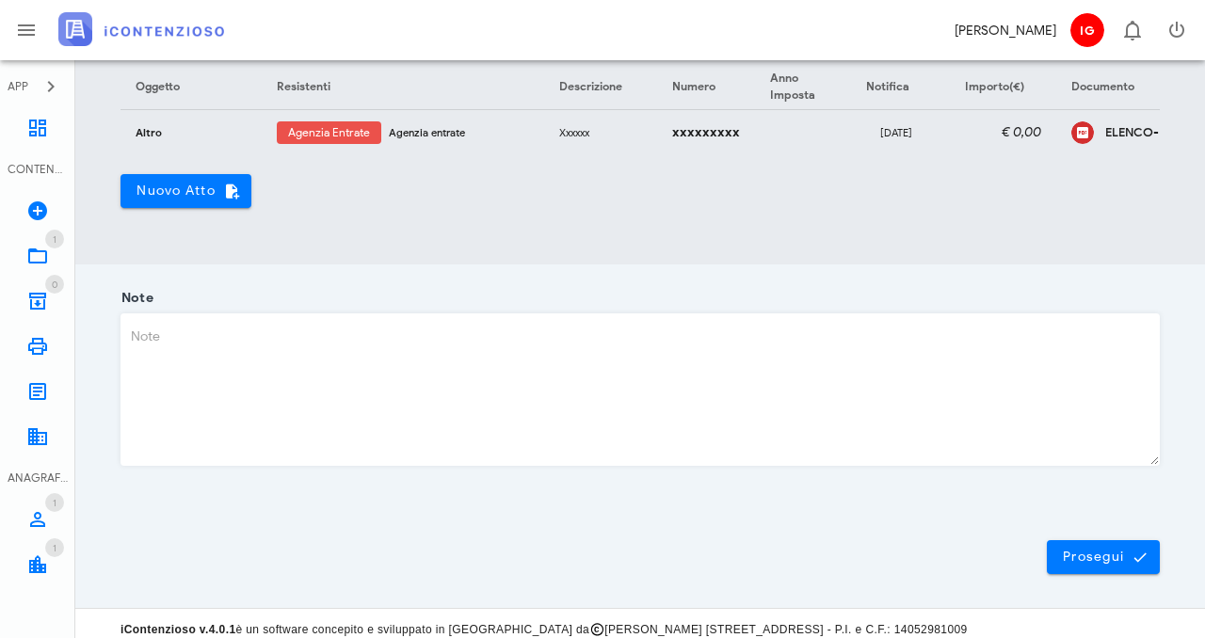
scroll to position [702, 0]
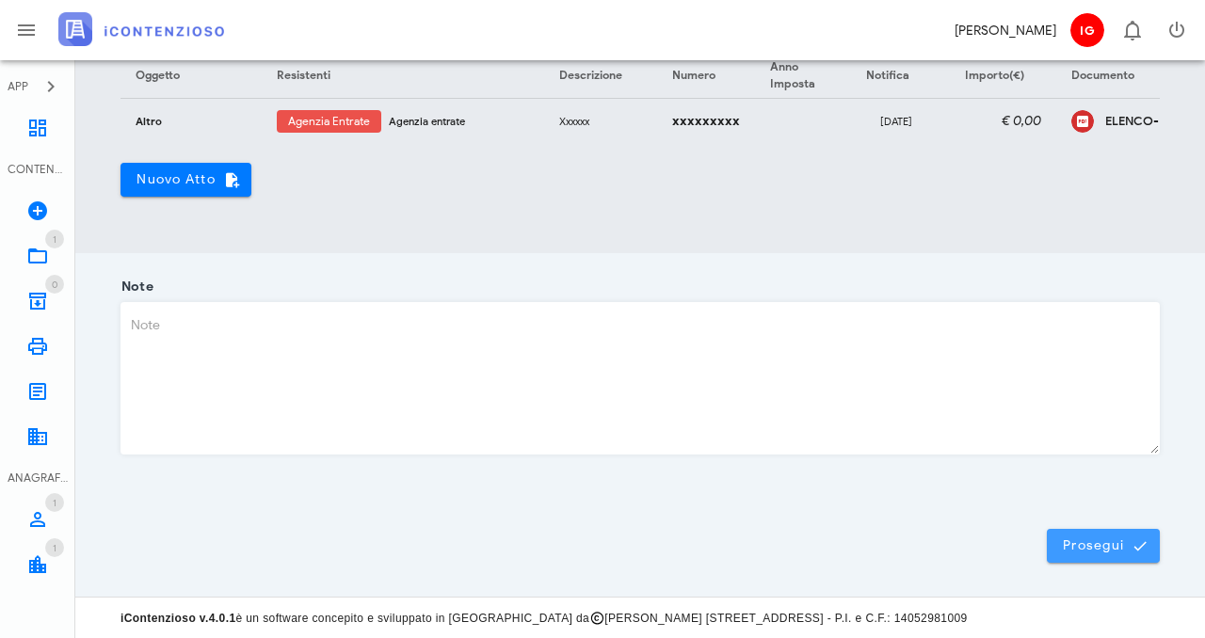
click at [1087, 554] on button "Prosegui" at bounding box center [1103, 546] width 113 height 34
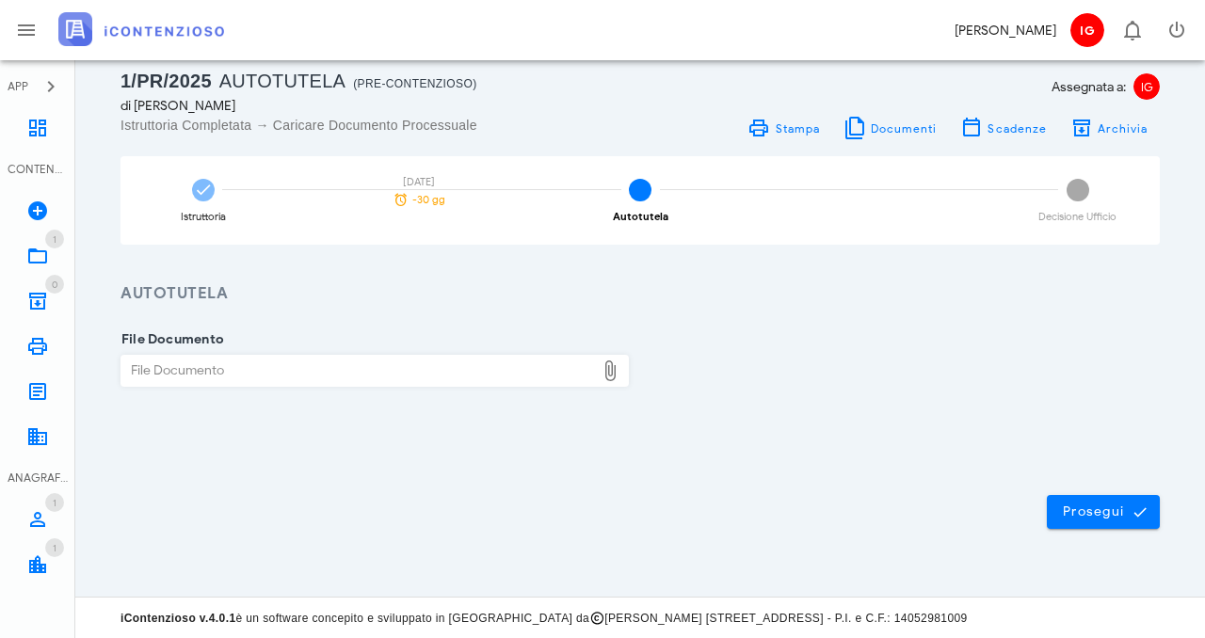
scroll to position [0, 0]
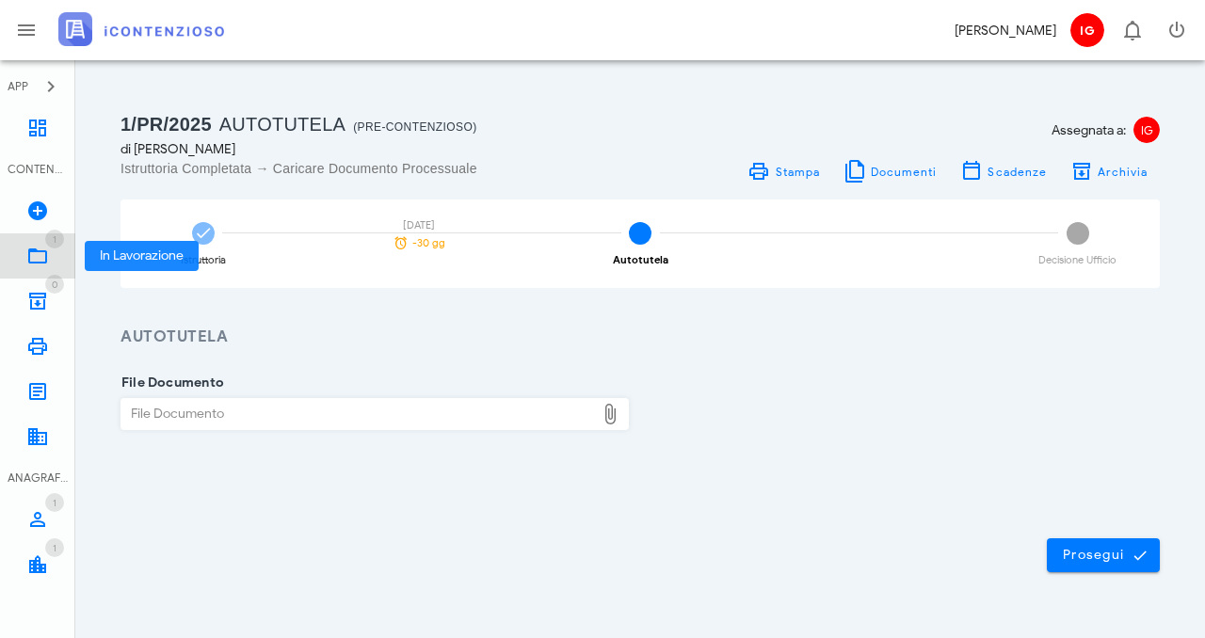
click at [32, 250] on icon at bounding box center [37, 256] width 23 height 23
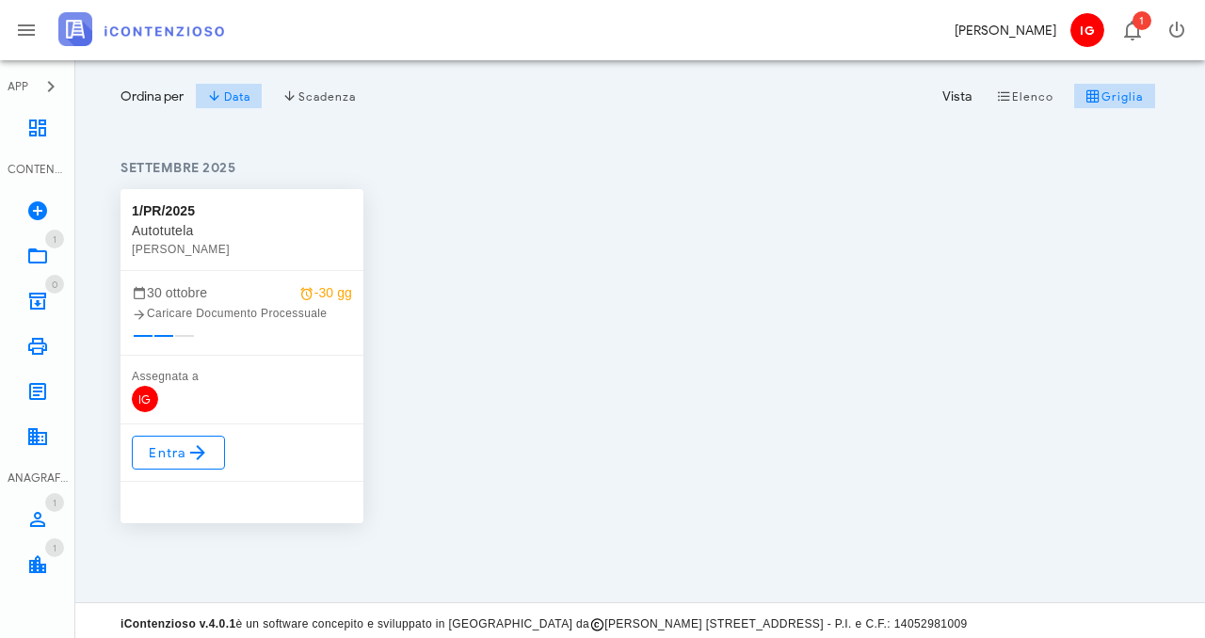
scroll to position [186, 0]
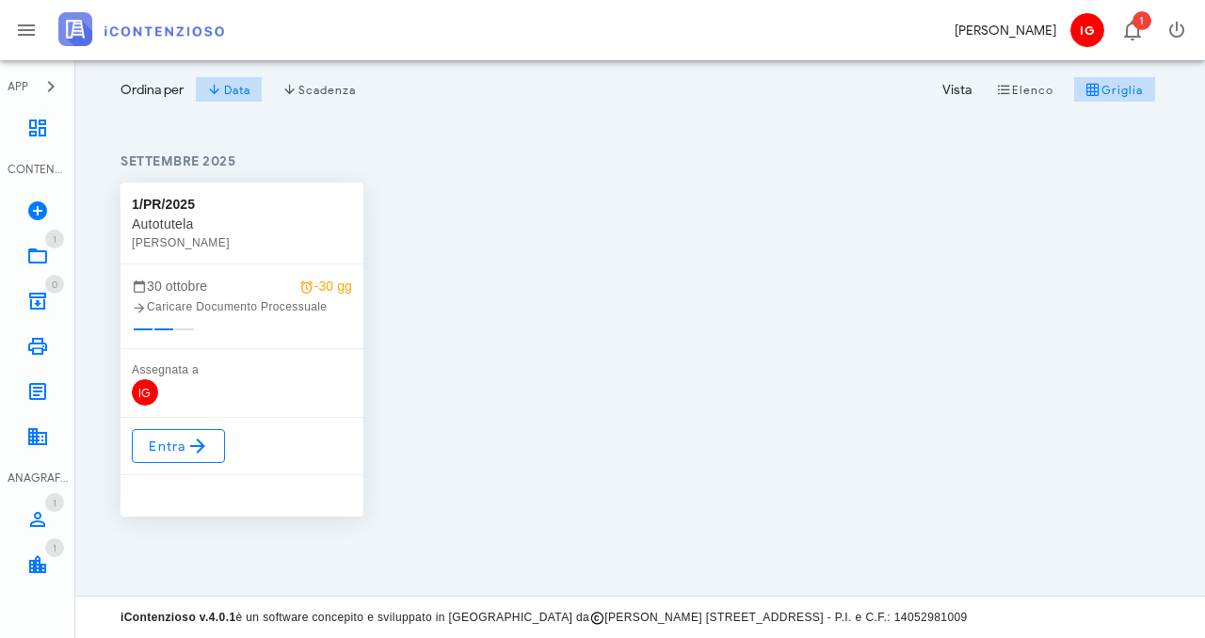
click at [252, 303] on div "Caricare Documento Processuale" at bounding box center [242, 307] width 220 height 19
click at [203, 442] on icon at bounding box center [197, 446] width 23 height 23
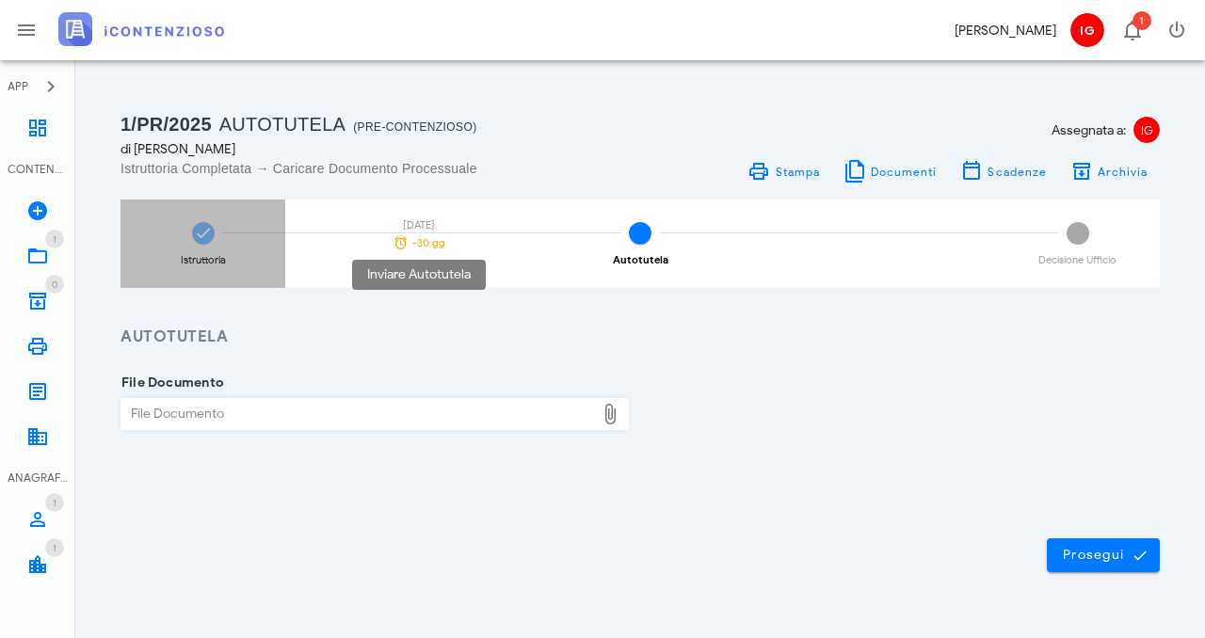
click at [411, 239] on div "-30 gg" at bounding box center [419, 242] width 66 height 15
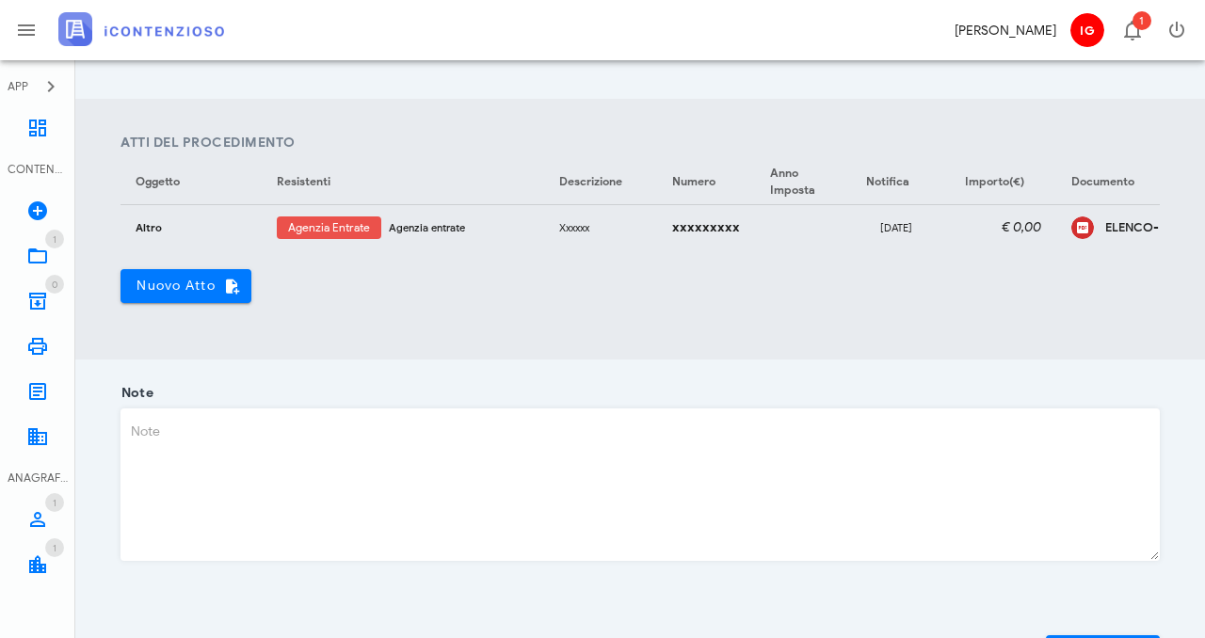
scroll to position [606, 0]
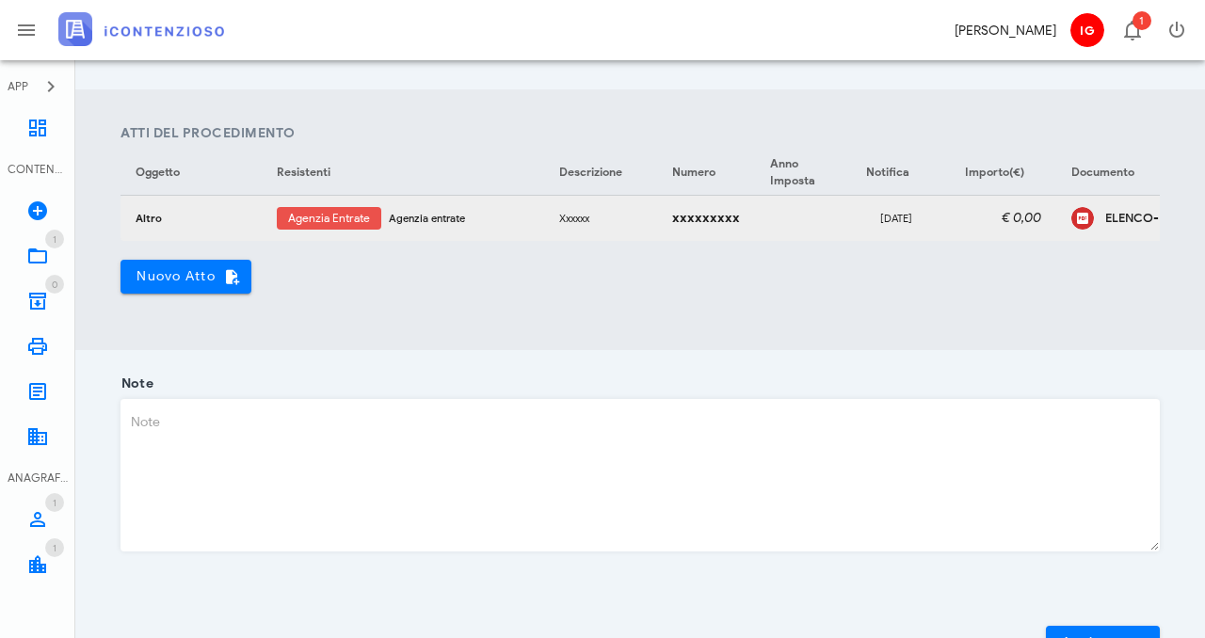
click at [517, 225] on div "Agenzia Entrate Agenzia entrate" at bounding box center [403, 218] width 252 height 23
click at [801, 229] on td at bounding box center [802, 218] width 94 height 45
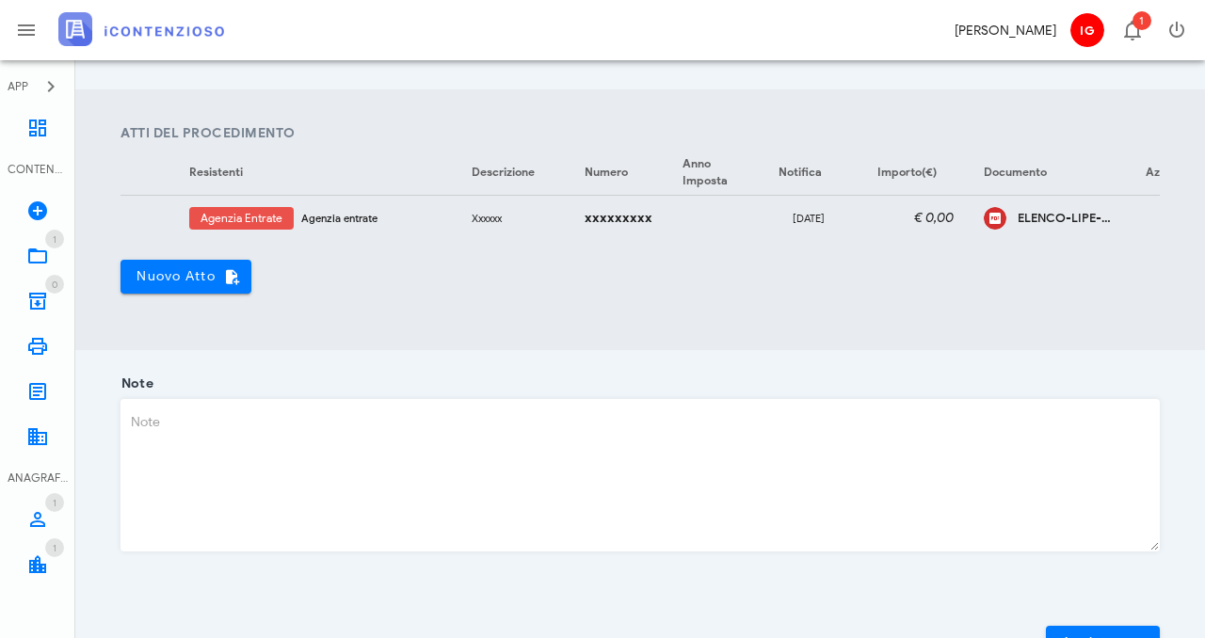
scroll to position [0, 119]
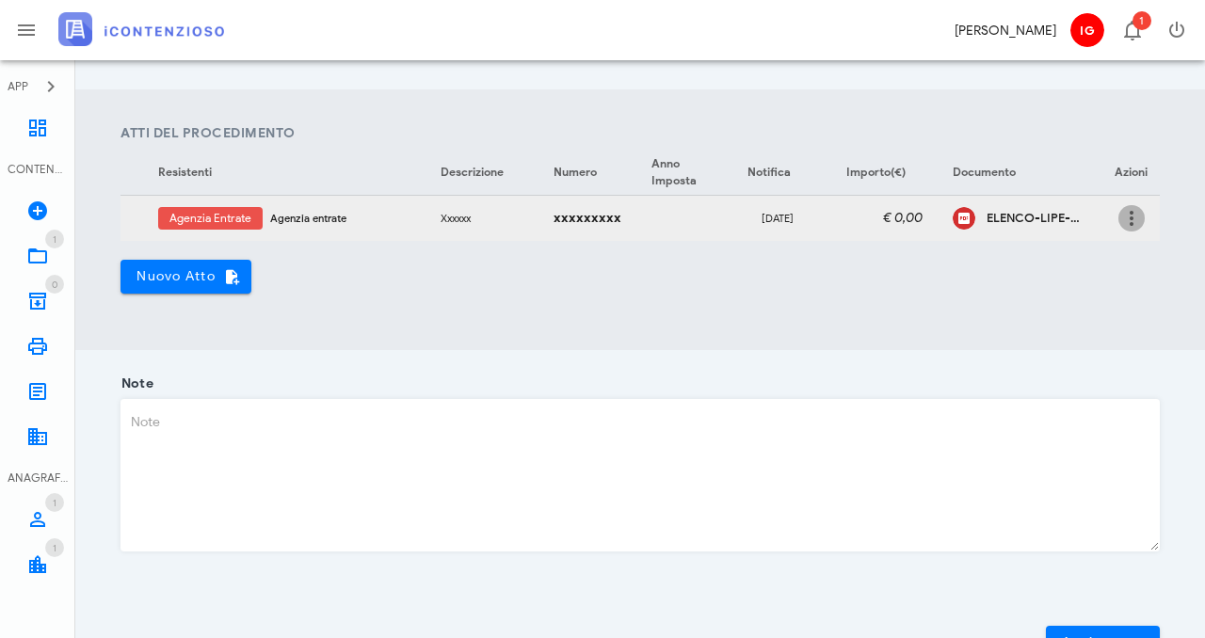
click at [1122, 218] on icon "button" at bounding box center [1132, 218] width 23 height 23
click at [1106, 235] on div "Modifica" at bounding box center [1101, 231] width 50 height 15
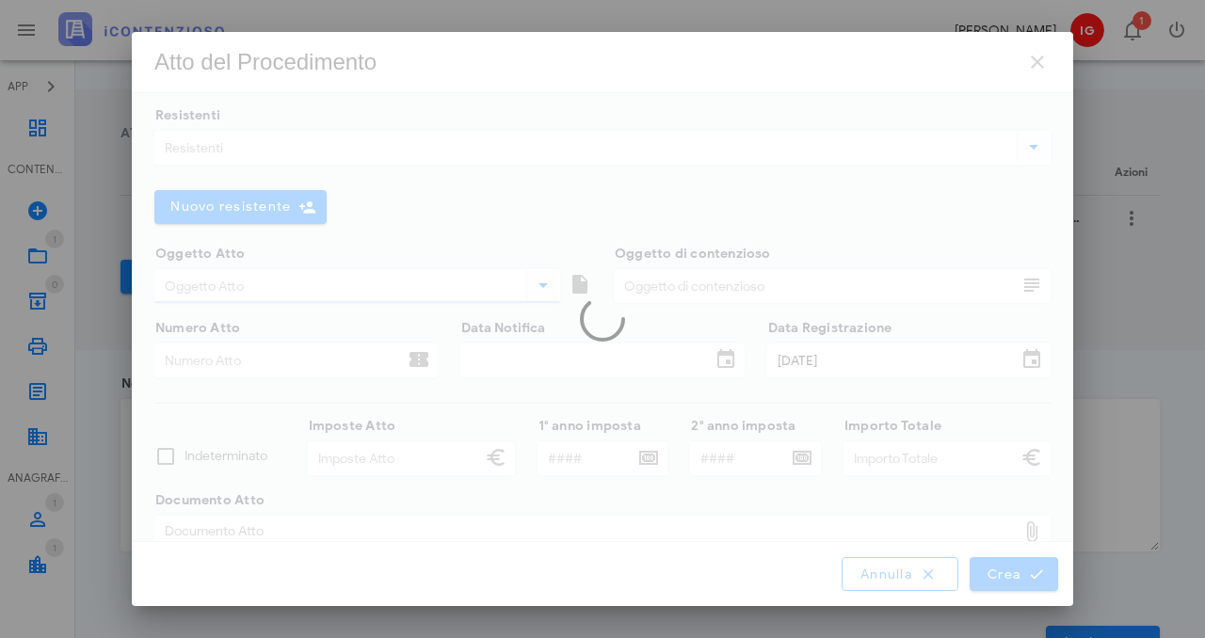
type input "Altro"
type input "Xxxxxx"
type input "xxxxxxxxx"
type input "[DATE]"
checkbox input "true"
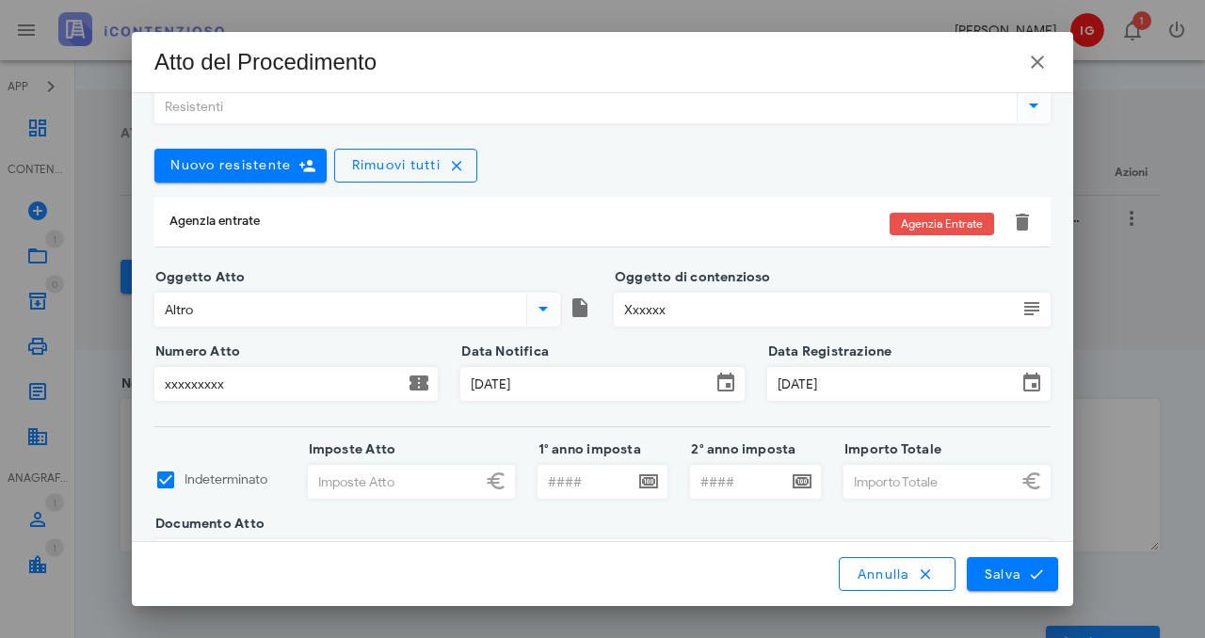
scroll to position [49, 0]
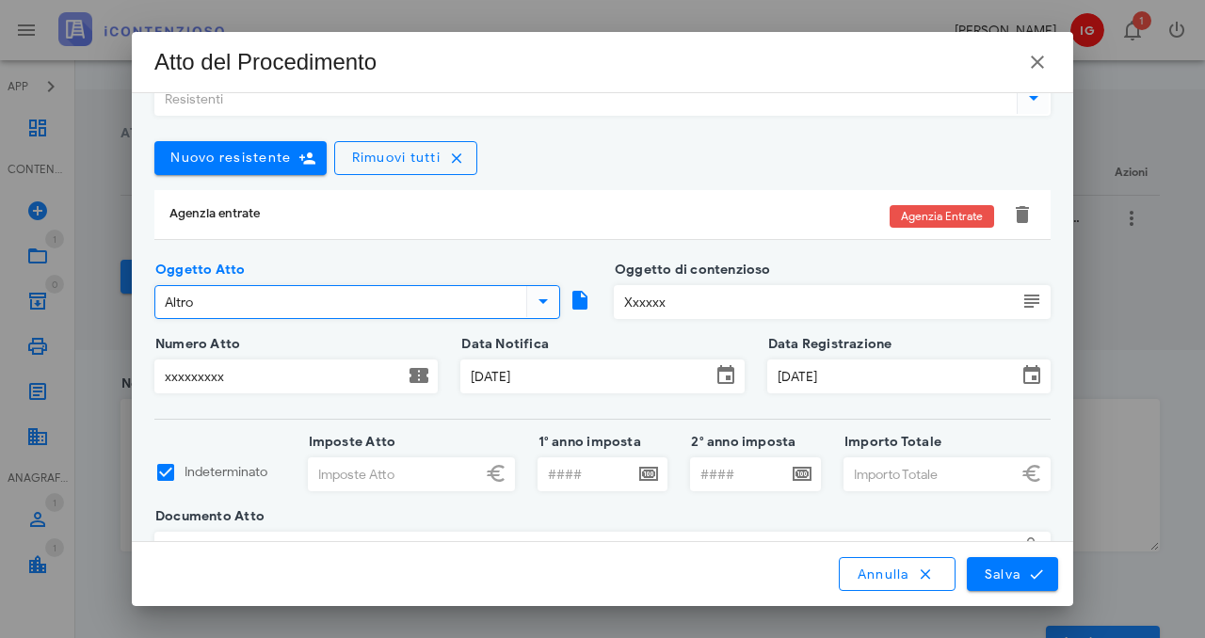
click at [476, 297] on input "Altro" at bounding box center [338, 302] width 367 height 32
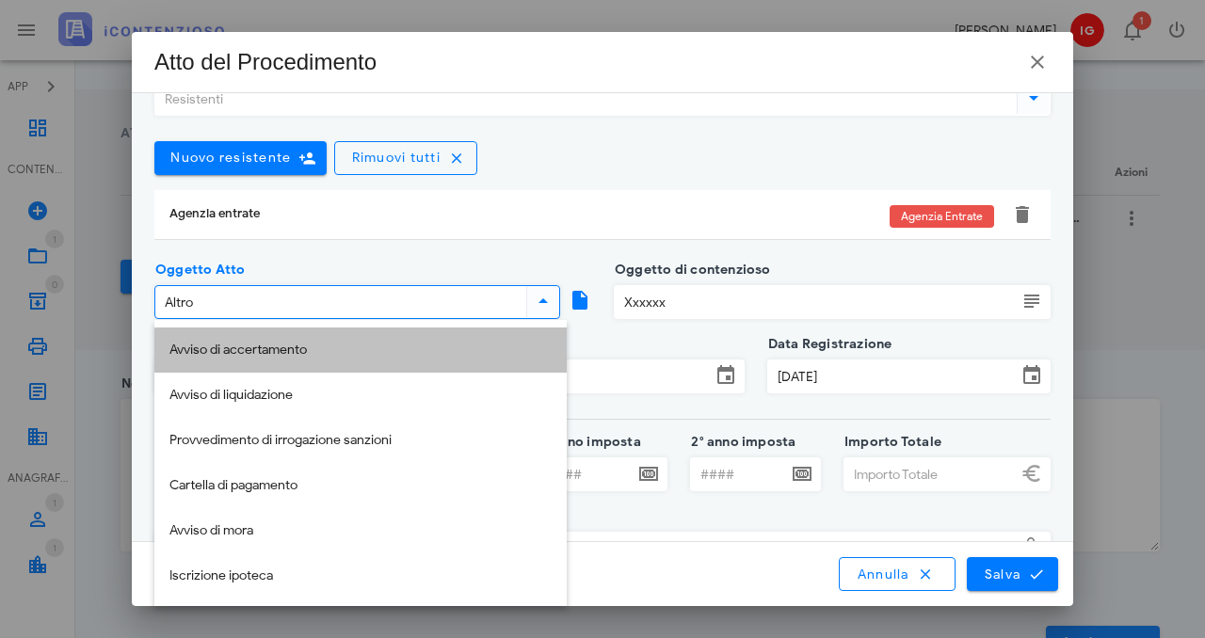
click at [403, 349] on div "Avviso di accertamento" at bounding box center [361, 351] width 382 height 16
type input "Avviso di accertamento"
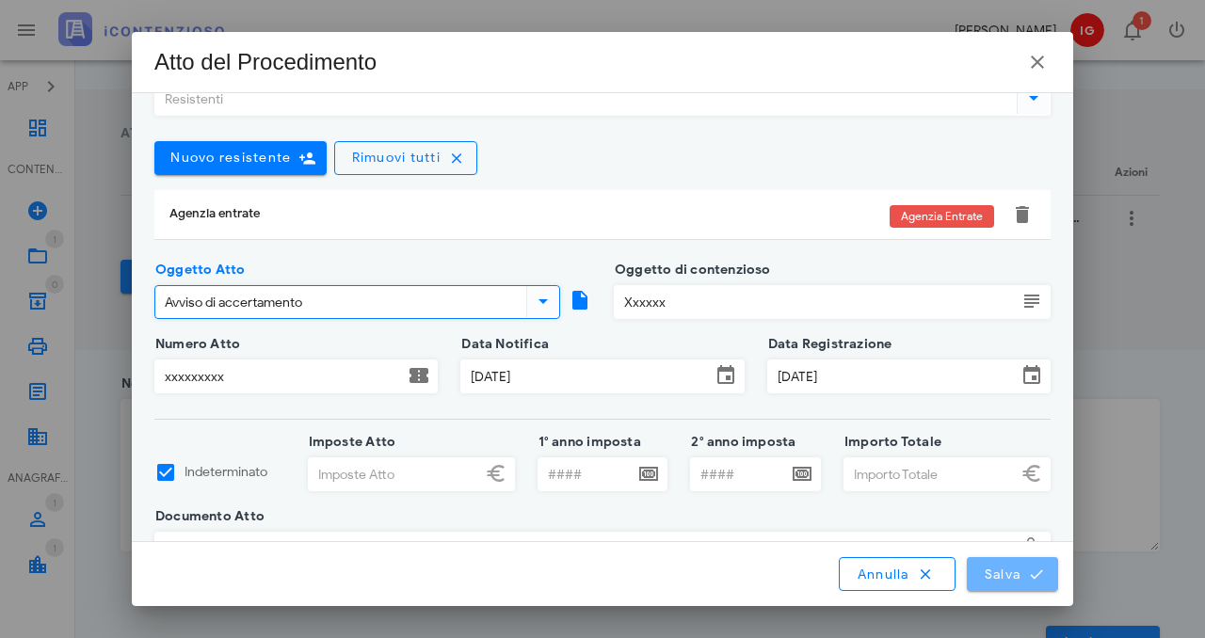
click at [1005, 574] on span "Salva" at bounding box center [1013, 574] width 58 height 17
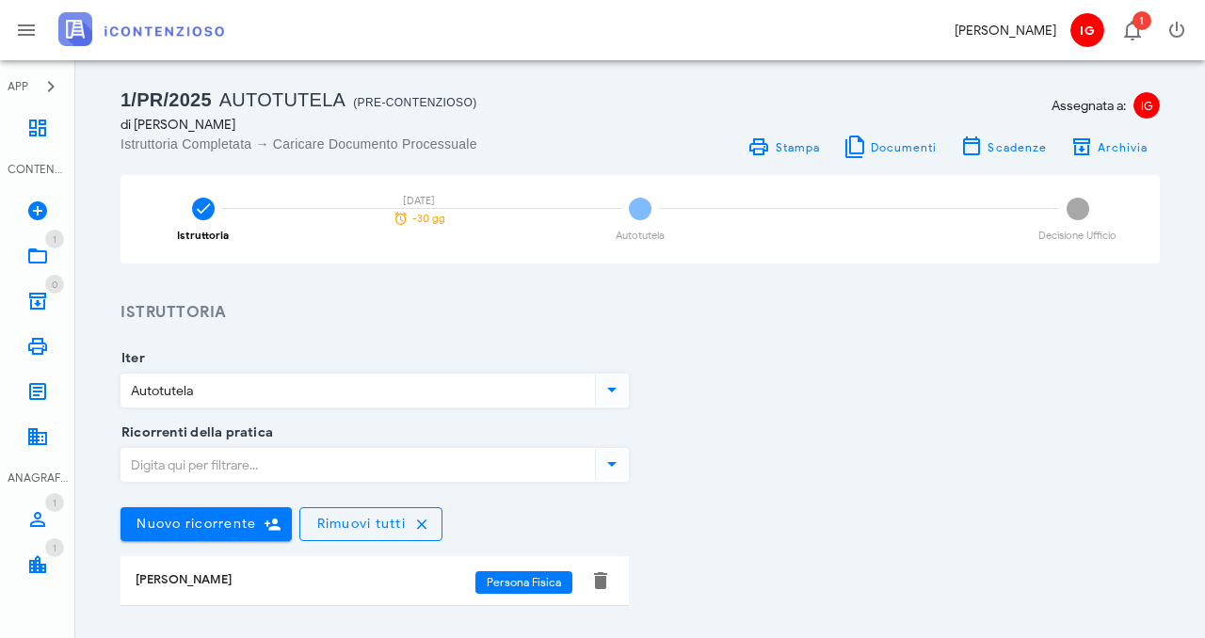
scroll to position [0, 0]
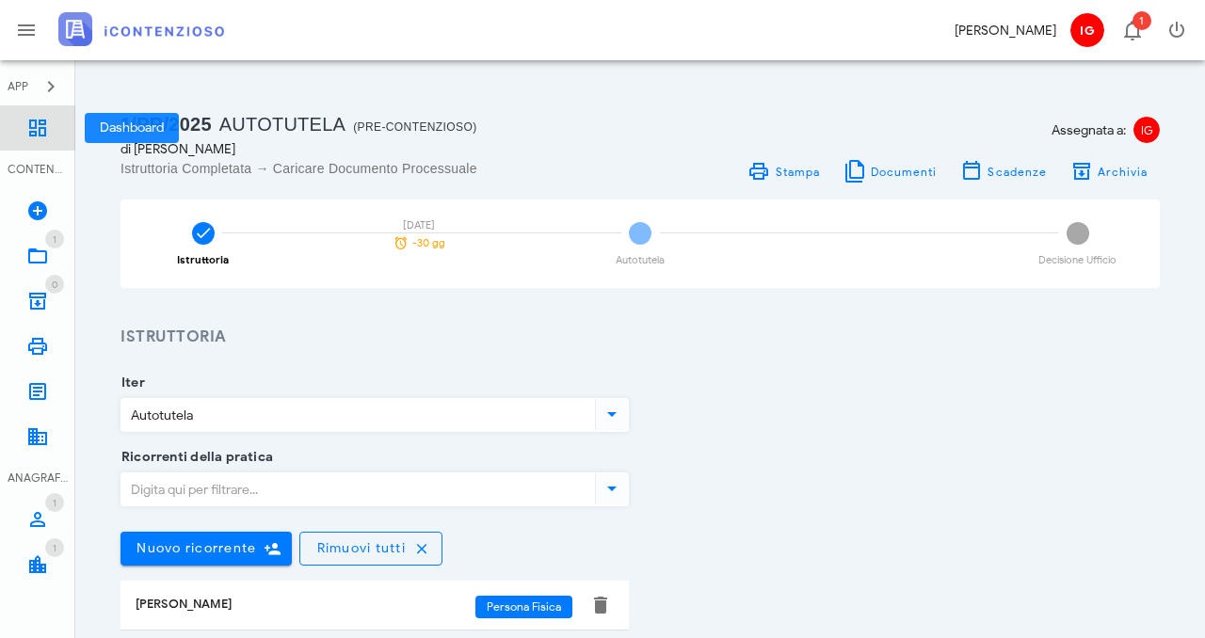
click at [43, 139] on link "Dashboard" at bounding box center [37, 127] width 75 height 45
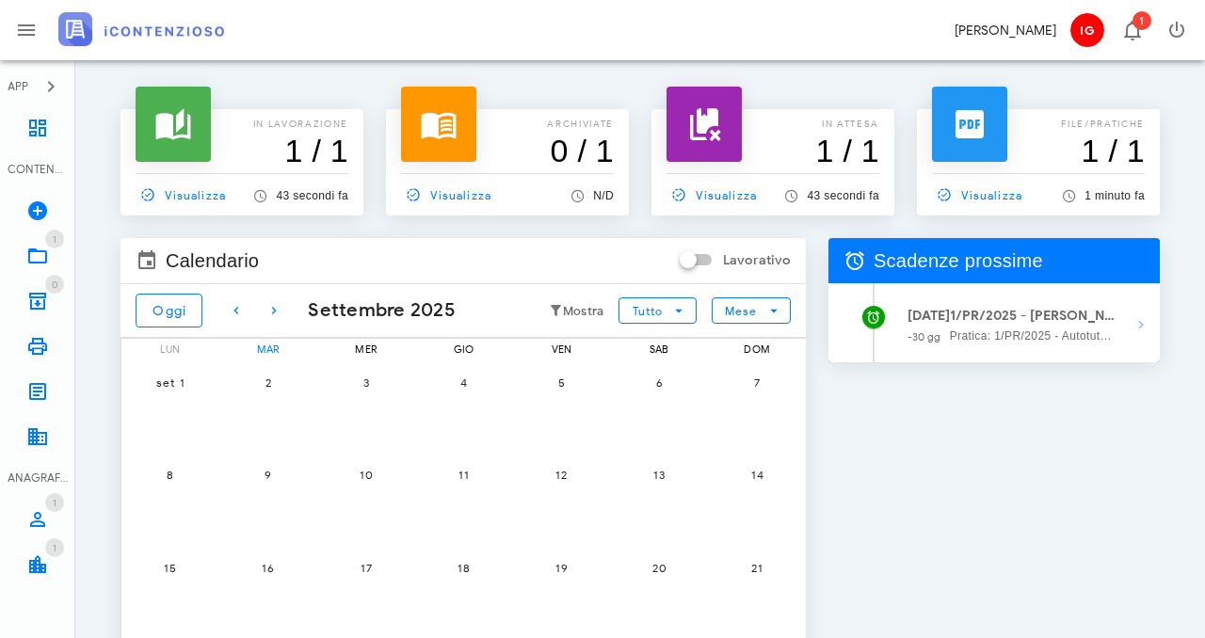
click at [245, 139] on h3 "1 / 1" at bounding box center [242, 151] width 213 height 38
click at [177, 186] on span "Visualizza" at bounding box center [181, 194] width 90 height 17
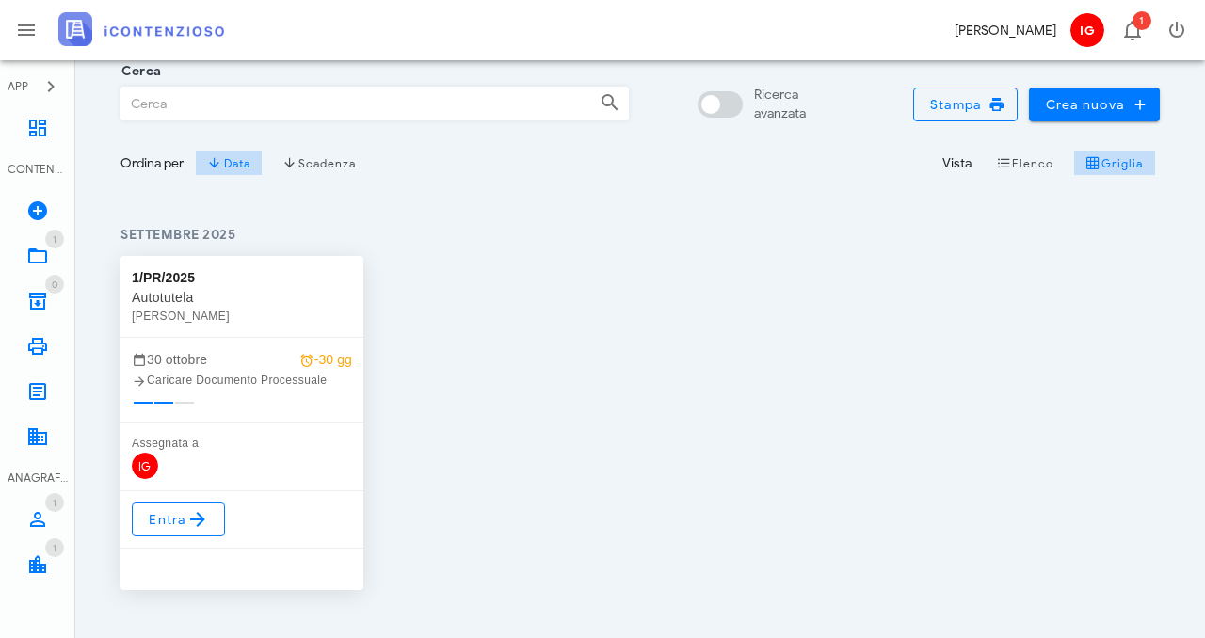
scroll to position [186, 0]
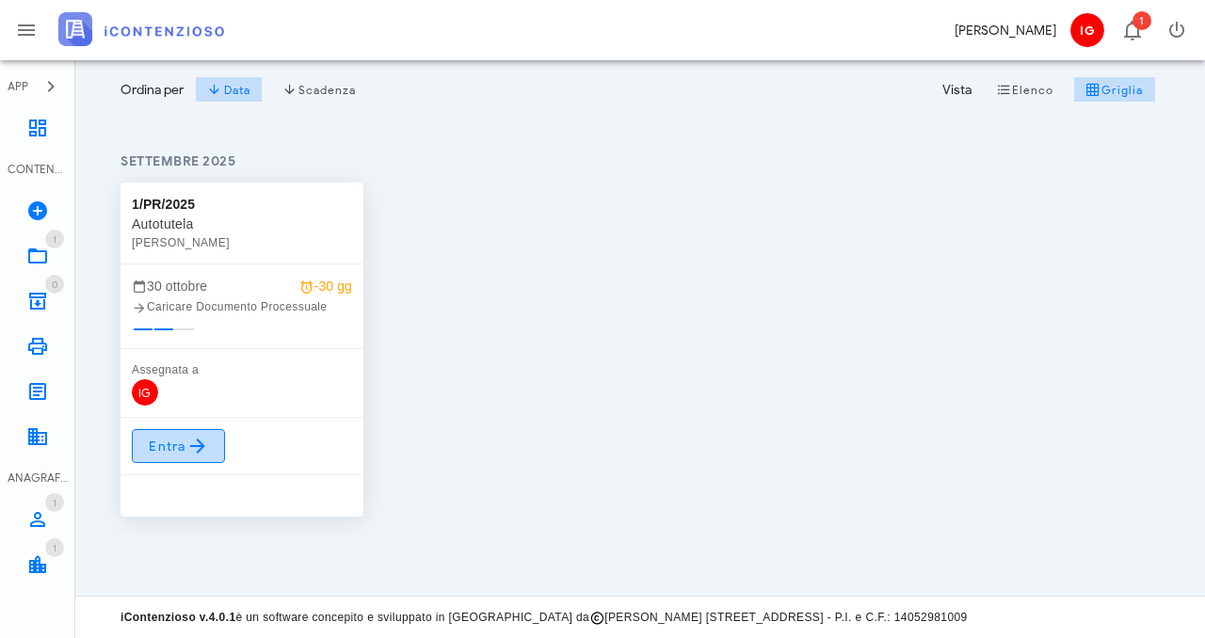
click at [197, 439] on icon at bounding box center [197, 446] width 23 height 23
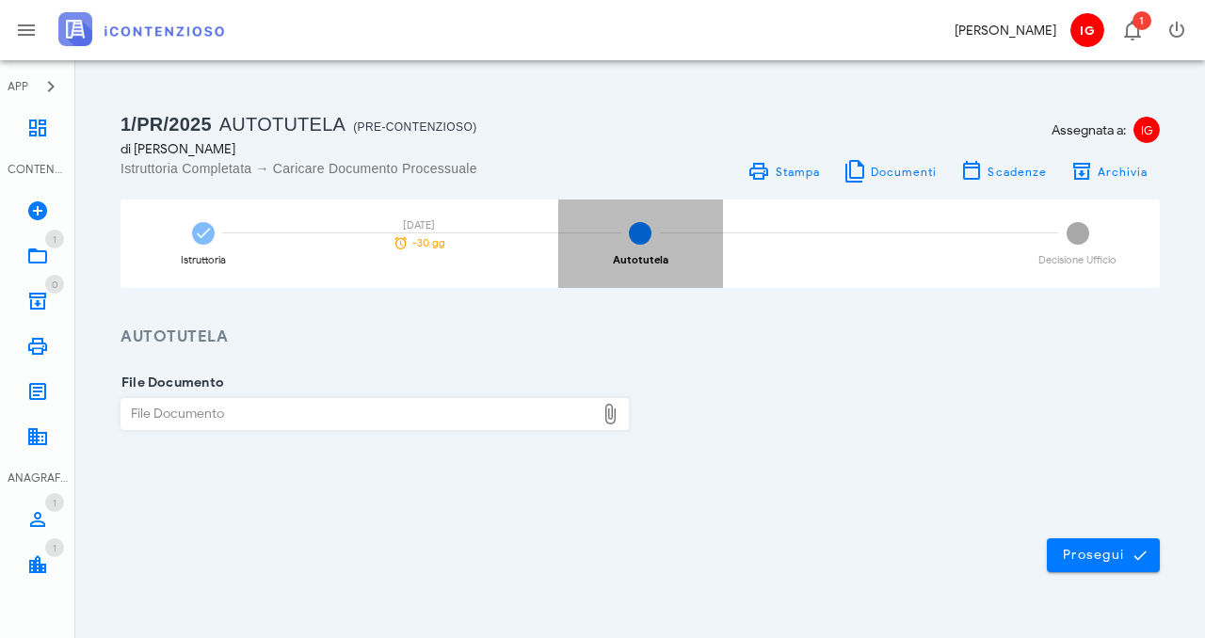
click at [638, 267] on div "2 Autotutela" at bounding box center [640, 244] width 165 height 89
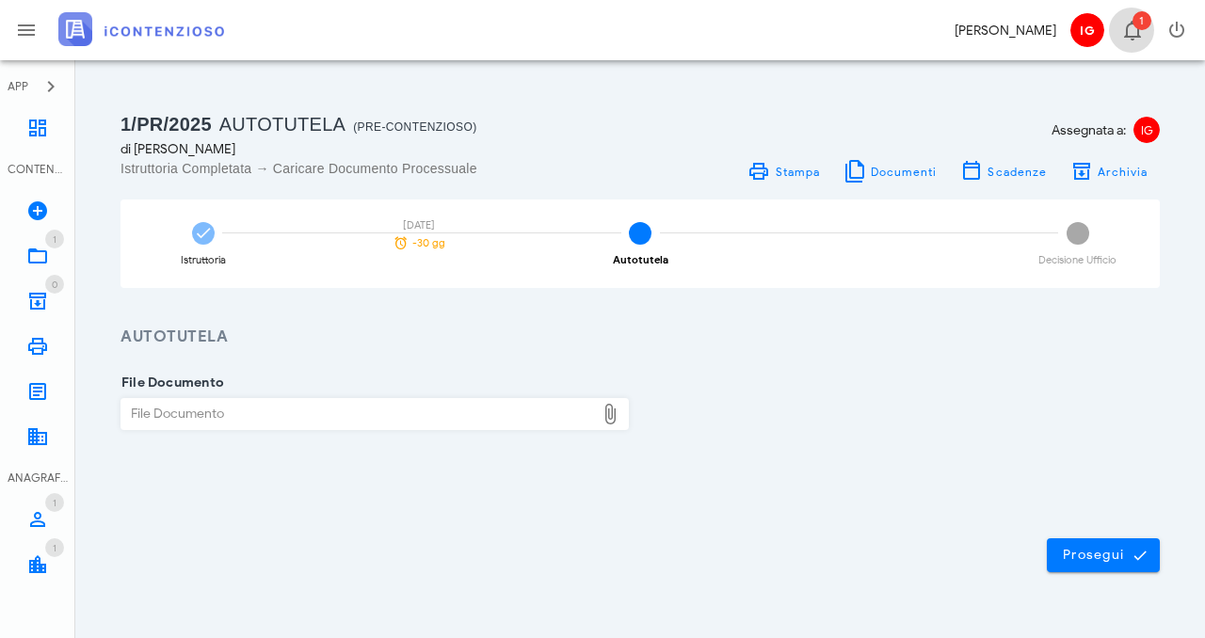
click at [1132, 25] on icon "button" at bounding box center [1133, 30] width 23 height 23
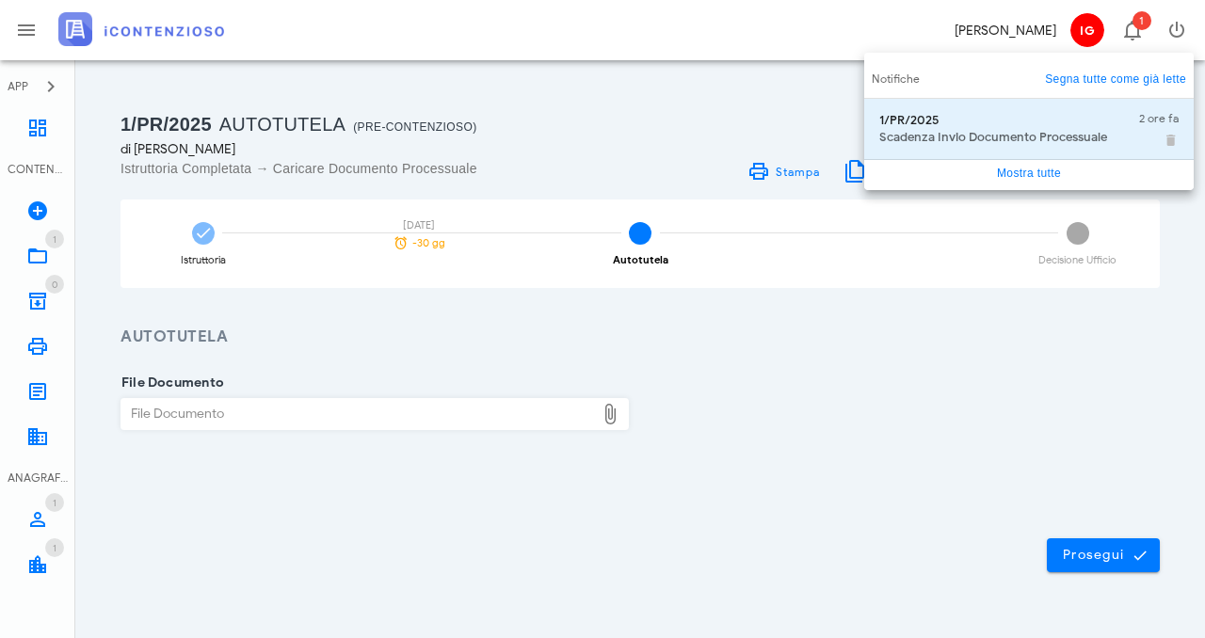
click at [817, 28] on div "[PERSON_NAME] IG 1" at bounding box center [602, 30] width 1205 height 60
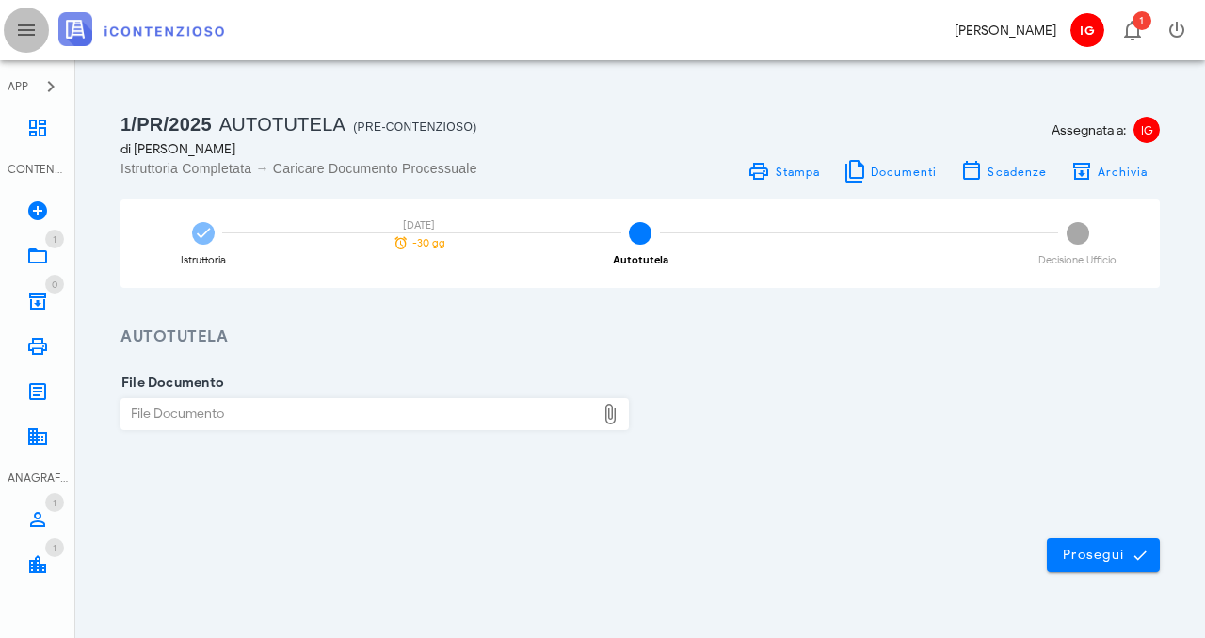
click at [22, 28] on icon "button" at bounding box center [26, 30] width 23 height 23
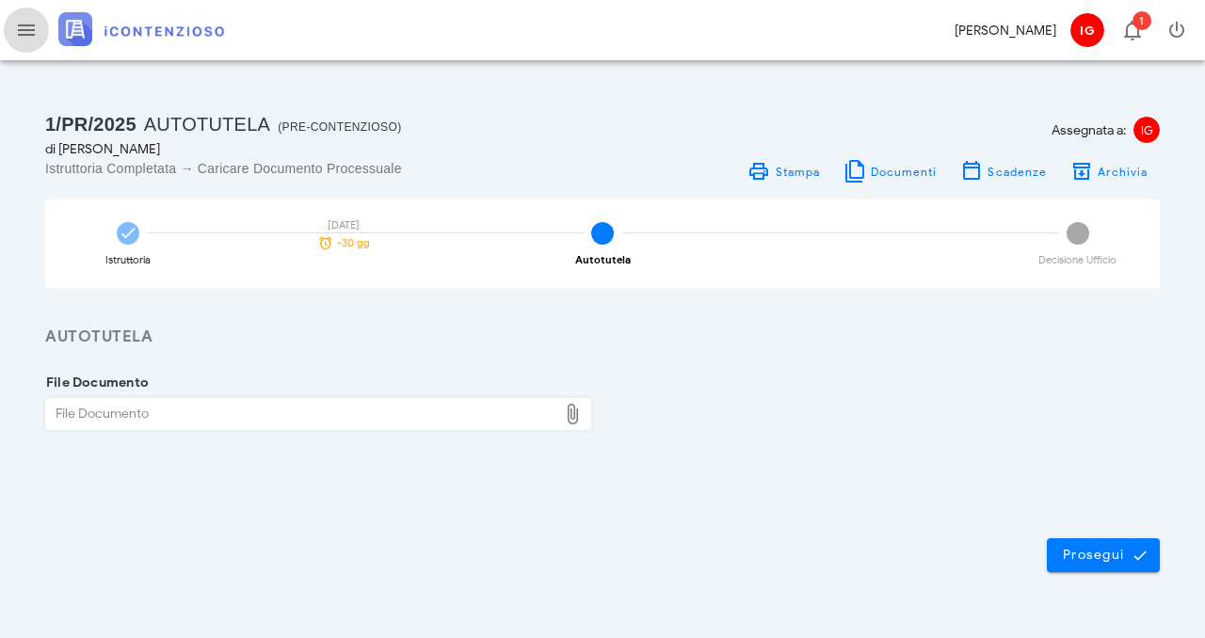
click at [22, 28] on icon "button" at bounding box center [26, 30] width 23 height 23
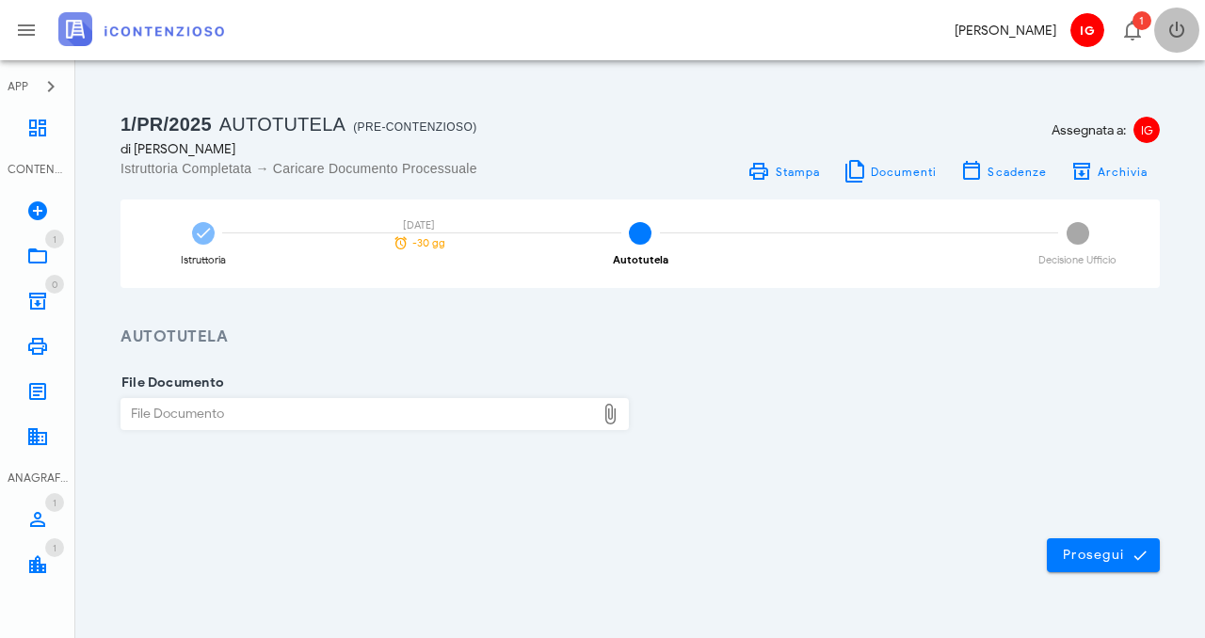
click at [1175, 30] on icon "button" at bounding box center [1177, 30] width 23 height 23
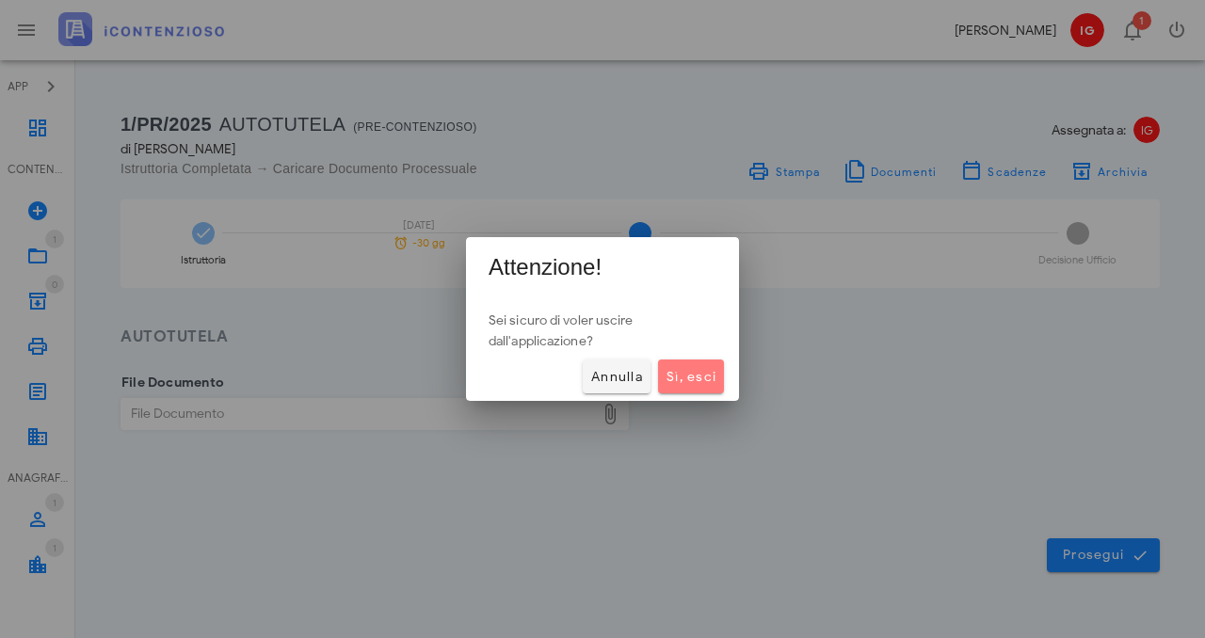
click at [687, 363] on button "Sì, esci" at bounding box center [691, 377] width 66 height 34
